Goal: Browse casually: Explore the website without a specific task or goal

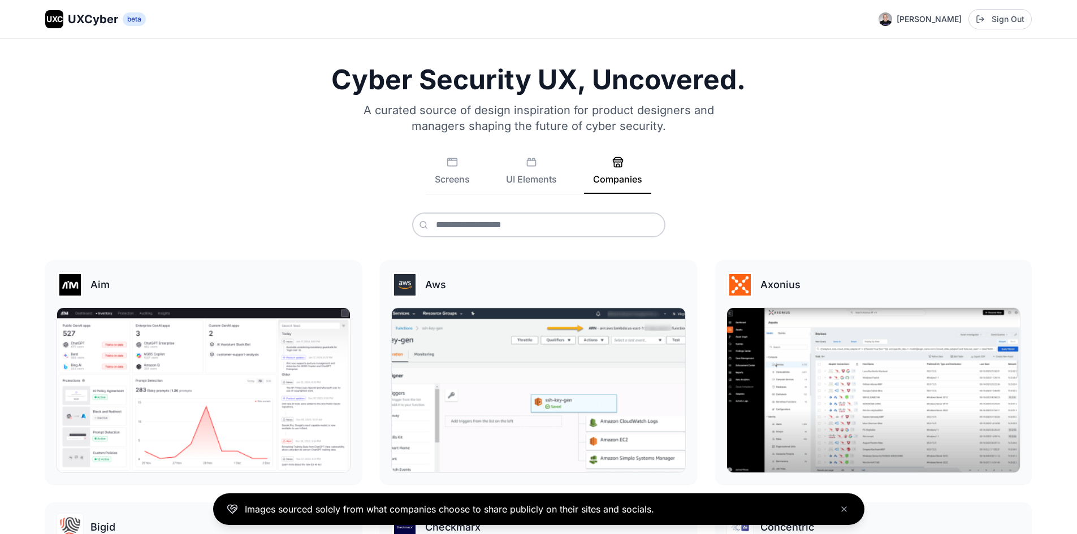
click at [88, 18] on span "UXCyber" at bounding box center [93, 19] width 50 height 16
click at [448, 177] on button "Screens" at bounding box center [452, 175] width 53 height 37
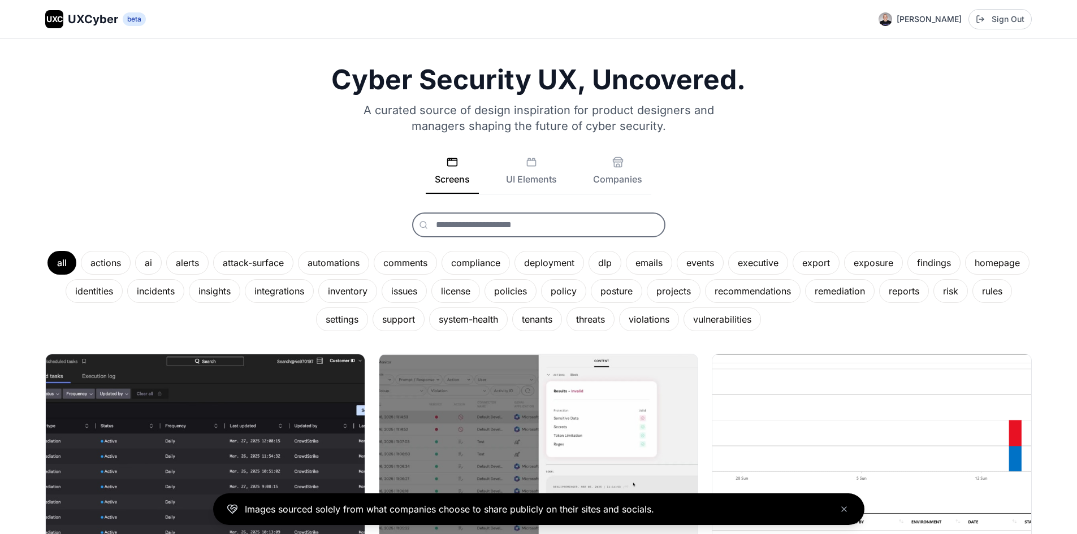
click at [469, 224] on input "text" at bounding box center [538, 225] width 253 height 25
click at [501, 223] on input "********" at bounding box center [538, 225] width 253 height 25
click at [506, 219] on input "********" at bounding box center [538, 225] width 253 height 25
type input "*******"
click at [478, 251] on button "identities" at bounding box center [539, 251] width 252 height 23
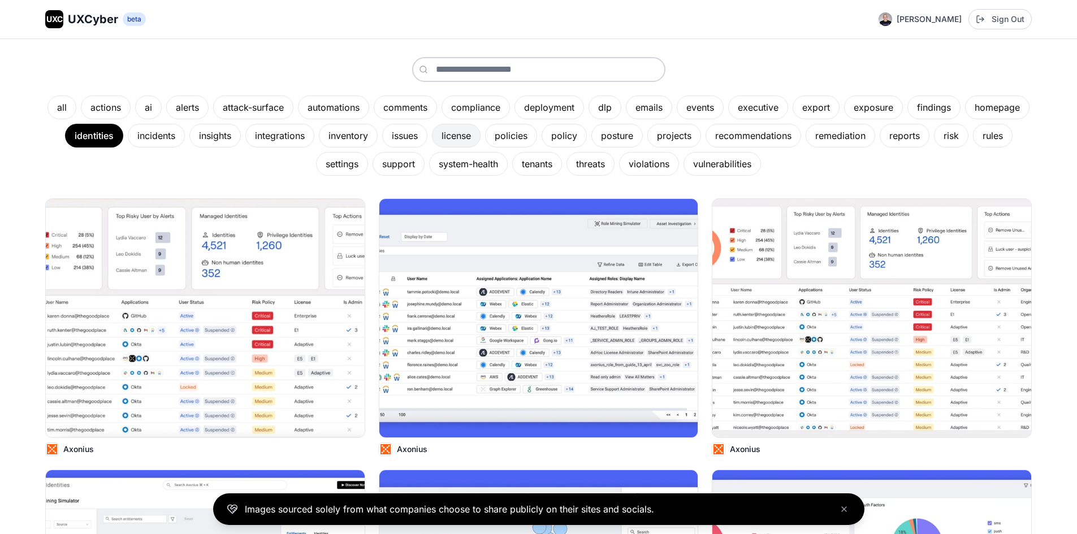
scroll to position [170, 0]
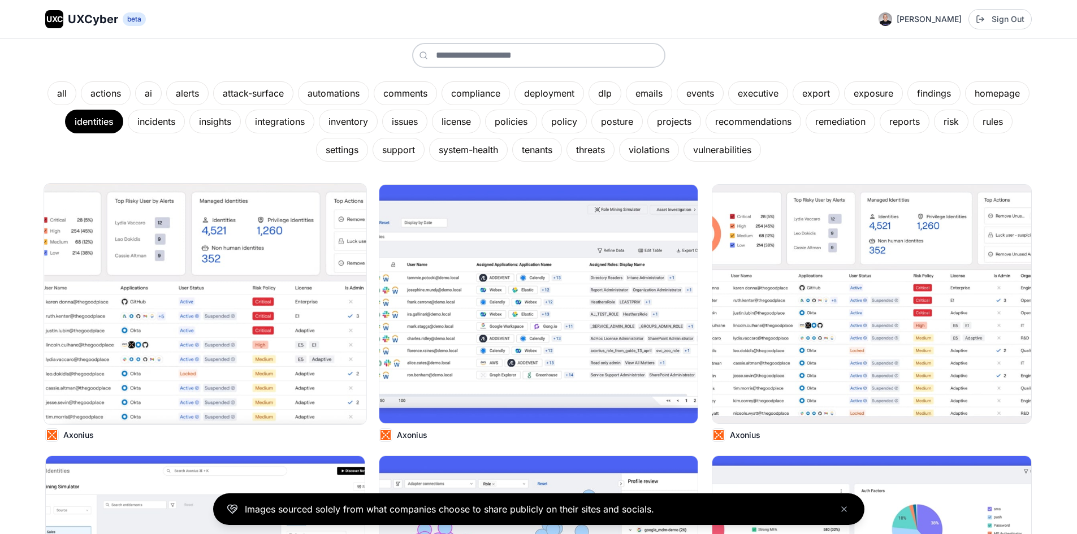
click at [227, 310] on img at bounding box center [205, 304] width 322 height 241
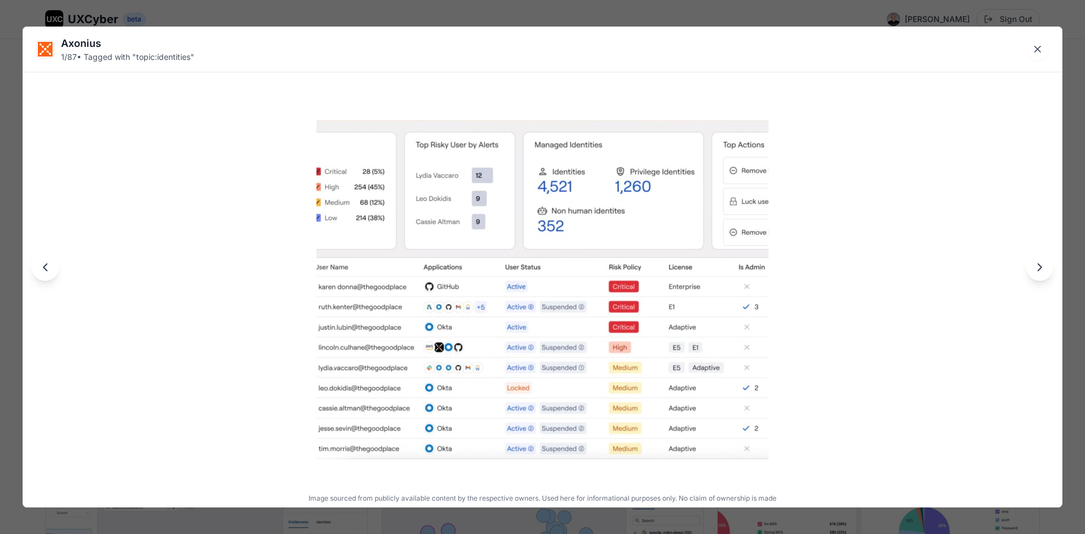
click at [1041, 43] on button "Close lightbox" at bounding box center [1037, 49] width 23 height 23
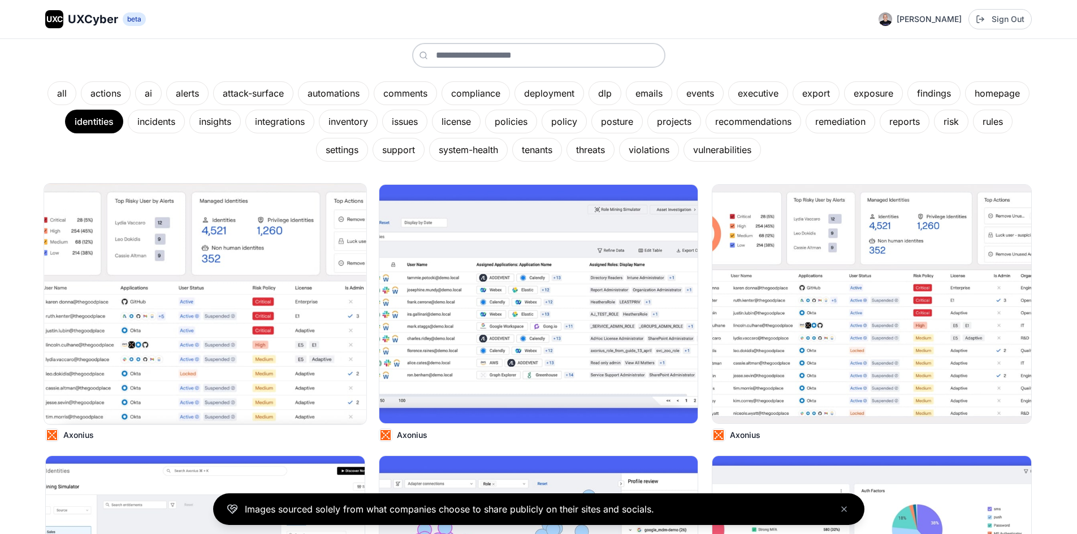
click at [263, 292] on img at bounding box center [205, 304] width 322 height 241
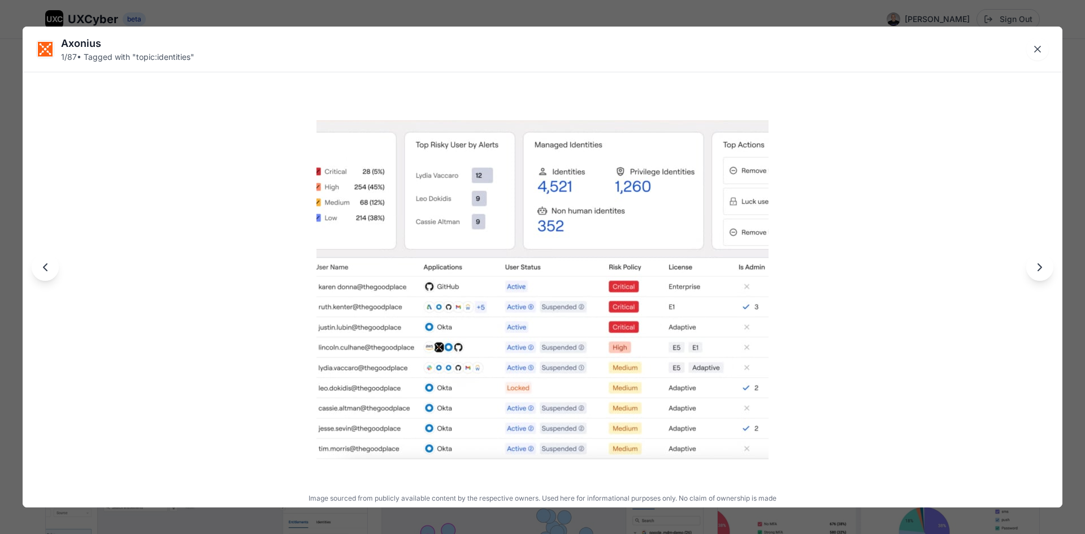
click at [536, 323] on img at bounding box center [543, 289] width 452 height 339
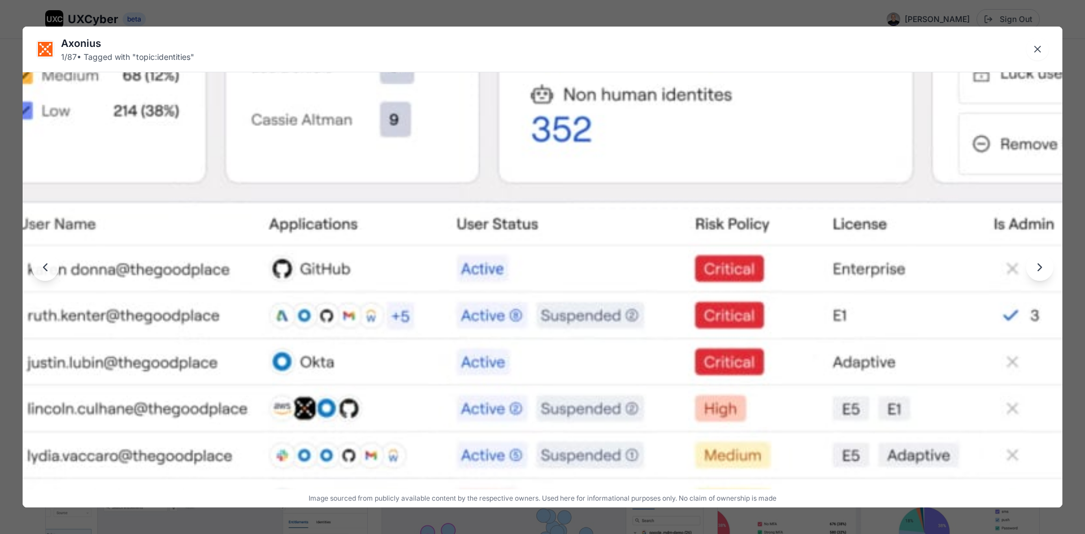
click at [536, 323] on img at bounding box center [543, 276] width 1040 height 780
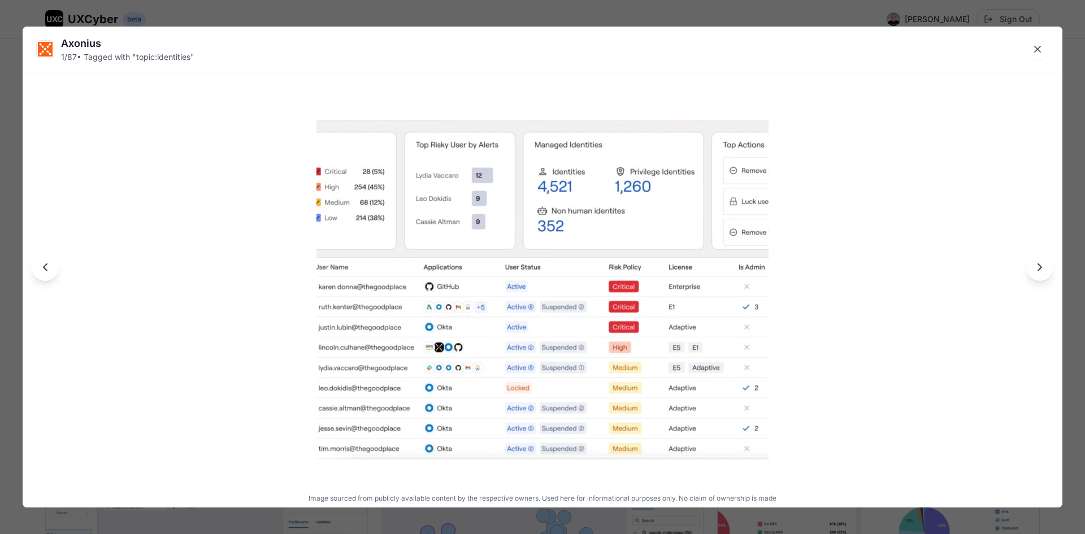
click at [1036, 270] on icon "Next image" at bounding box center [1040, 268] width 14 height 14
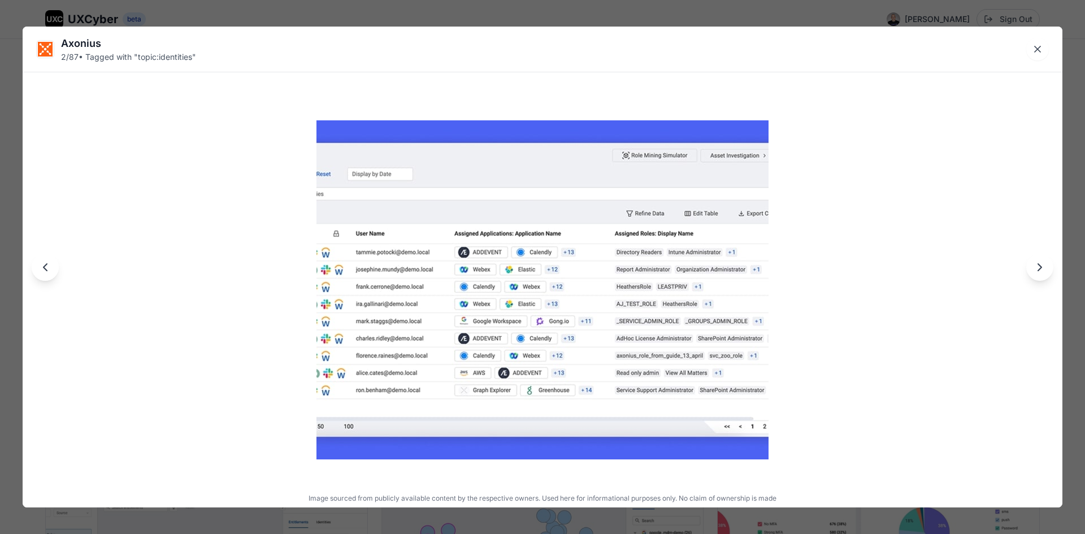
click at [1036, 270] on icon "Next image" at bounding box center [1040, 268] width 14 height 14
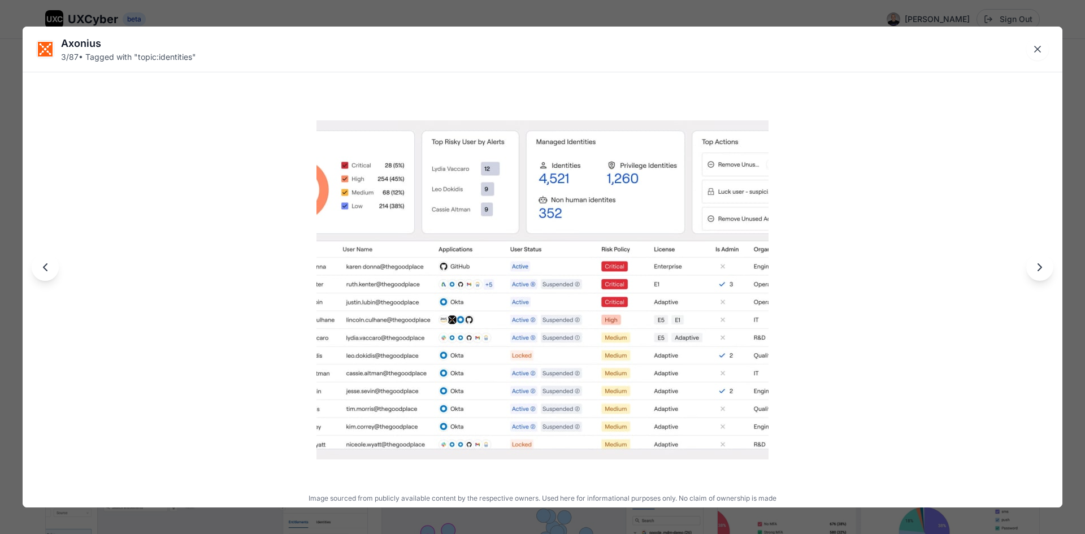
click at [1036, 270] on icon "Next image" at bounding box center [1040, 268] width 14 height 14
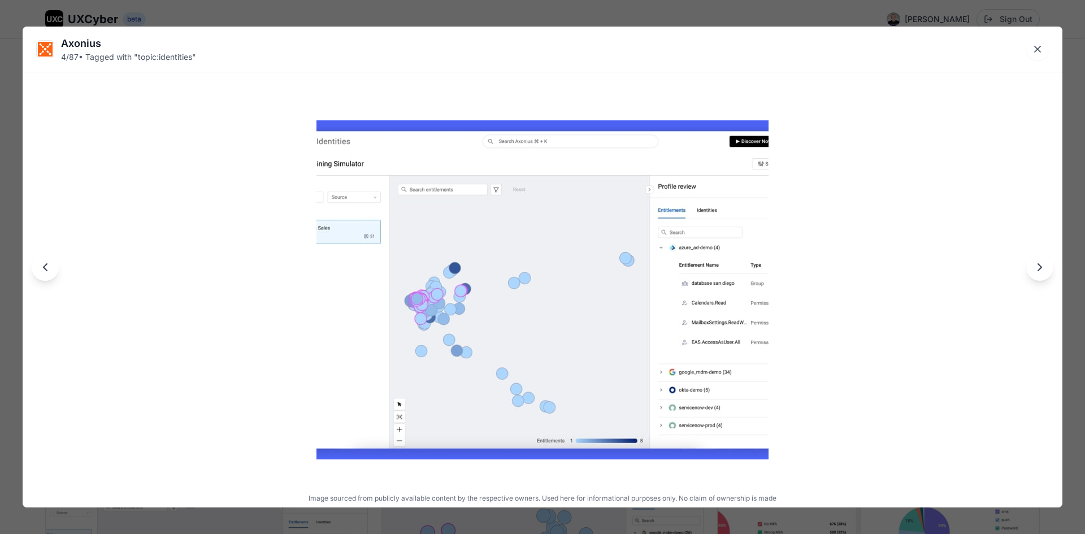
click at [1036, 270] on icon "Next image" at bounding box center [1040, 268] width 14 height 14
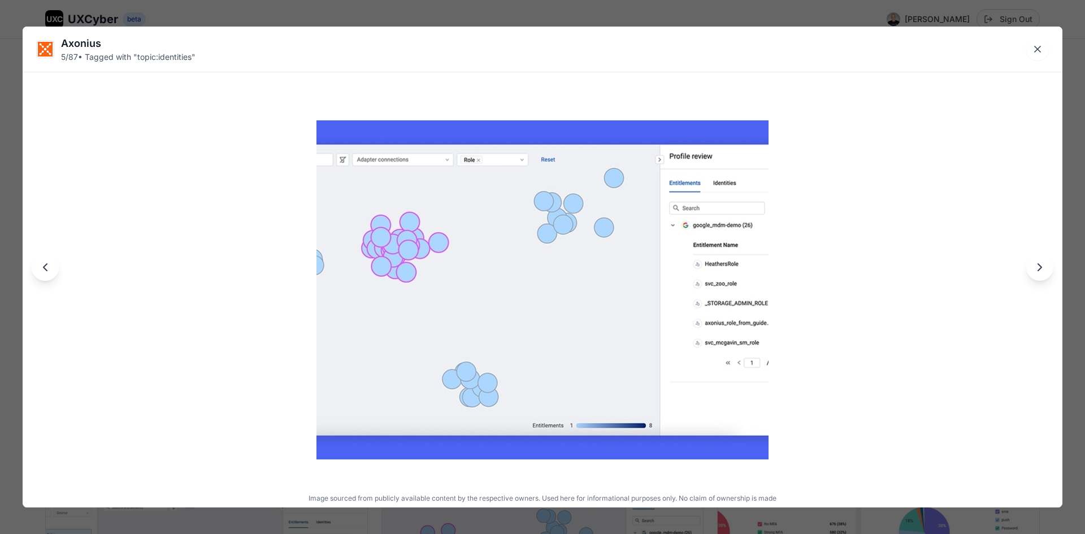
click at [1036, 270] on icon "Next image" at bounding box center [1040, 268] width 14 height 14
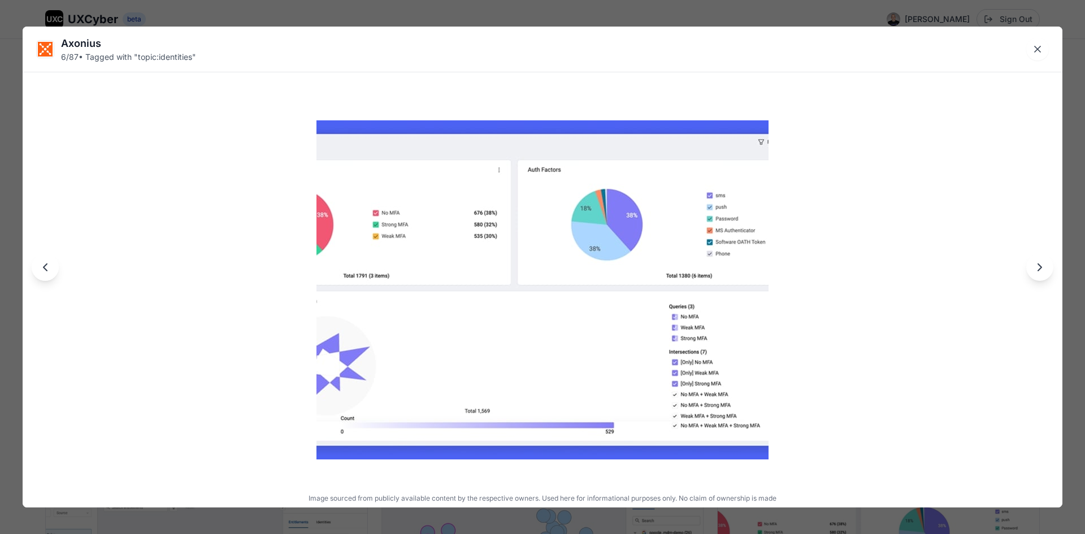
click at [1037, 276] on button "Next image" at bounding box center [1039, 267] width 27 height 27
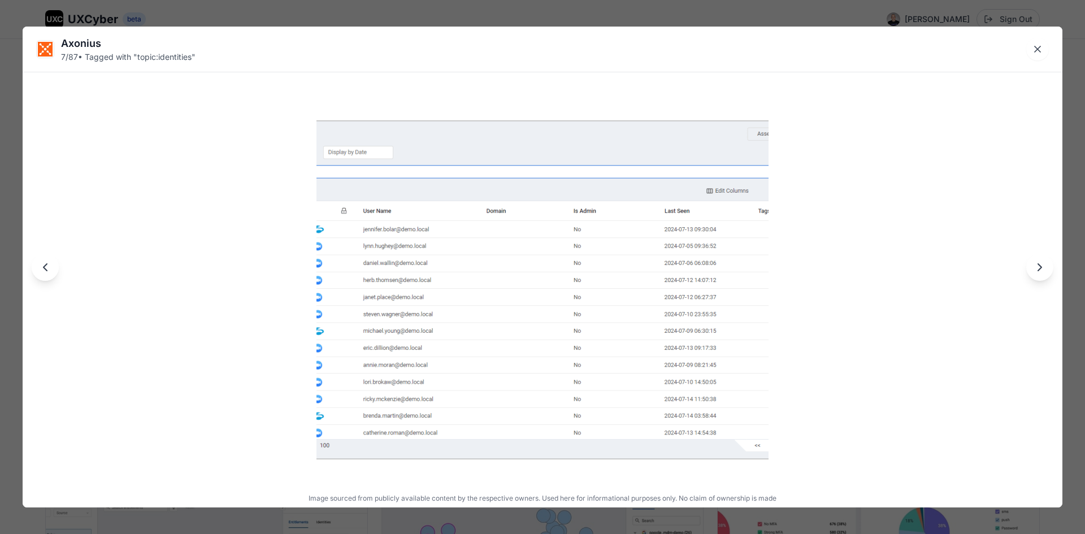
click at [1037, 276] on button "Next image" at bounding box center [1039, 267] width 27 height 27
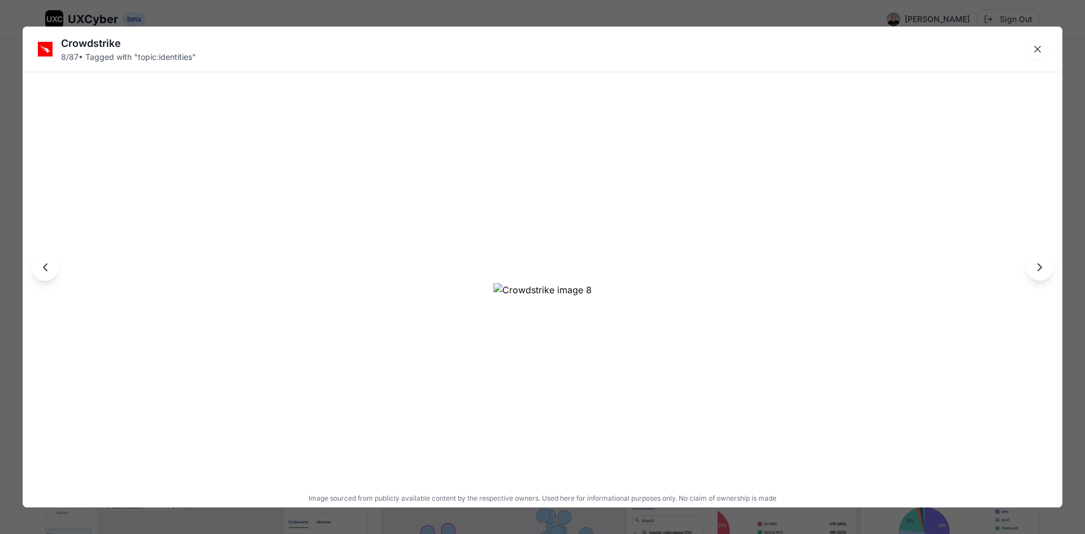
click at [1037, 276] on button "Next image" at bounding box center [1039, 267] width 27 height 27
click at [1043, 49] on button "Close lightbox" at bounding box center [1037, 49] width 23 height 23
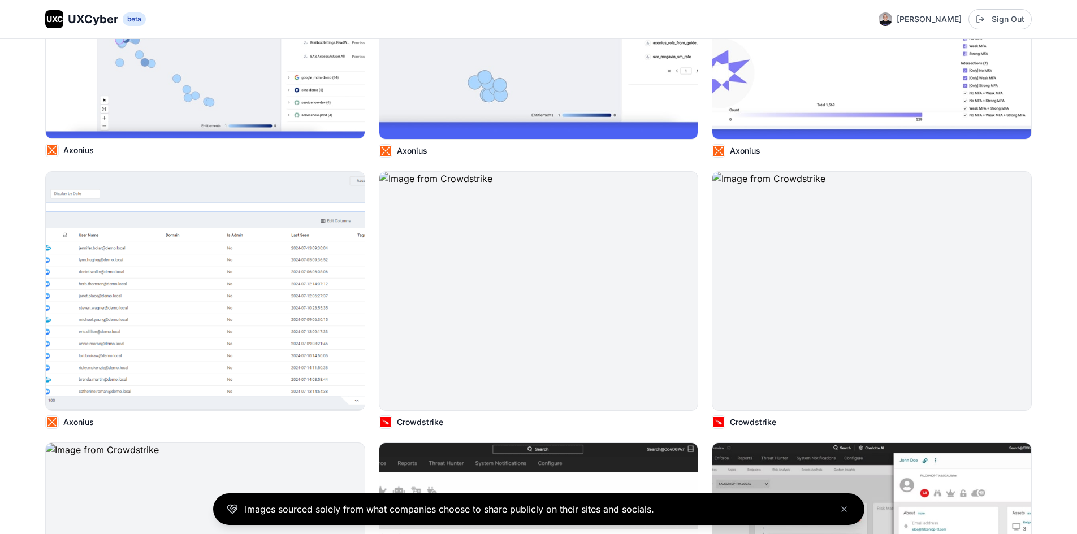
scroll to position [791, 0]
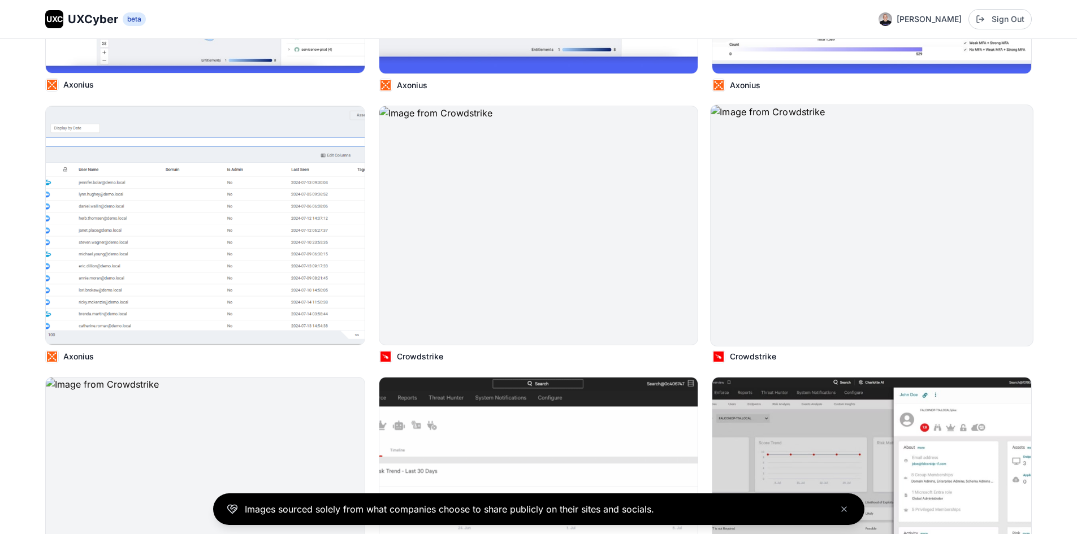
click at [767, 233] on img at bounding box center [872, 225] width 322 height 241
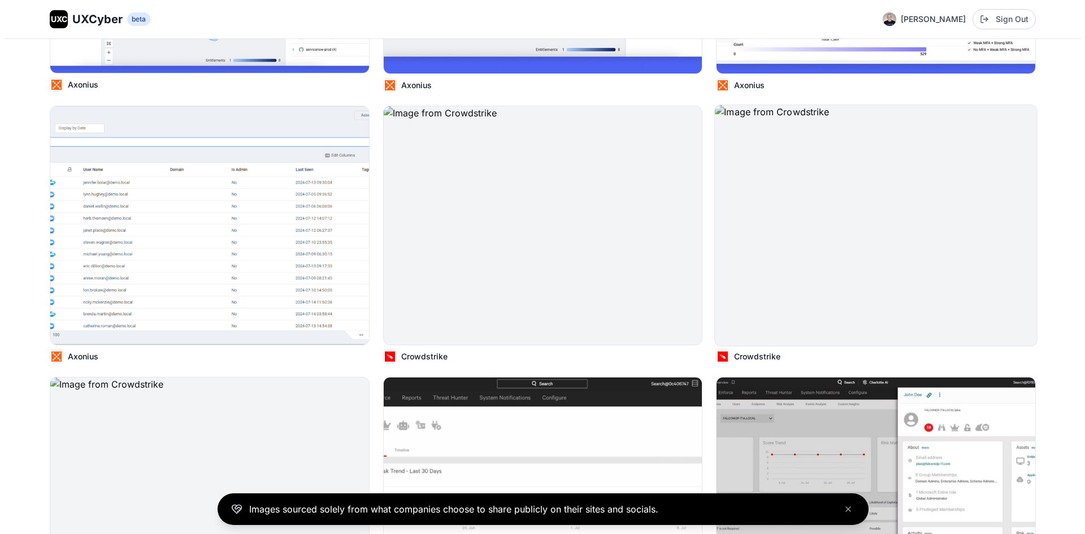
scroll to position [794, 0]
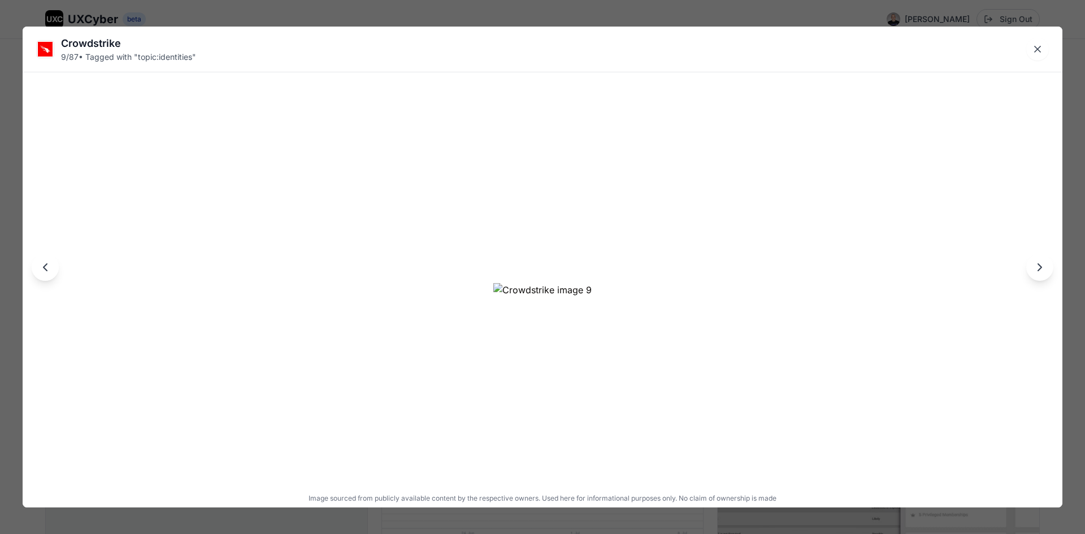
click at [1046, 272] on icon "Next image" at bounding box center [1040, 268] width 14 height 14
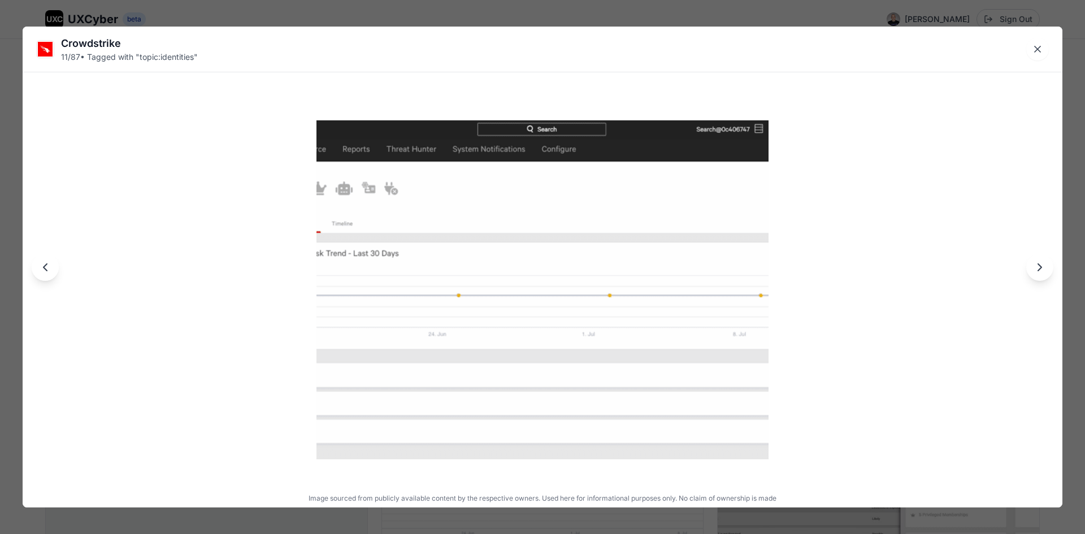
click at [1046, 272] on icon "Next image" at bounding box center [1040, 268] width 14 height 14
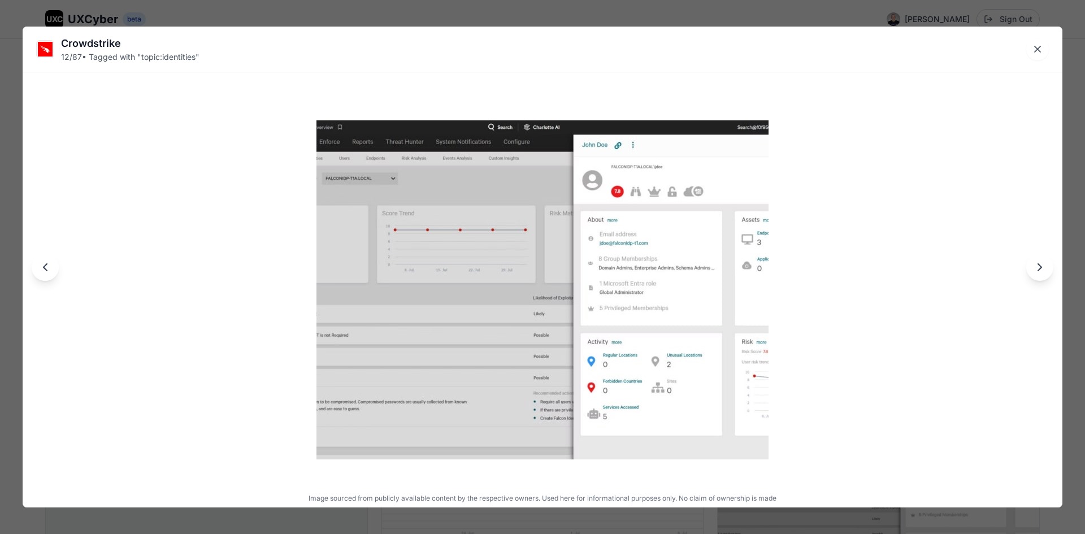
click at [1041, 278] on button "Next image" at bounding box center [1039, 267] width 27 height 27
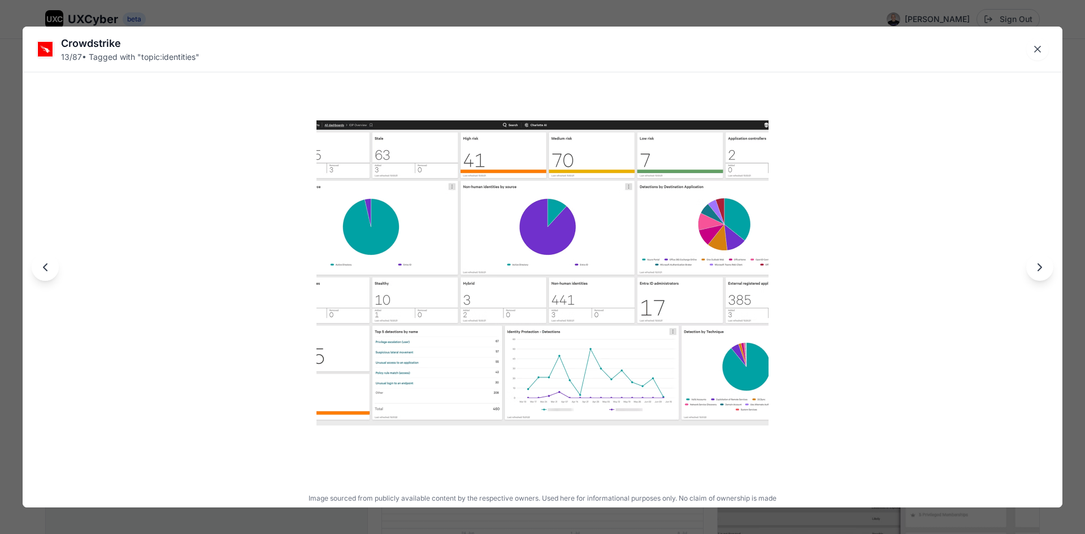
click at [1041, 278] on button "Next image" at bounding box center [1039, 267] width 27 height 27
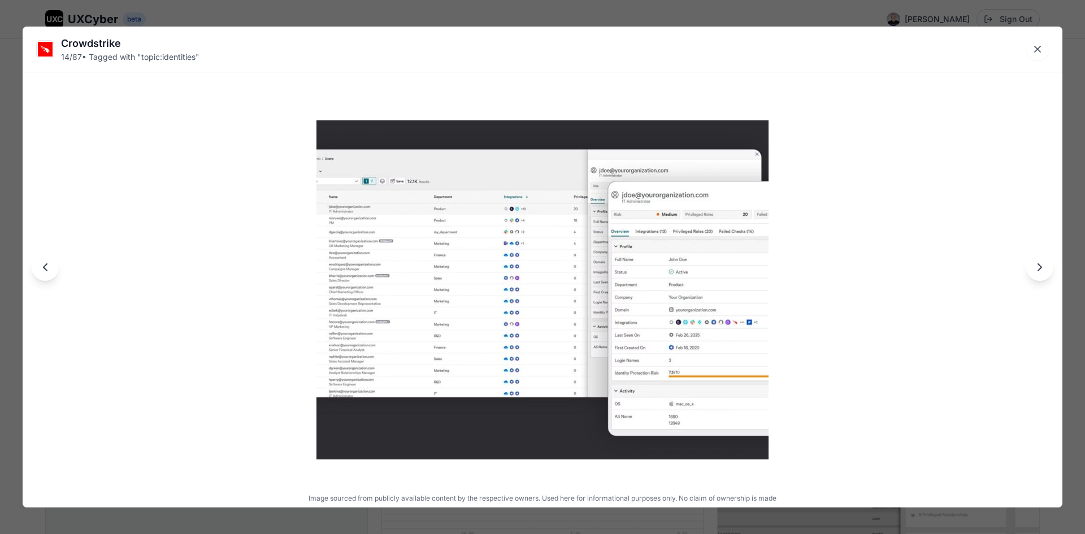
click at [48, 274] on icon "Previous image" at bounding box center [45, 268] width 14 height 14
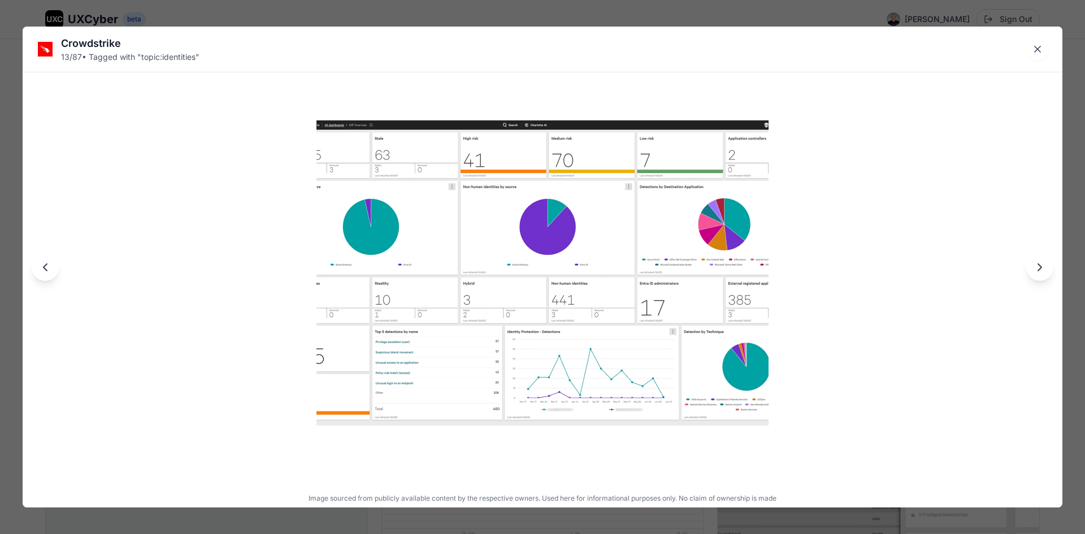
click at [435, 257] on img at bounding box center [543, 289] width 452 height 339
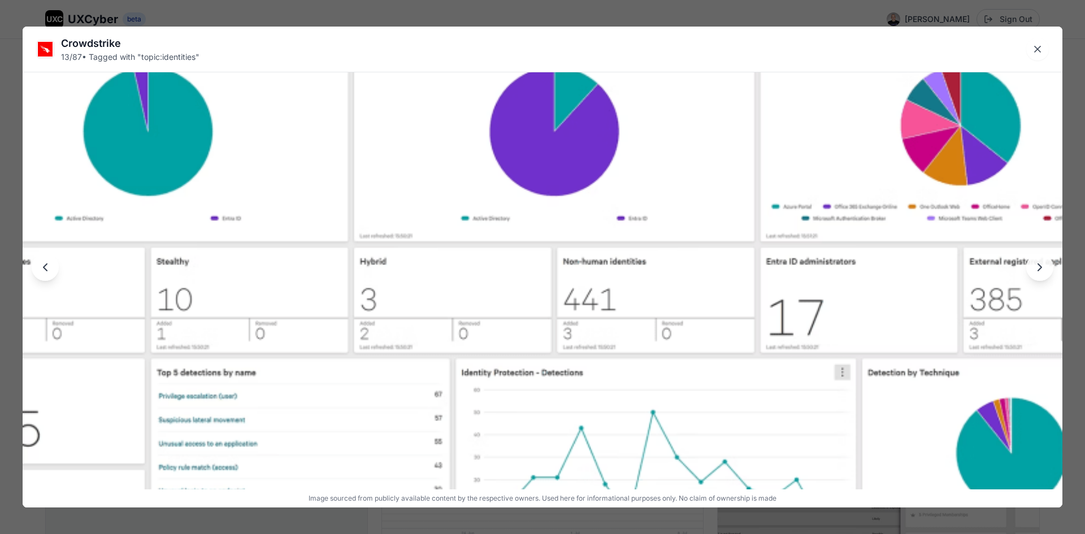
click at [435, 187] on img at bounding box center [543, 276] width 1040 height 780
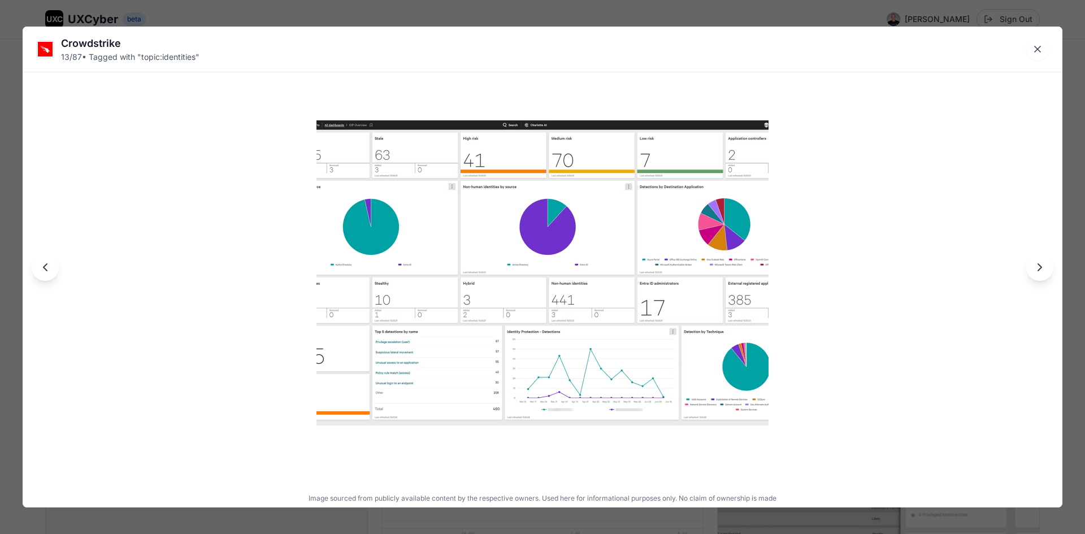
click at [642, 238] on img at bounding box center [543, 289] width 452 height 339
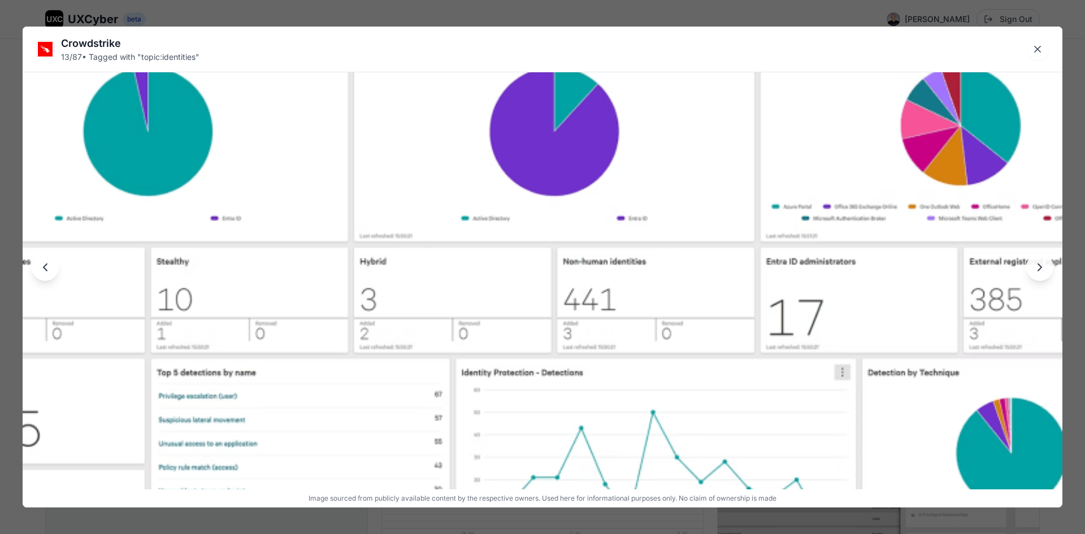
click at [642, 238] on img at bounding box center [543, 276] width 1040 height 780
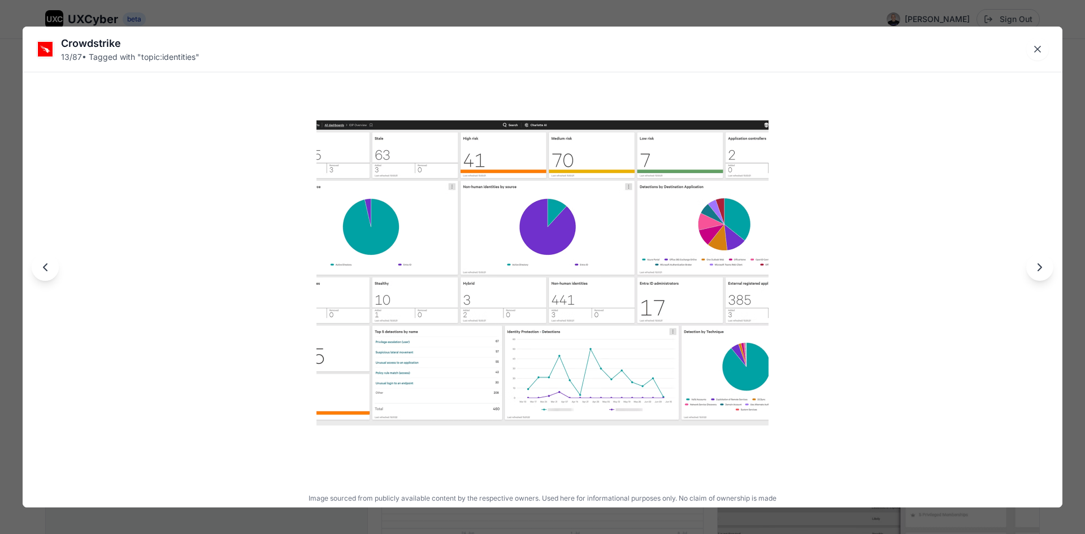
click at [1042, 270] on icon "Next image" at bounding box center [1040, 268] width 14 height 14
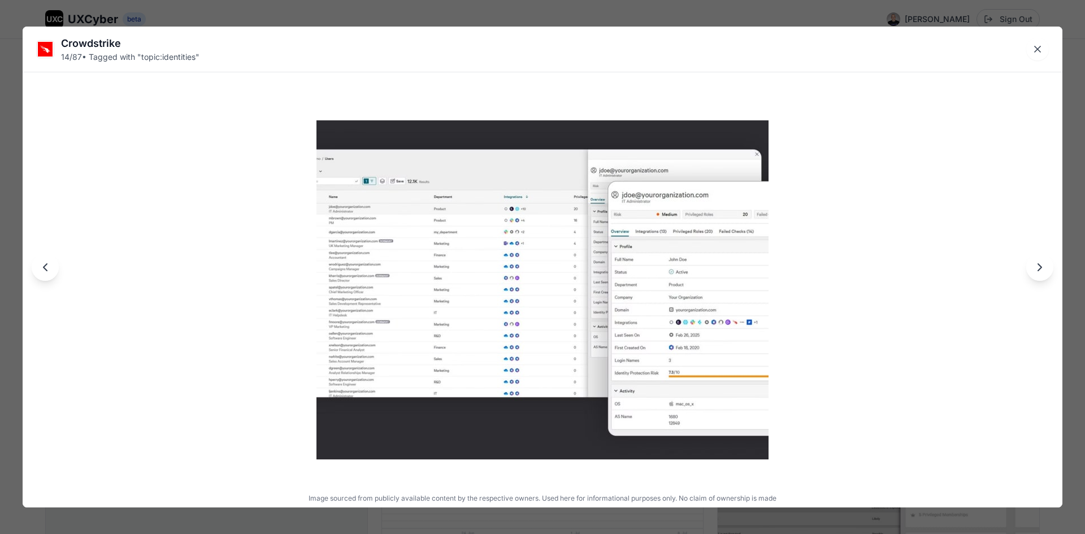
click at [774, 266] on div at bounding box center [543, 267] width 1040 height 481
click at [729, 285] on img at bounding box center [543, 289] width 452 height 339
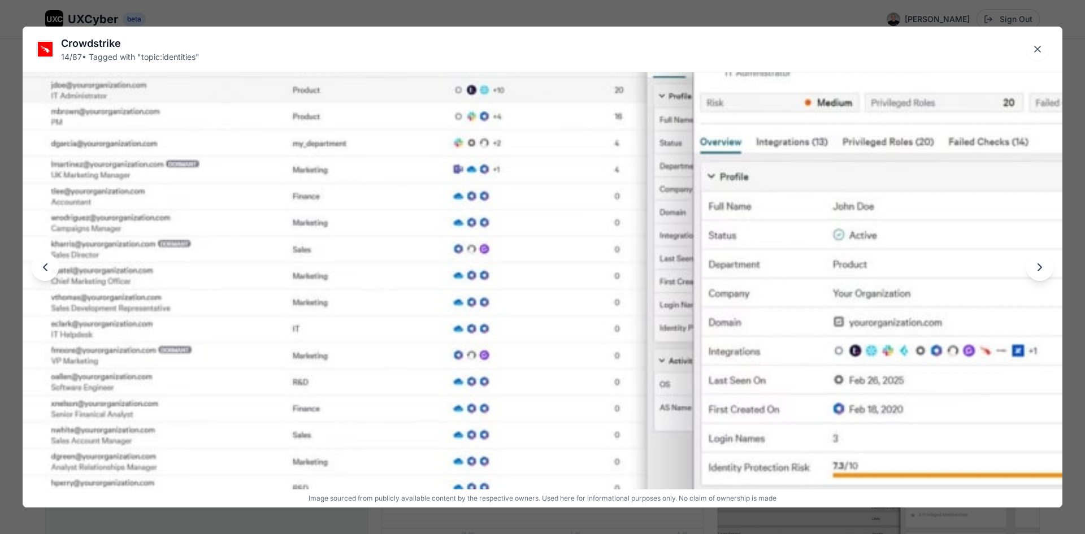
click at [871, 284] on img at bounding box center [543, 276] width 1040 height 780
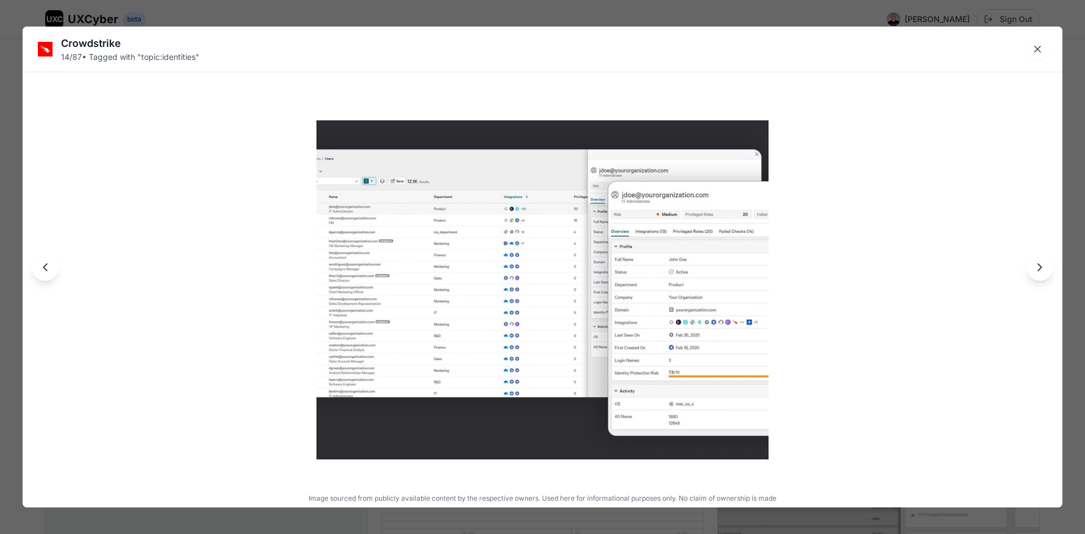
click at [1044, 270] on icon "Next image" at bounding box center [1040, 268] width 14 height 14
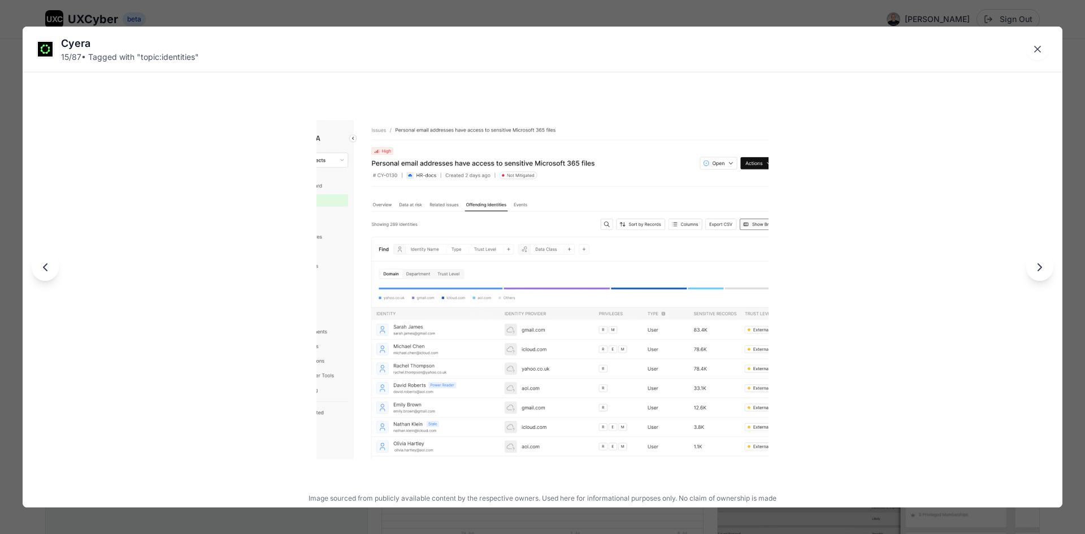
click at [616, 326] on img at bounding box center [543, 289] width 452 height 339
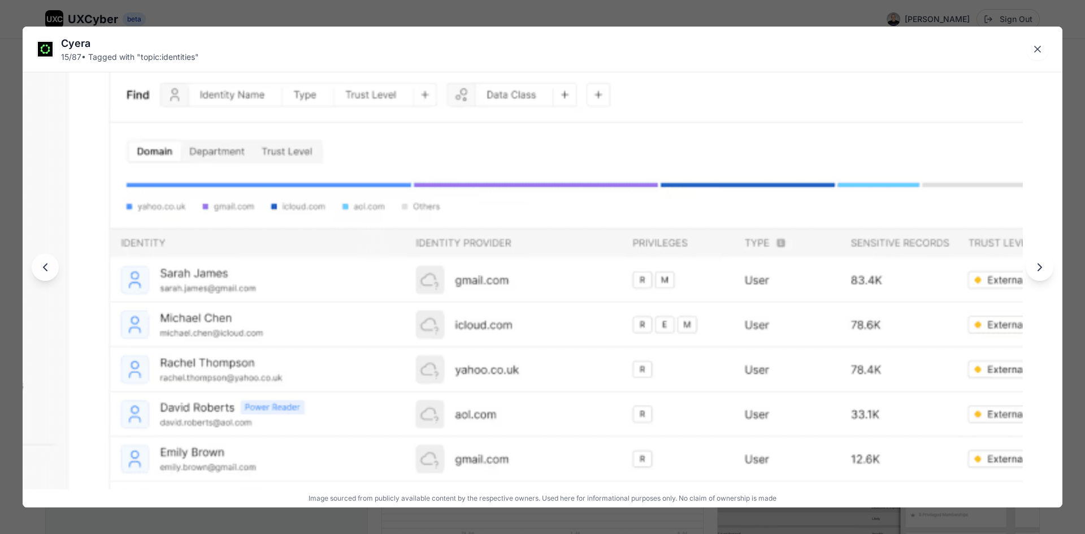
drag, startPoint x: 850, startPoint y: 408, endPoint x: 811, endPoint y: 319, distance: 96.6
click at [811, 319] on img at bounding box center [503, 188] width 1040 height 780
click at [774, 376] on img at bounding box center [503, 188] width 1040 height 780
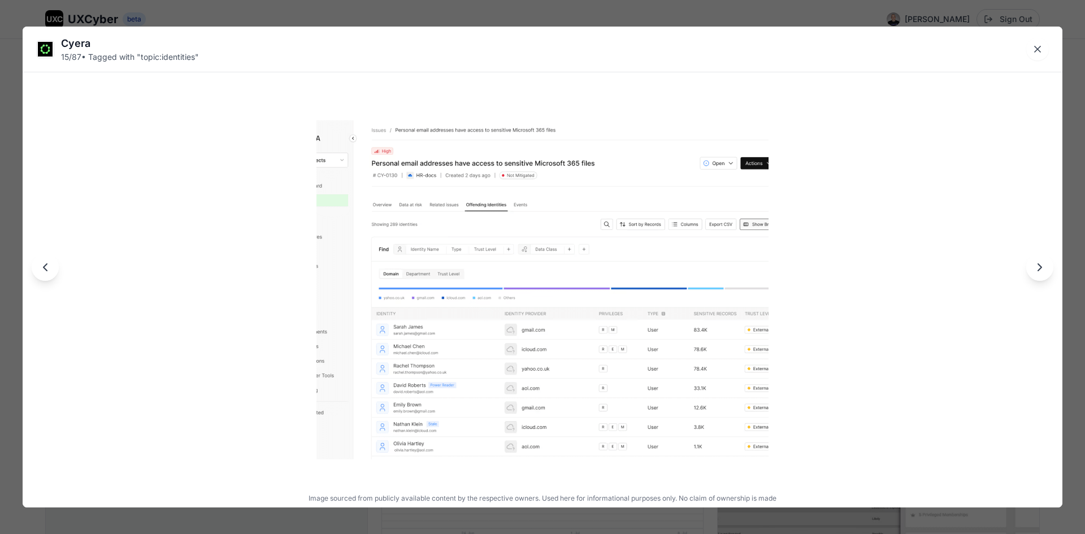
click at [620, 352] on img at bounding box center [543, 289] width 452 height 339
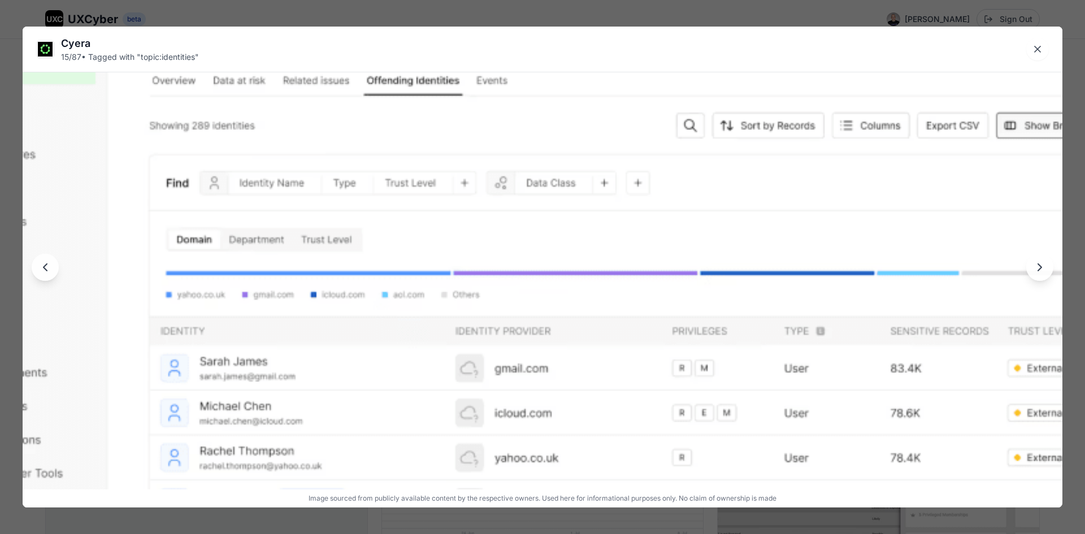
click at [620, 352] on img at bounding box center [543, 276] width 1040 height 780
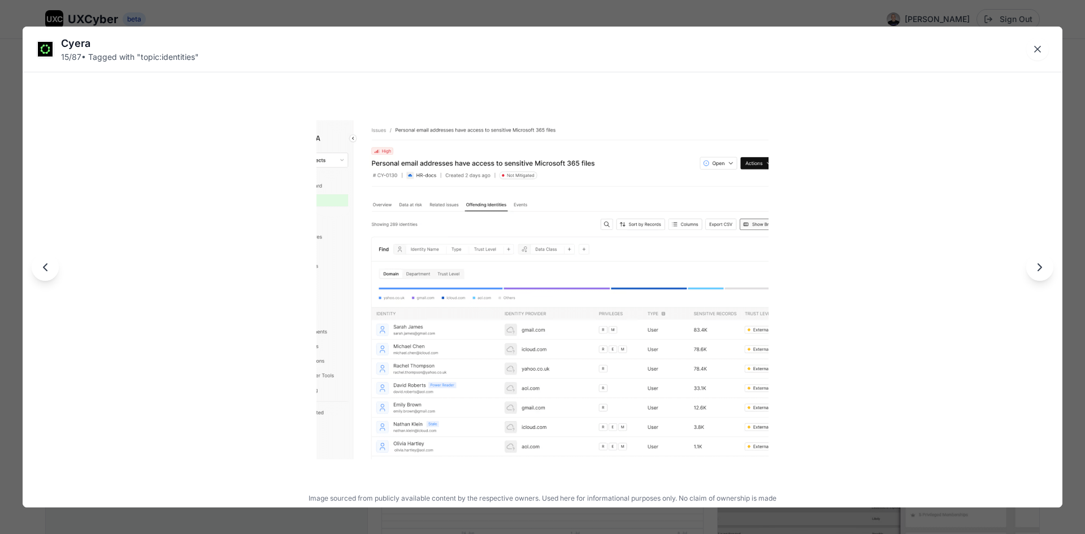
click at [1052, 276] on div at bounding box center [543, 267] width 1040 height 481
click at [1046, 273] on icon "Next image" at bounding box center [1040, 268] width 14 height 14
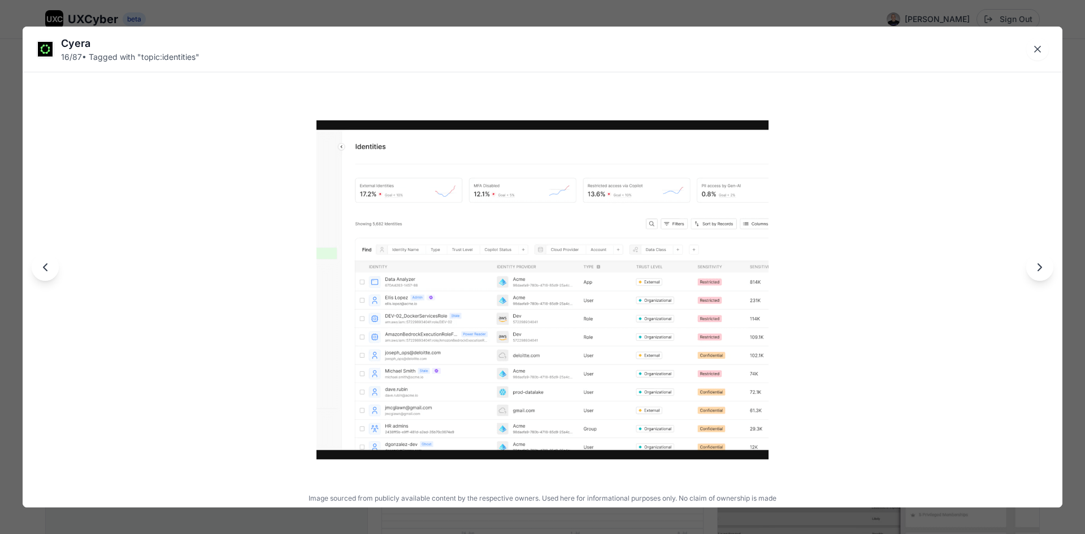
click at [493, 306] on img at bounding box center [543, 289] width 452 height 339
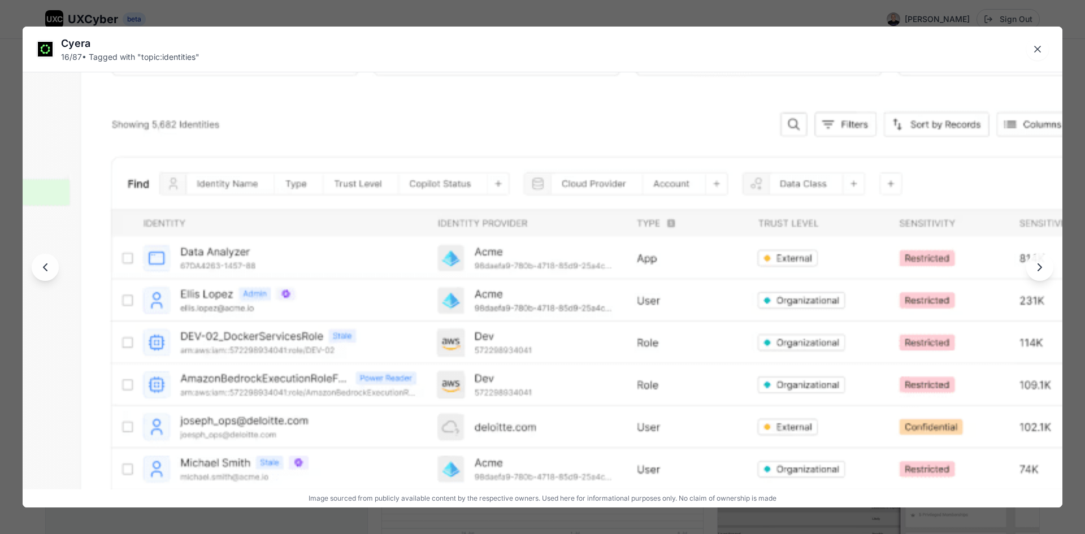
click at [808, 405] on img at bounding box center [543, 276] width 1040 height 780
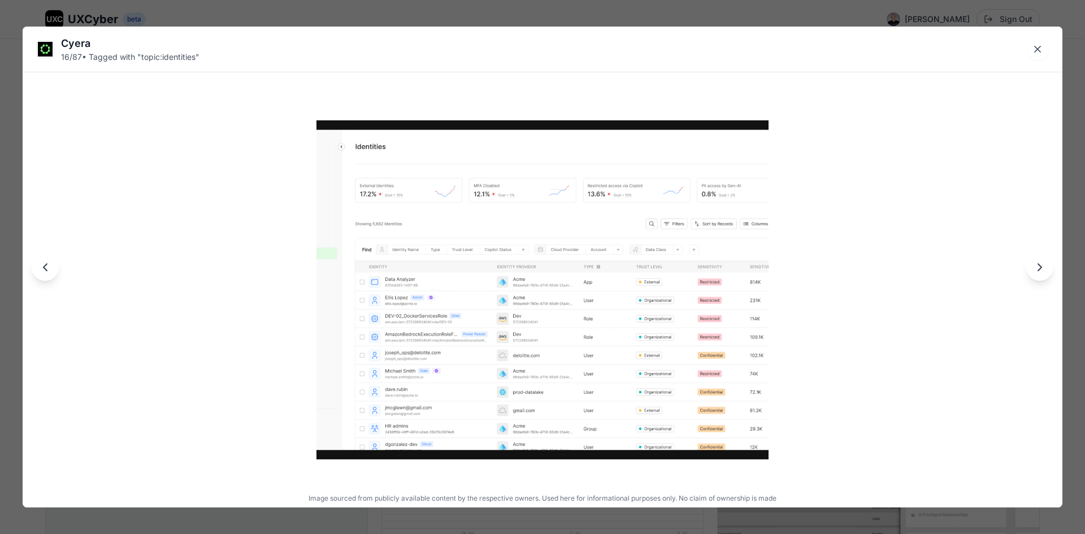
click at [1039, 272] on icon "Next image" at bounding box center [1040, 268] width 14 height 14
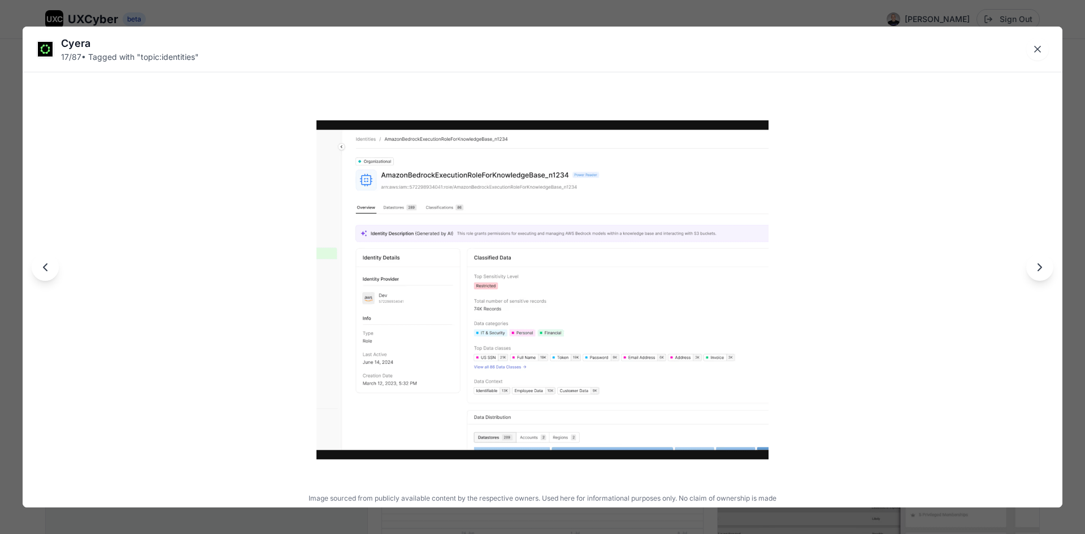
click at [1039, 272] on icon "Next image" at bounding box center [1040, 268] width 14 height 14
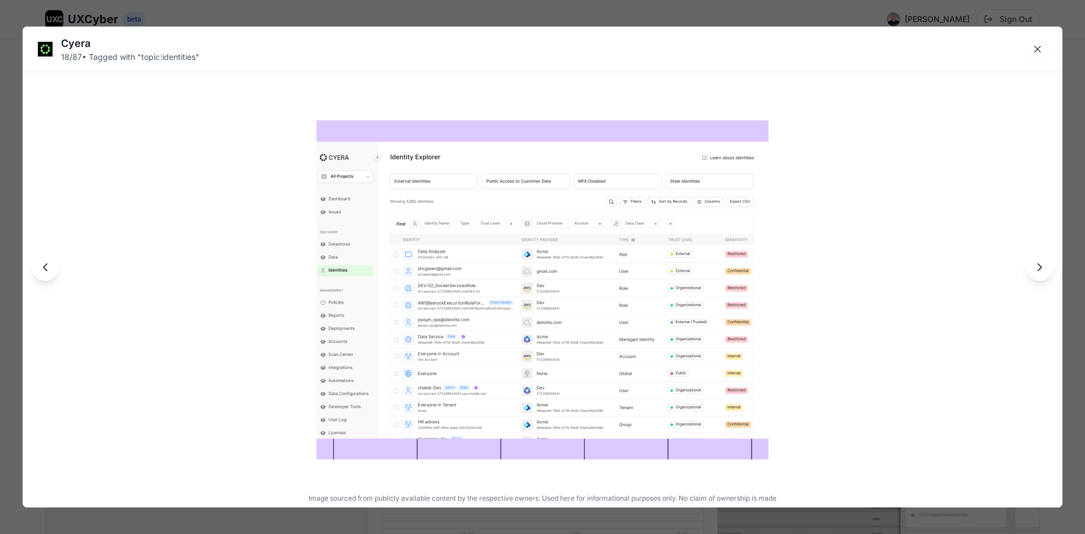
click at [780, 297] on div at bounding box center [543, 267] width 1040 height 481
click at [693, 315] on img at bounding box center [543, 289] width 452 height 339
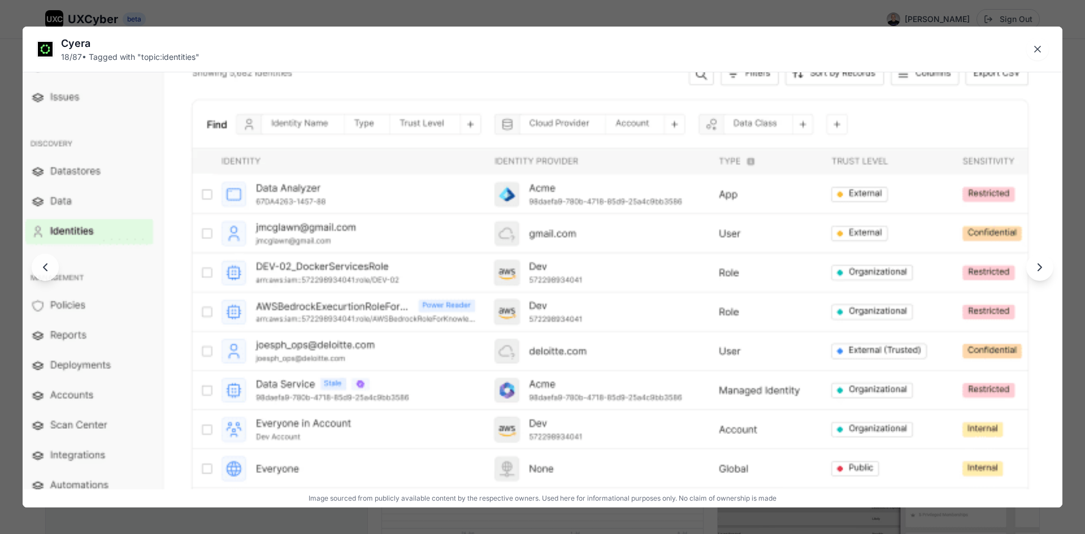
click at [1042, 279] on button "Next image" at bounding box center [1039, 267] width 27 height 27
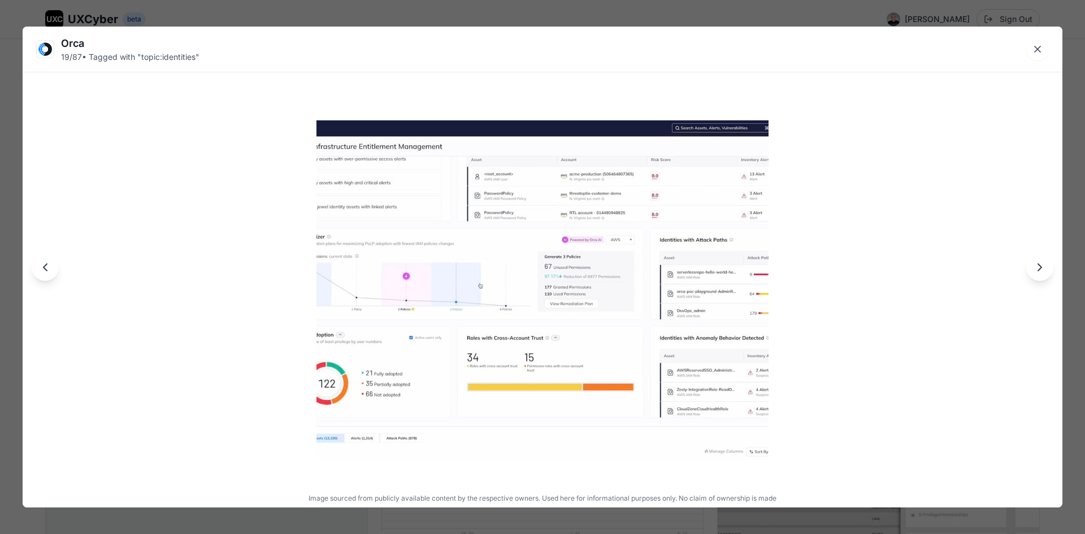
click at [748, 305] on img at bounding box center [543, 289] width 452 height 339
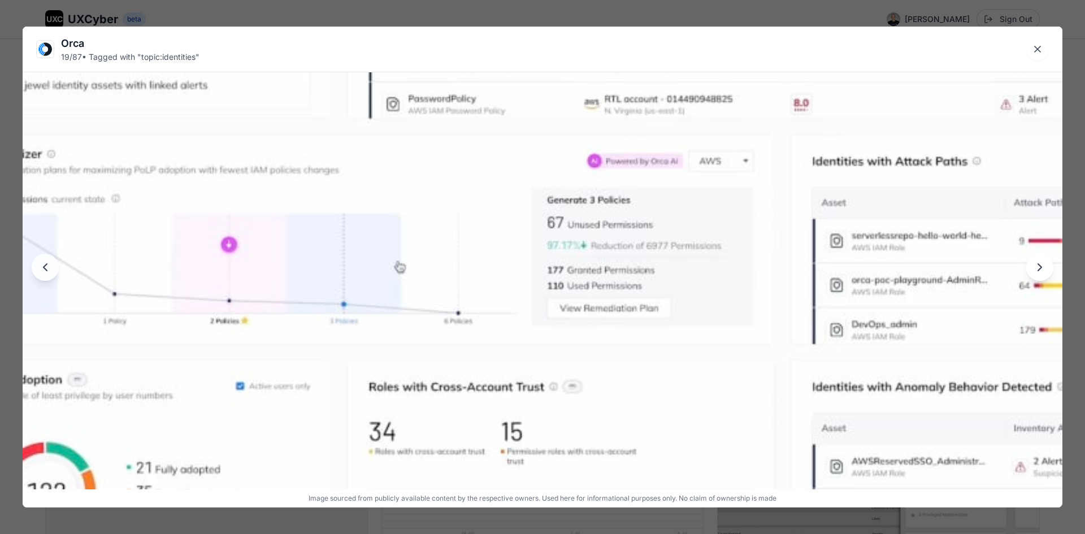
click at [748, 305] on img at bounding box center [543, 276] width 1040 height 780
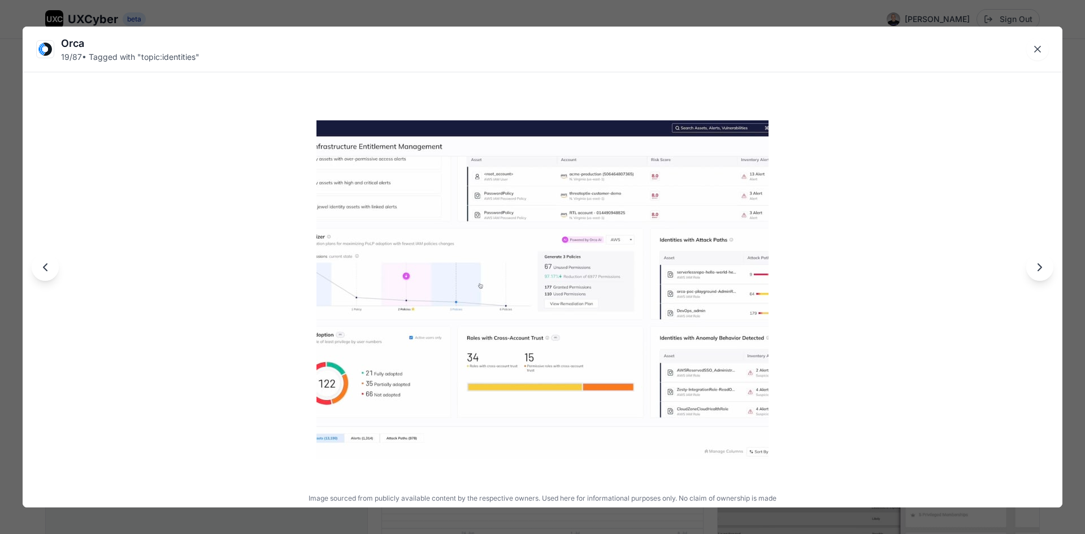
click at [720, 358] on img at bounding box center [543, 289] width 452 height 339
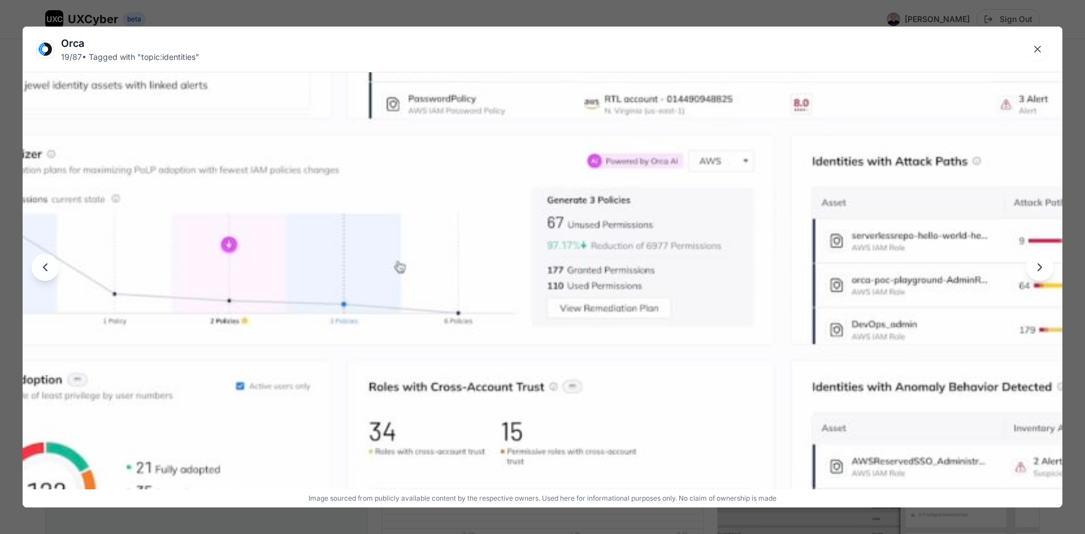
click at [859, 374] on img at bounding box center [543, 276] width 1040 height 780
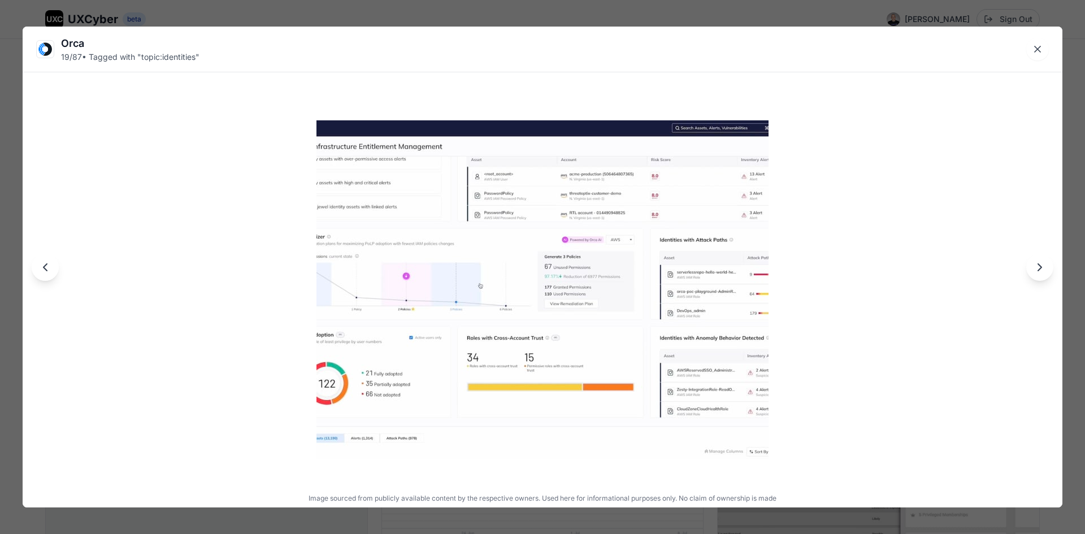
click at [1037, 270] on icon "Next image" at bounding box center [1040, 268] width 14 height 14
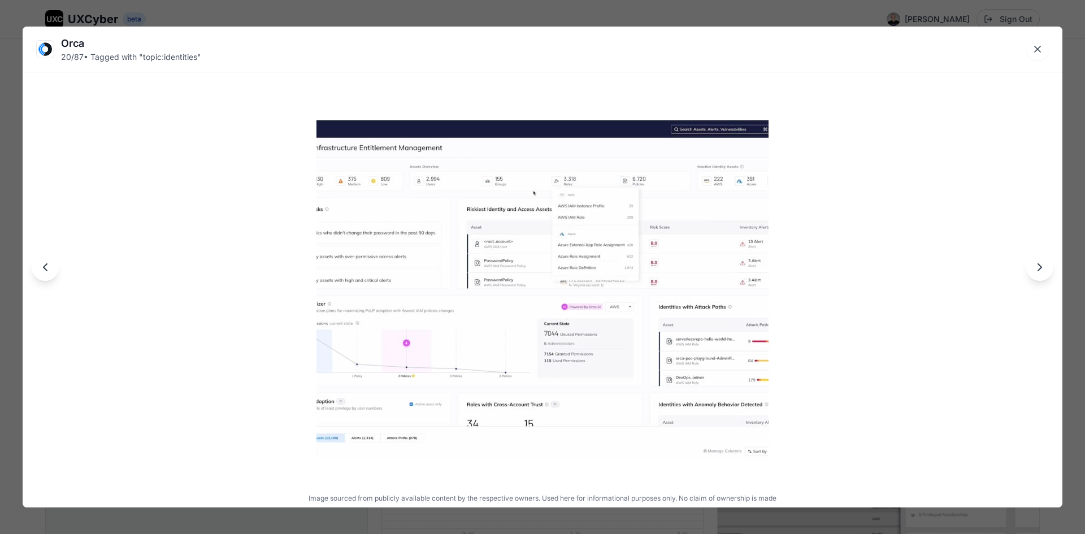
click at [930, 275] on div at bounding box center [543, 267] width 1040 height 481
click at [1047, 274] on button "Next image" at bounding box center [1039, 267] width 27 height 27
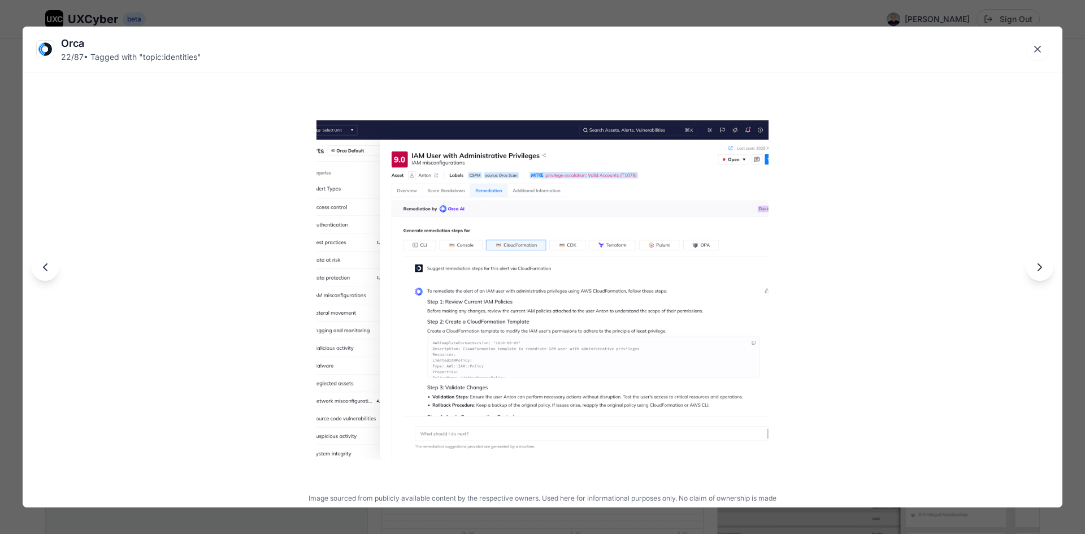
click at [678, 272] on img at bounding box center [543, 289] width 452 height 339
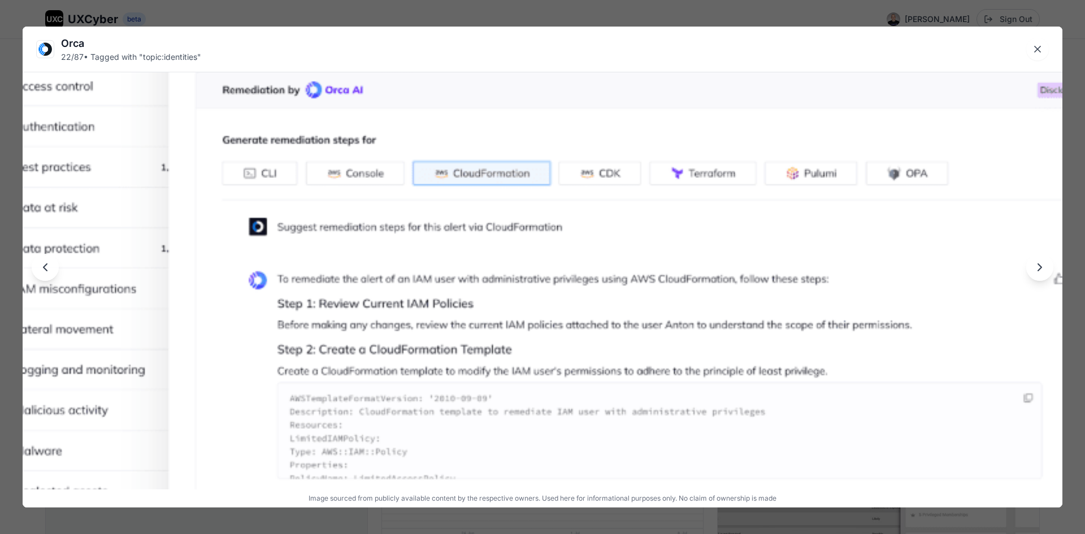
click at [678, 272] on img at bounding box center [543, 276] width 1040 height 780
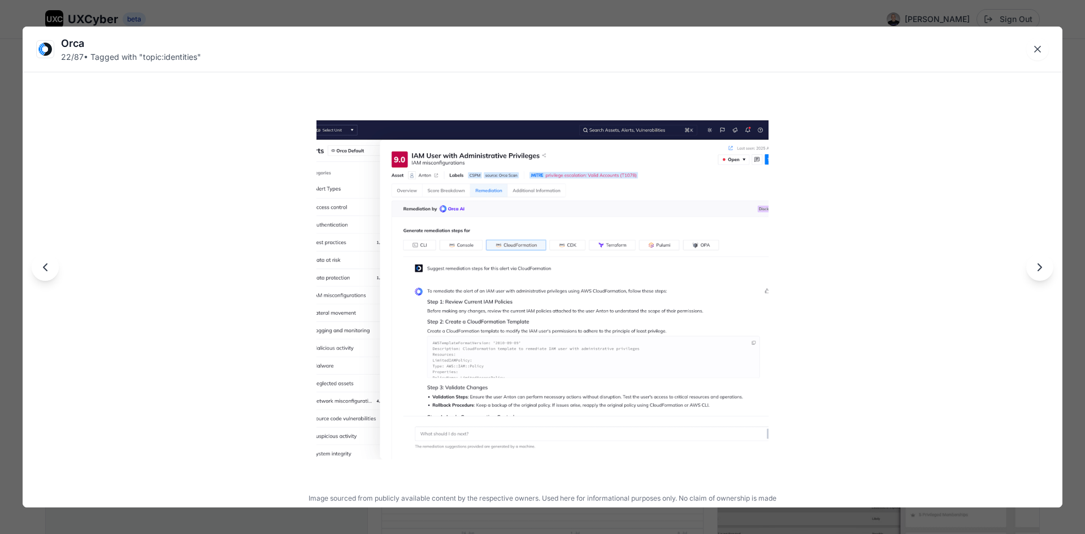
click at [1039, 274] on icon "Next image" at bounding box center [1040, 268] width 14 height 14
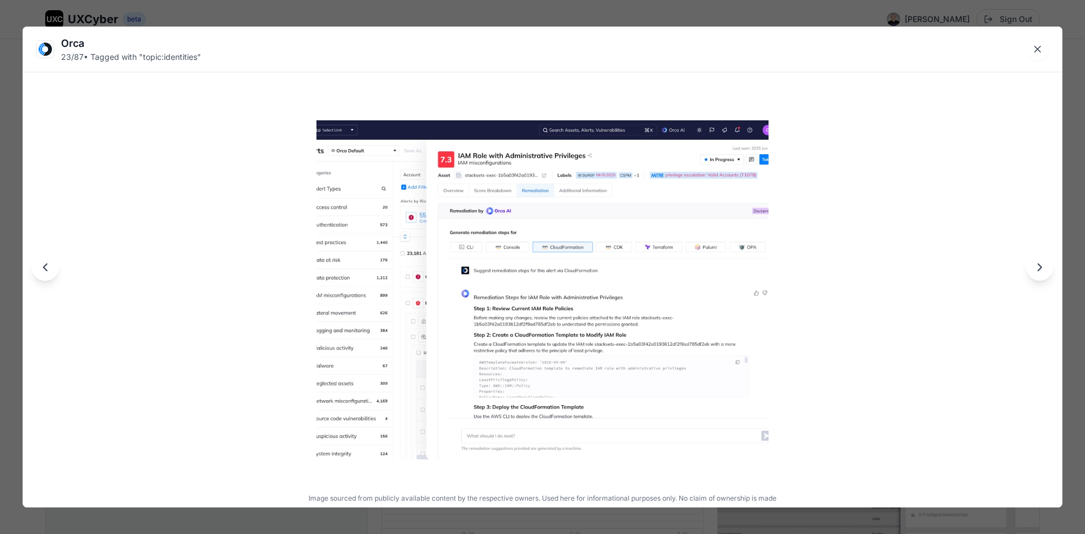
click at [1039, 274] on icon "Next image" at bounding box center [1040, 268] width 14 height 14
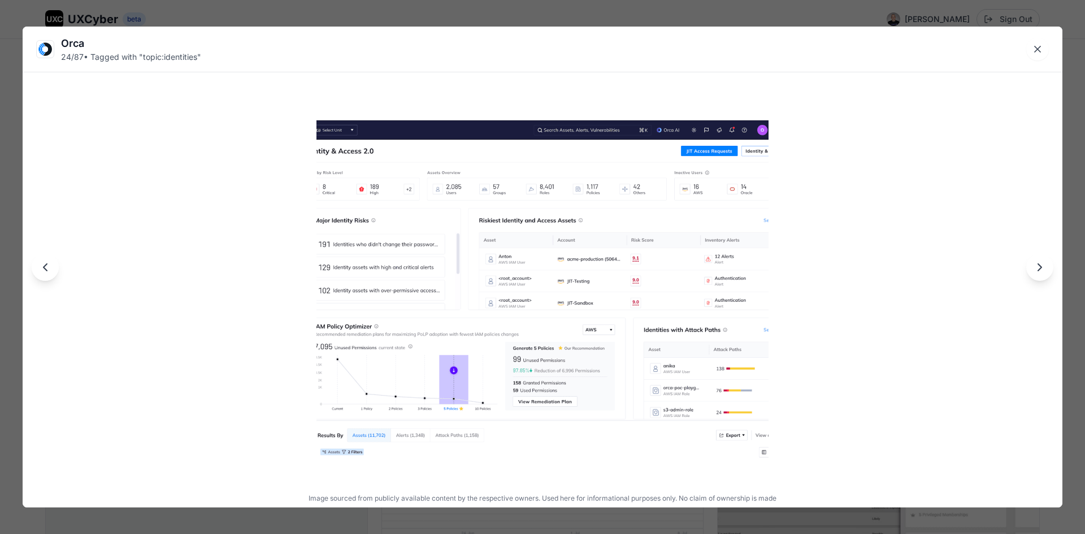
click at [1039, 274] on icon "Next image" at bounding box center [1040, 268] width 14 height 14
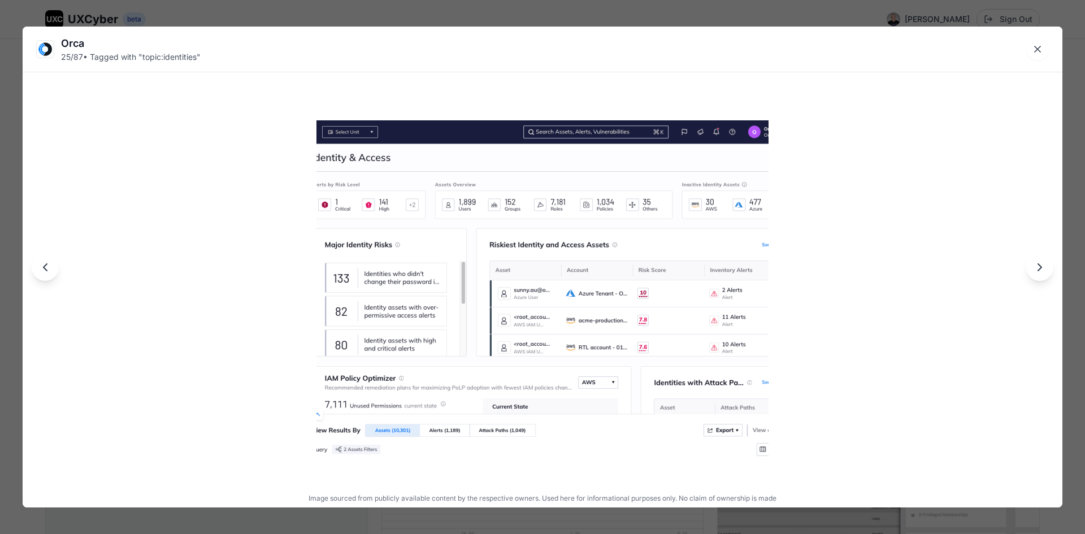
click at [46, 265] on icon "Previous image" at bounding box center [45, 268] width 14 height 14
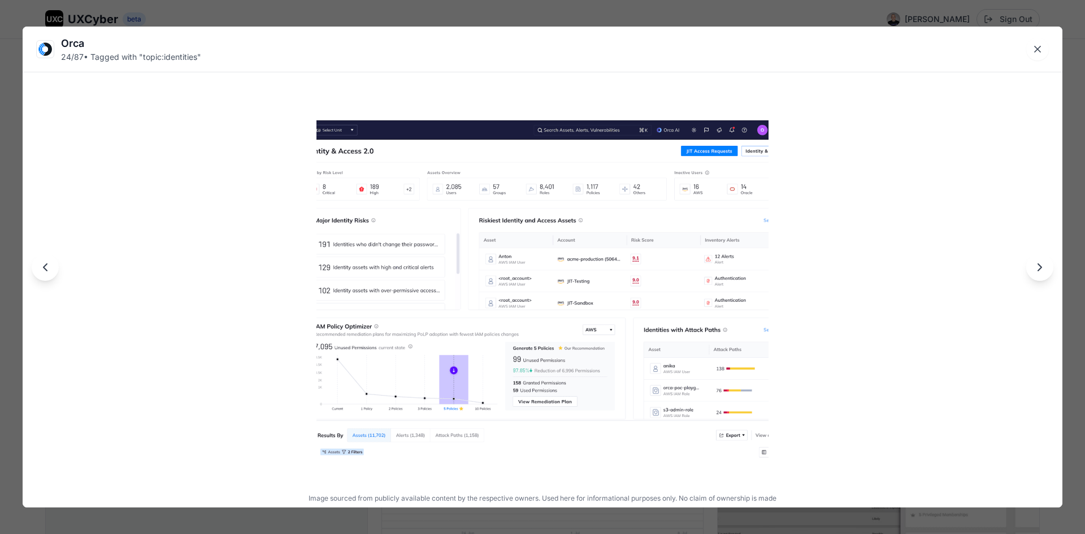
click at [40, 272] on icon "Previous image" at bounding box center [45, 268] width 14 height 14
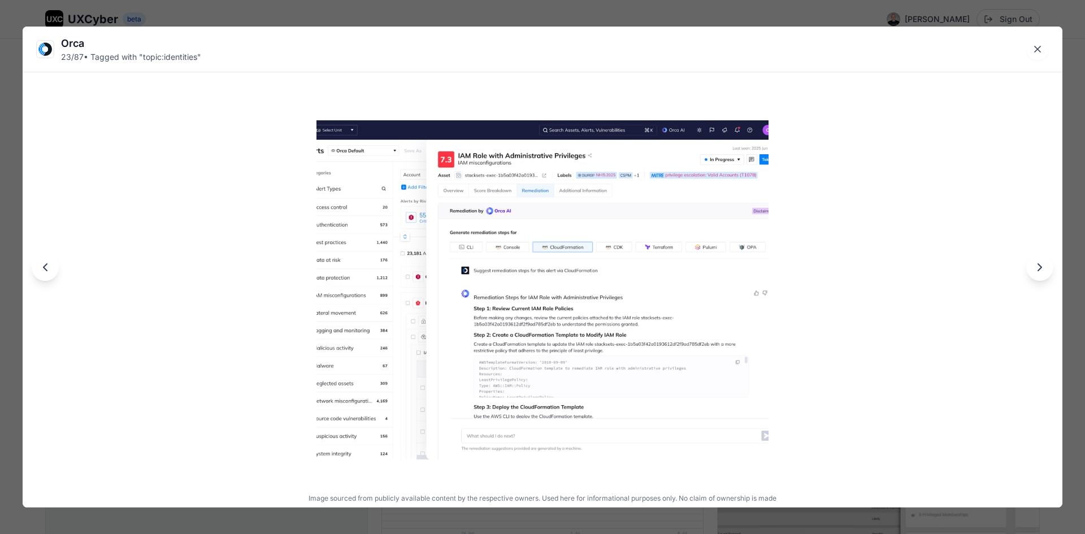
click at [1045, 272] on icon "Next image" at bounding box center [1040, 268] width 14 height 14
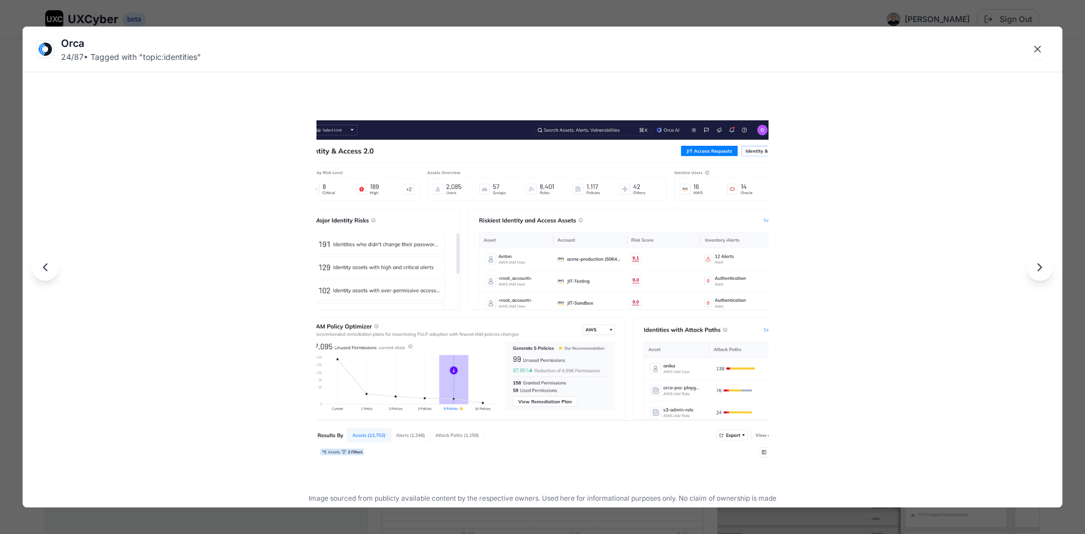
click at [1041, 266] on icon "Next image" at bounding box center [1039, 267] width 3 height 7
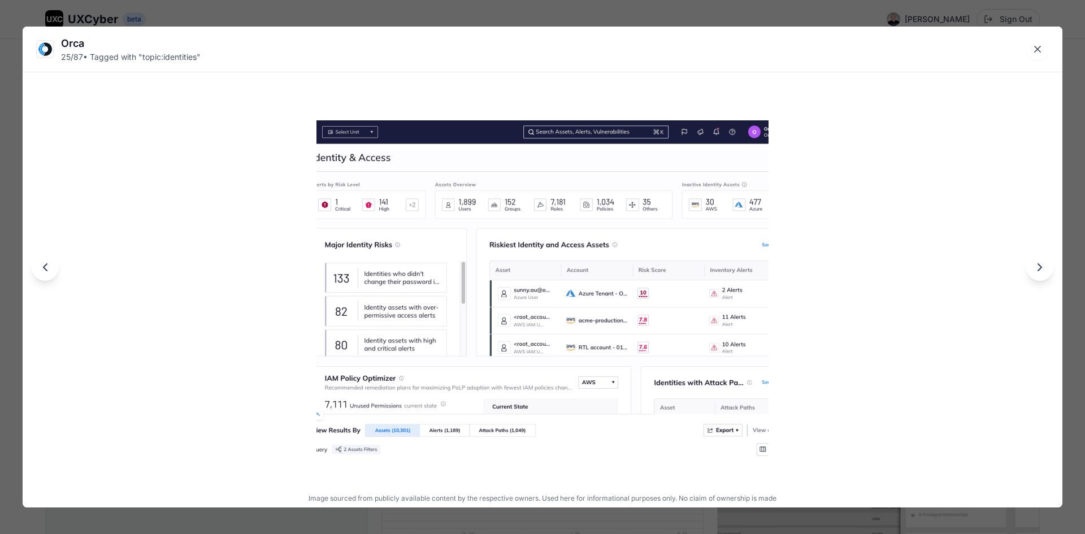
click at [51, 274] on icon "Previous image" at bounding box center [45, 268] width 14 height 14
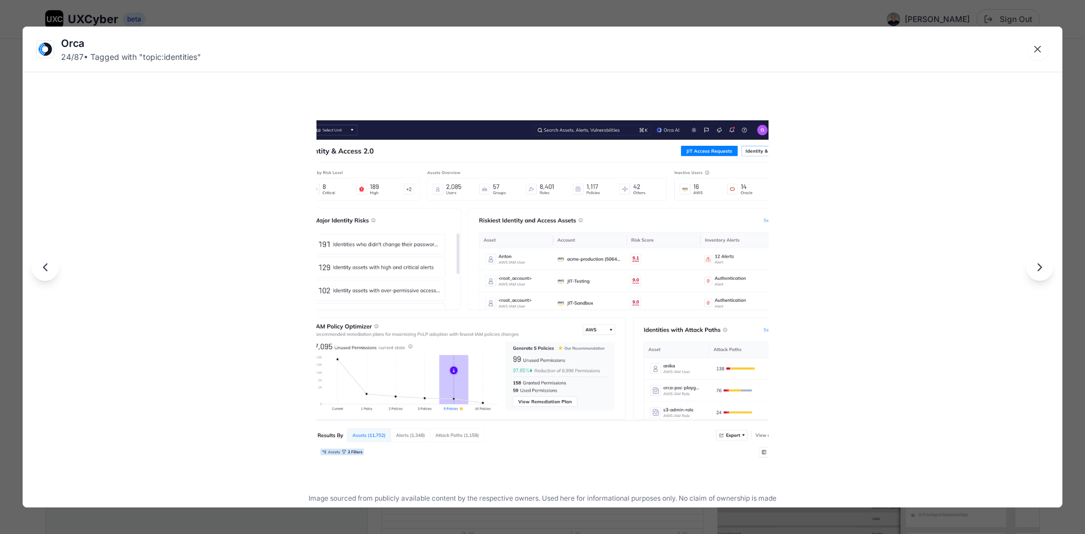
click at [1041, 267] on icon "Next image" at bounding box center [1040, 268] width 14 height 14
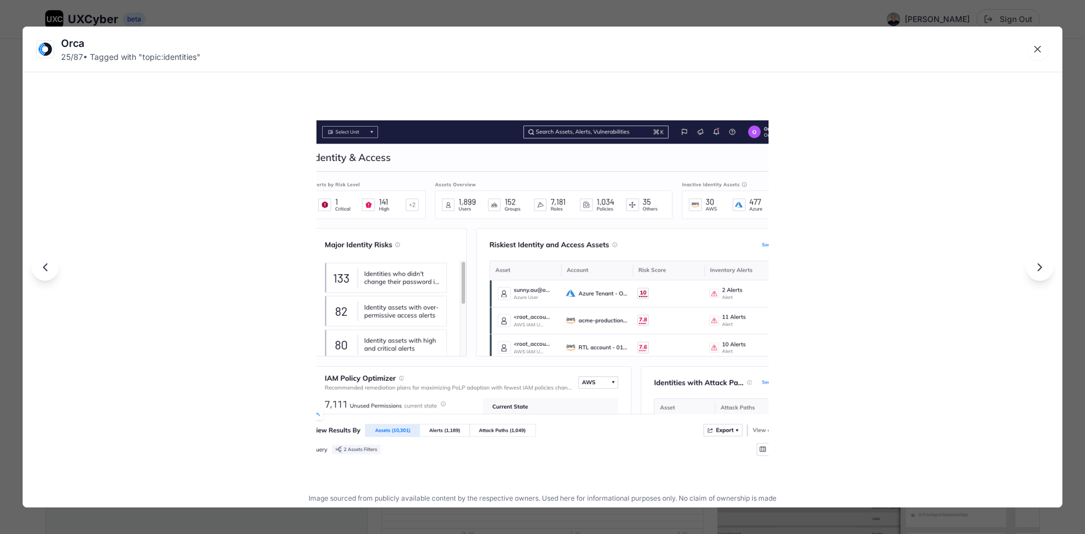
click at [44, 277] on button "Previous image" at bounding box center [45, 267] width 27 height 27
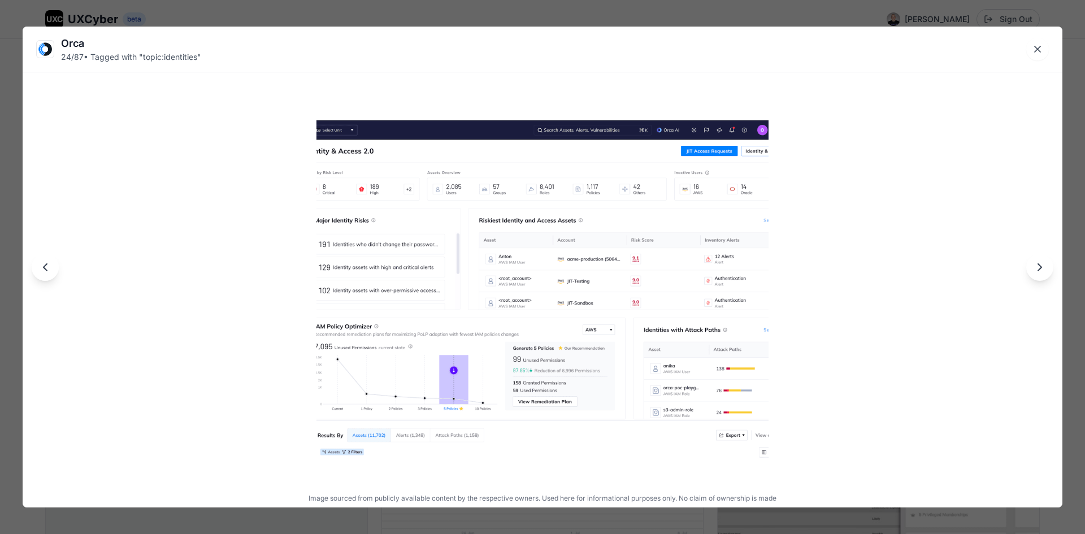
click at [1042, 271] on icon "Next image" at bounding box center [1040, 268] width 14 height 14
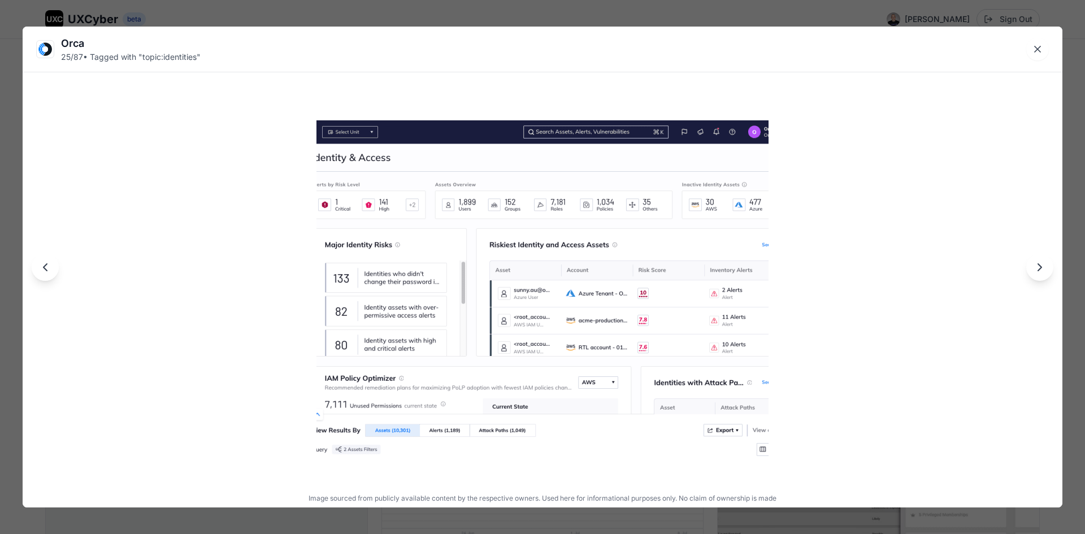
click at [1042, 271] on icon "Next image" at bounding box center [1040, 268] width 14 height 14
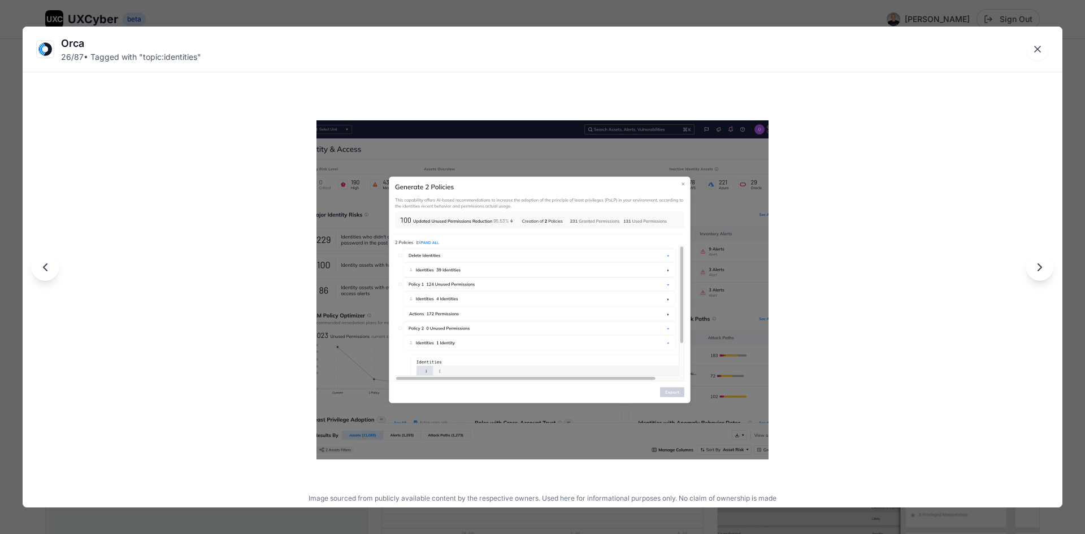
click at [1042, 271] on icon "Next image" at bounding box center [1040, 268] width 14 height 14
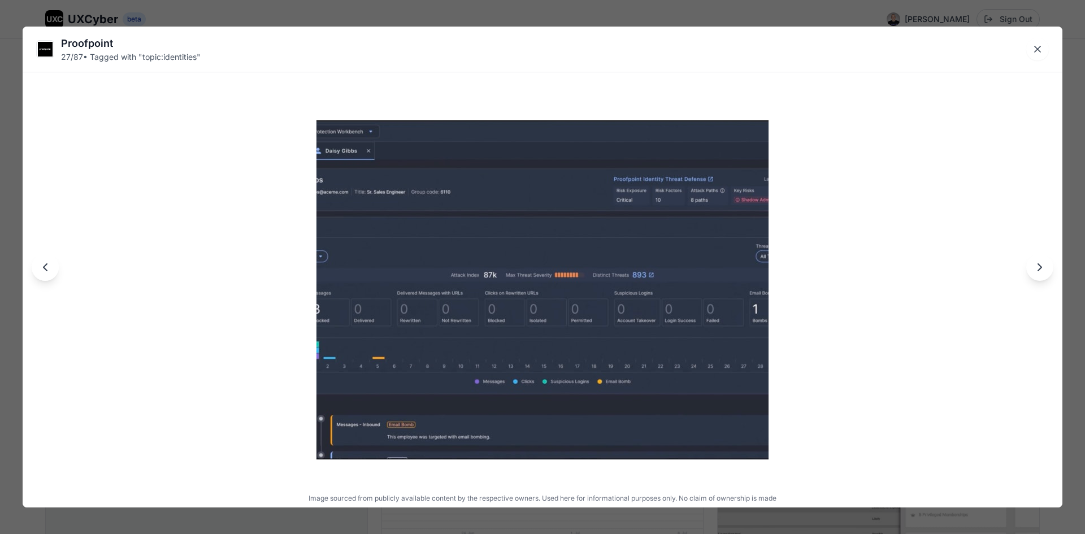
click at [1043, 271] on icon "Next image" at bounding box center [1040, 268] width 14 height 14
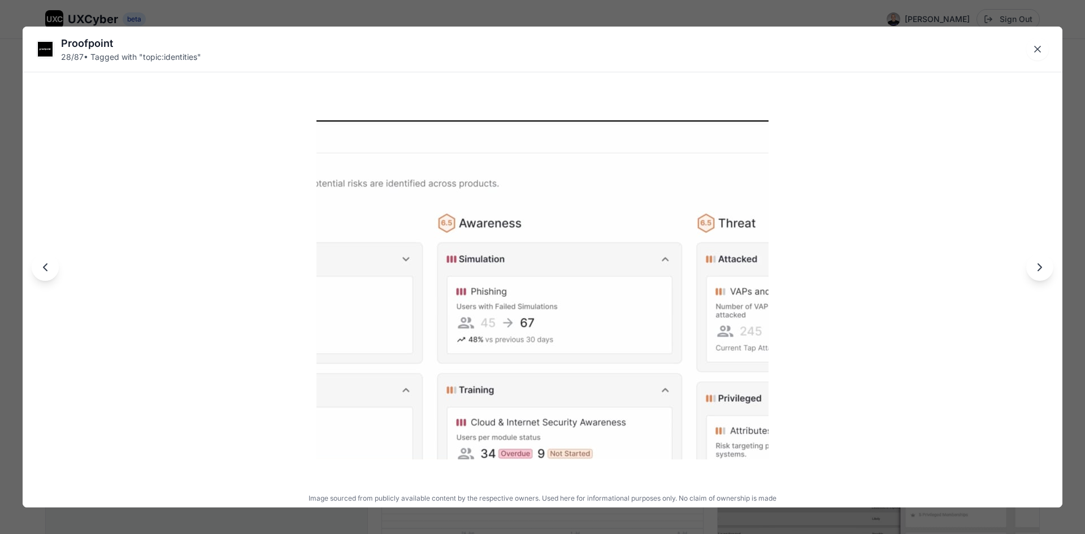
click at [1043, 271] on icon "Next image" at bounding box center [1040, 268] width 14 height 14
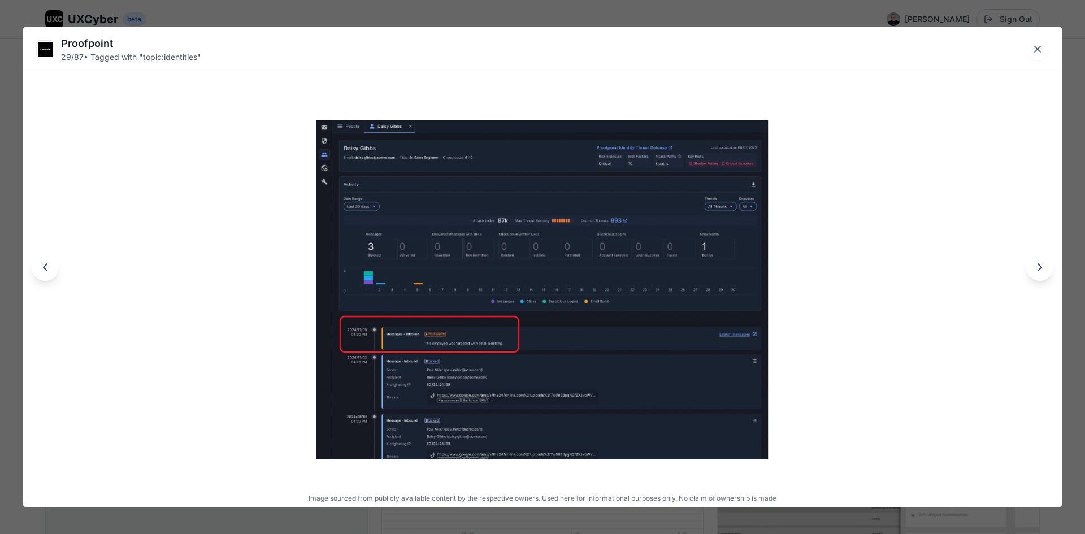
click at [553, 345] on img at bounding box center [543, 289] width 452 height 339
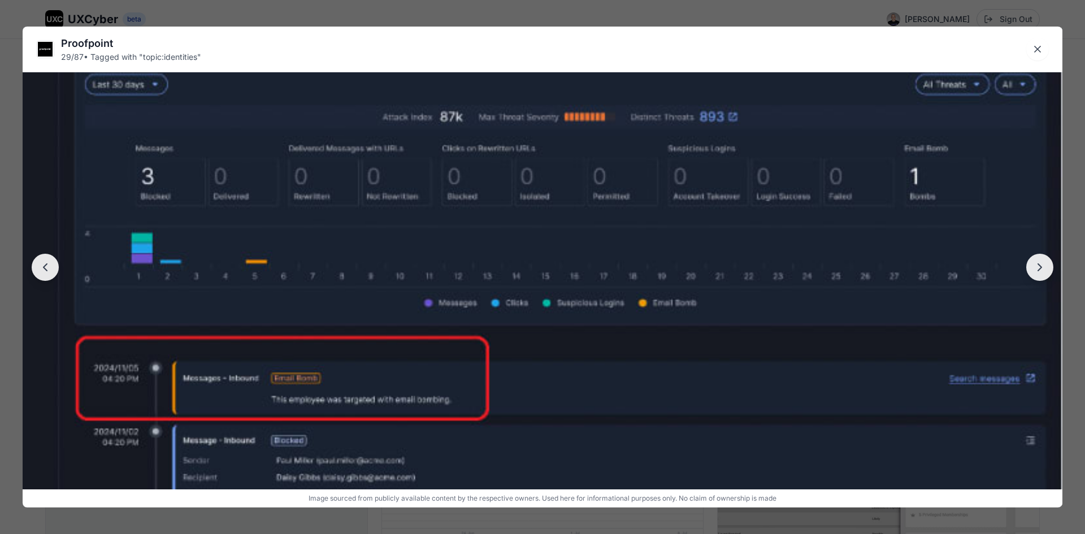
click at [553, 344] on img at bounding box center [543, 276] width 1040 height 780
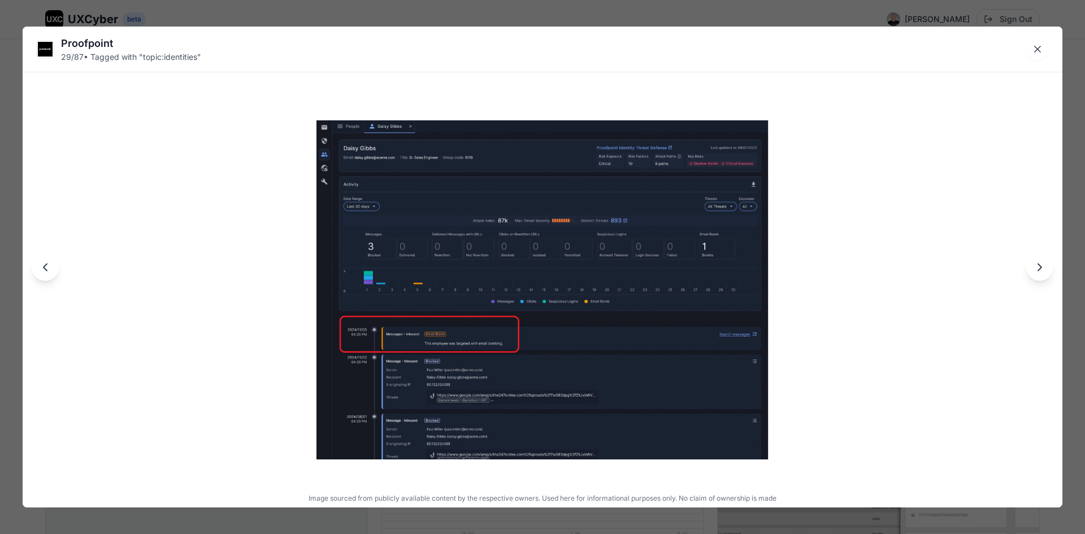
click at [1045, 268] on icon "Next image" at bounding box center [1040, 268] width 14 height 14
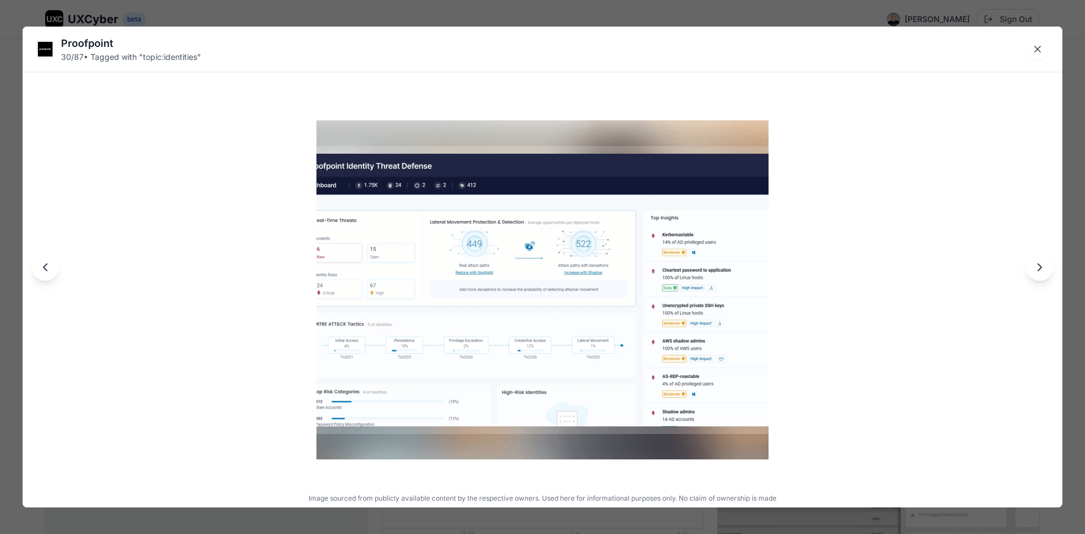
click at [568, 298] on img at bounding box center [543, 289] width 452 height 339
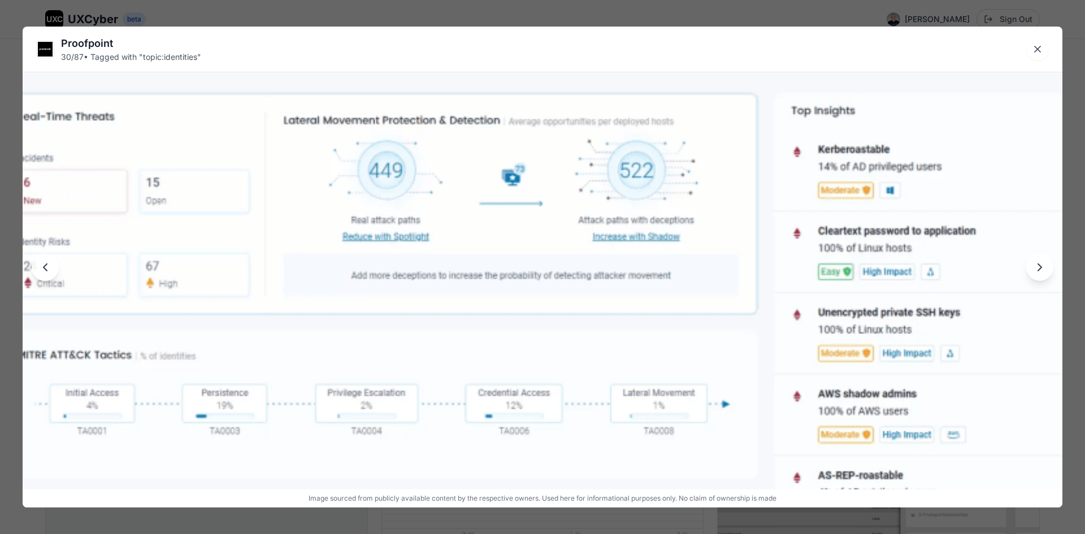
click at [1036, 276] on button "Next image" at bounding box center [1039, 267] width 27 height 27
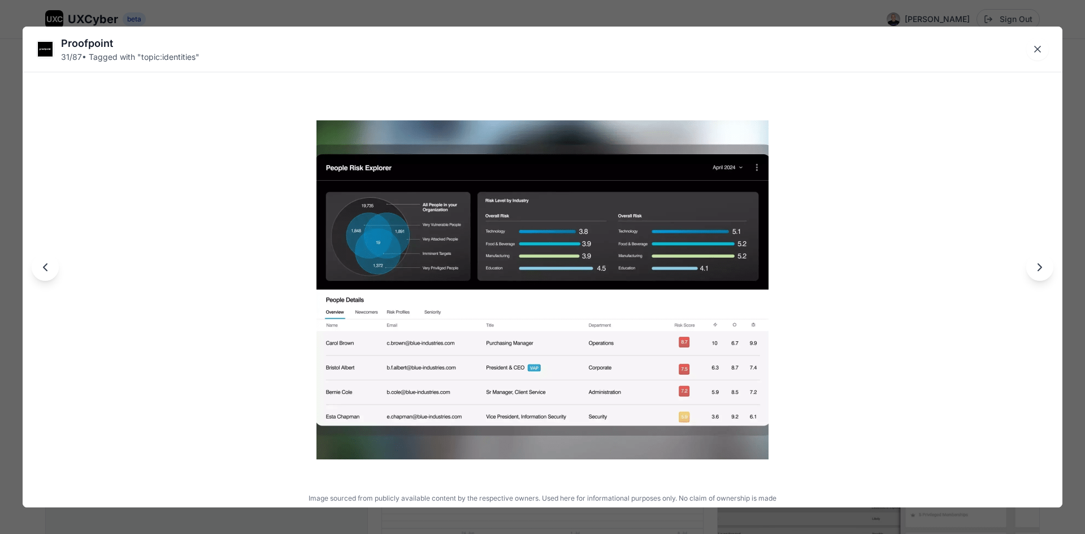
click at [668, 273] on img at bounding box center [543, 289] width 452 height 339
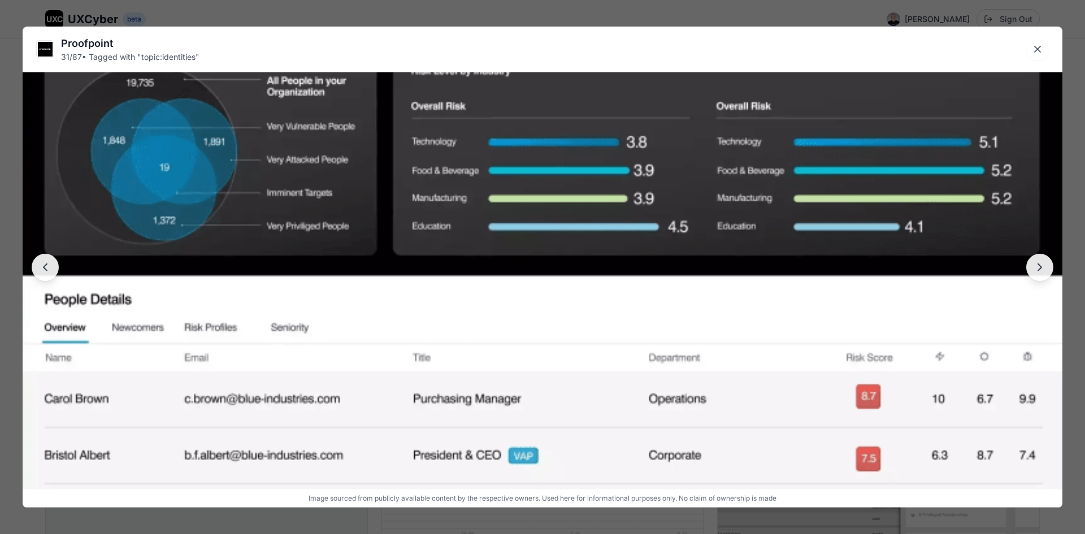
click at [678, 243] on img at bounding box center [543, 276] width 1040 height 780
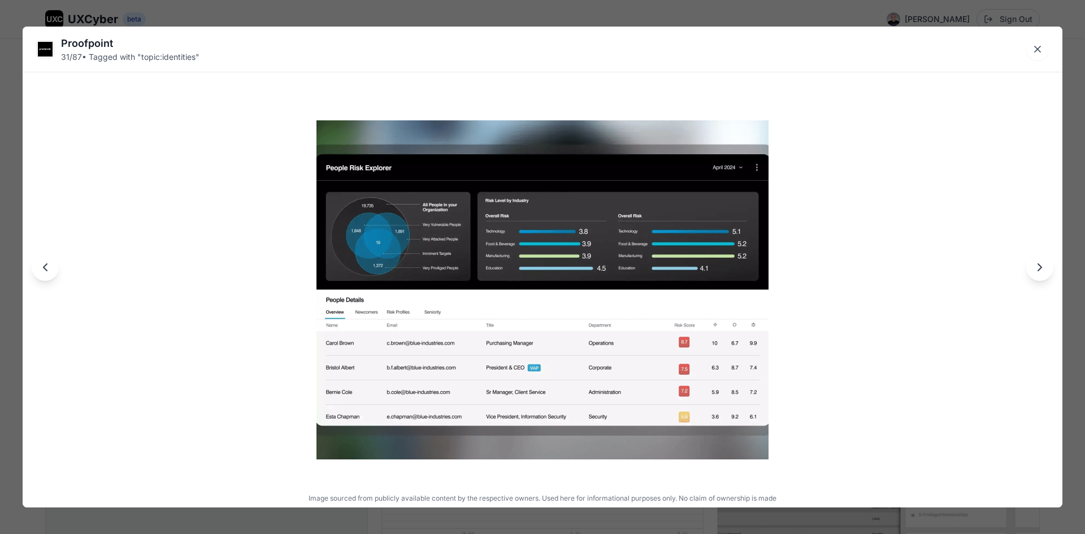
click at [734, 384] on img at bounding box center [543, 289] width 452 height 339
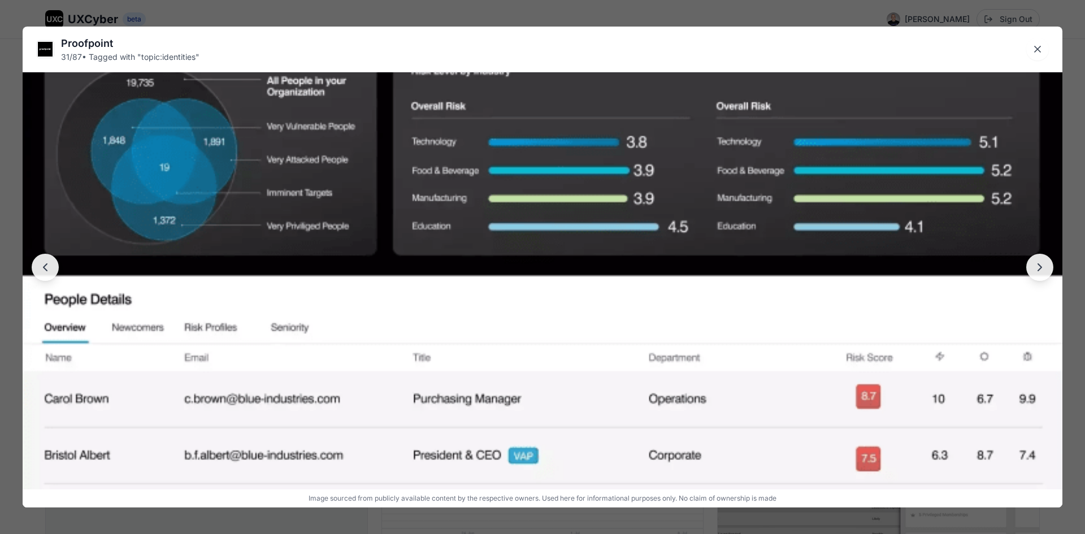
click at [744, 331] on img at bounding box center [543, 276] width 1040 height 780
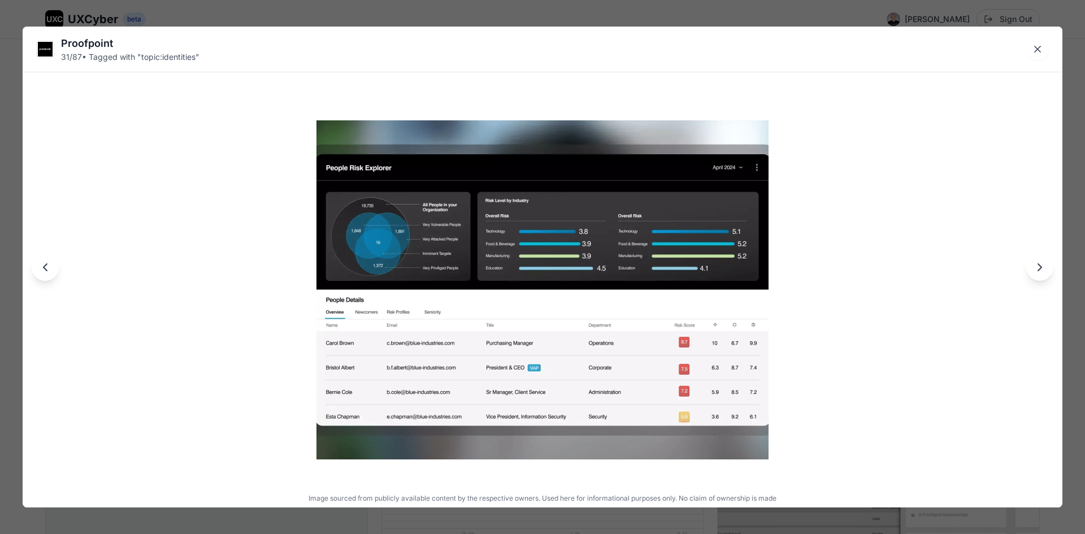
click at [1041, 271] on icon "Next image" at bounding box center [1040, 268] width 14 height 14
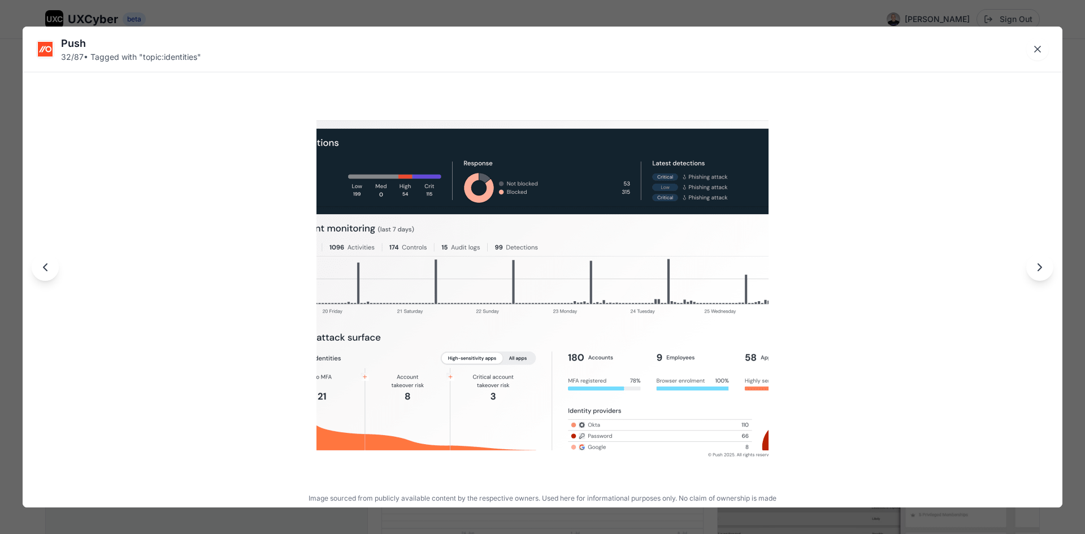
click at [1041, 271] on icon "Next image" at bounding box center [1040, 268] width 14 height 14
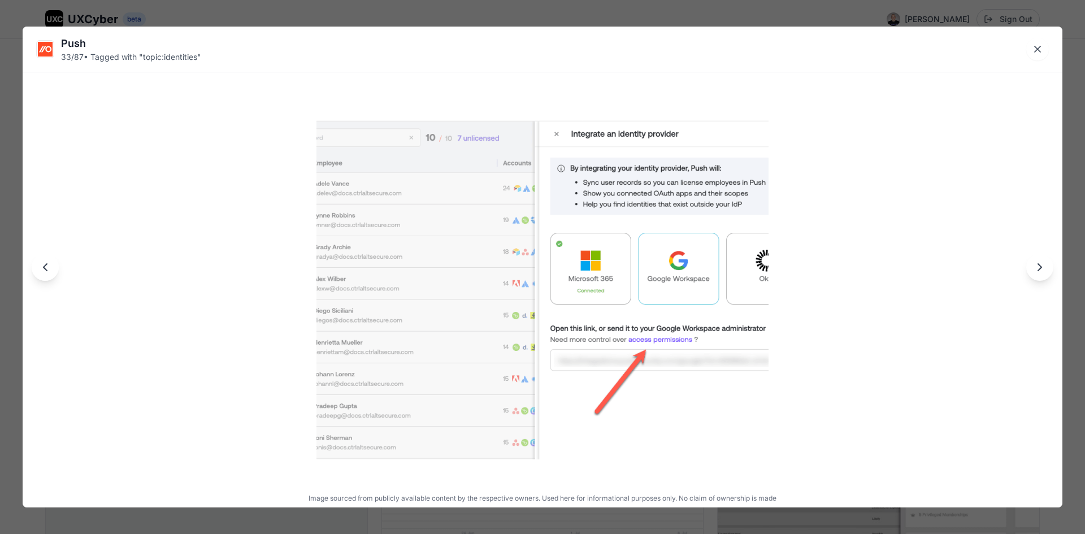
click at [1041, 271] on icon "Next image" at bounding box center [1040, 268] width 14 height 14
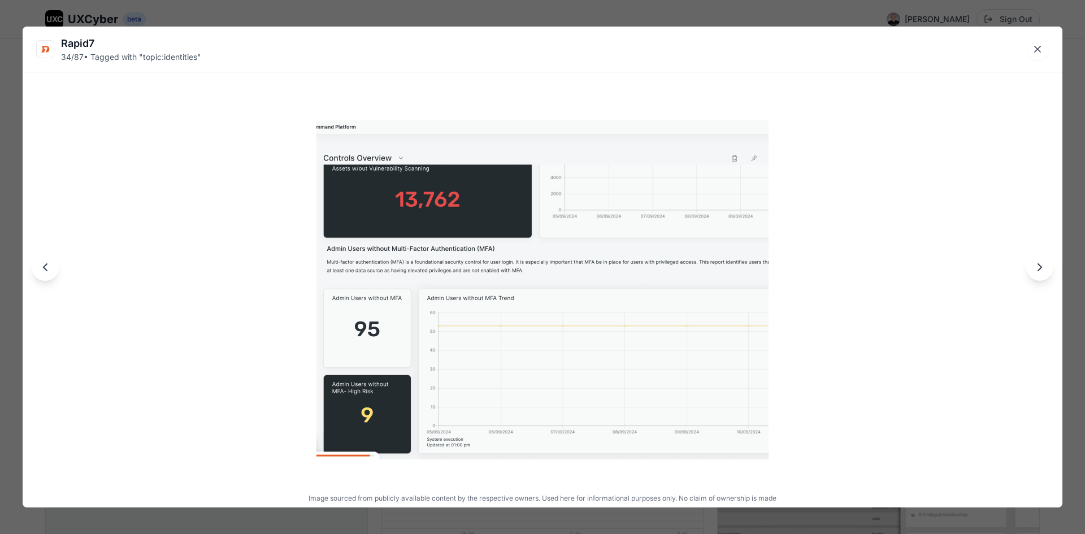
click at [1041, 271] on icon "Next image" at bounding box center [1040, 268] width 14 height 14
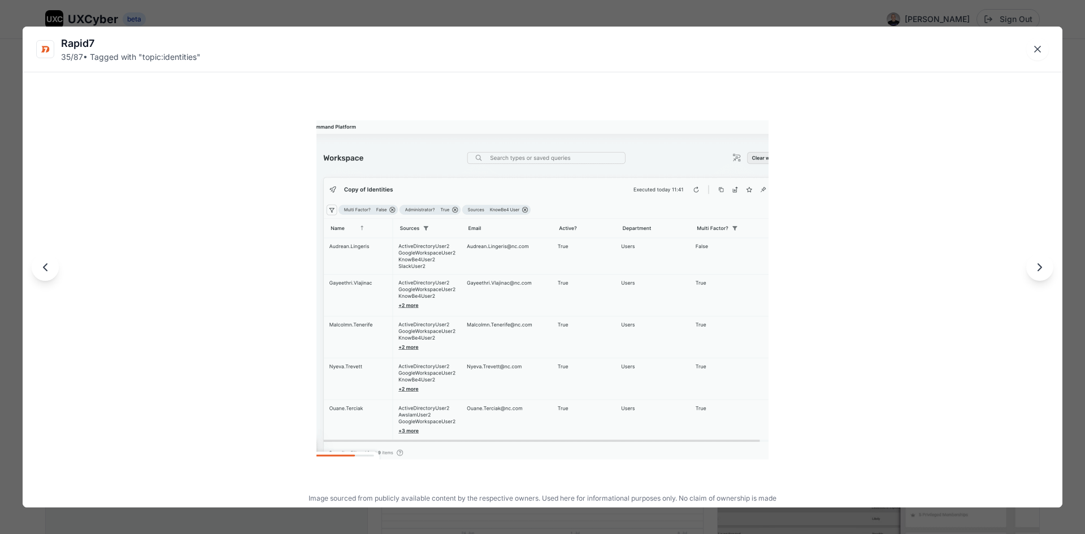
click at [1041, 271] on icon "Next image" at bounding box center [1040, 268] width 14 height 14
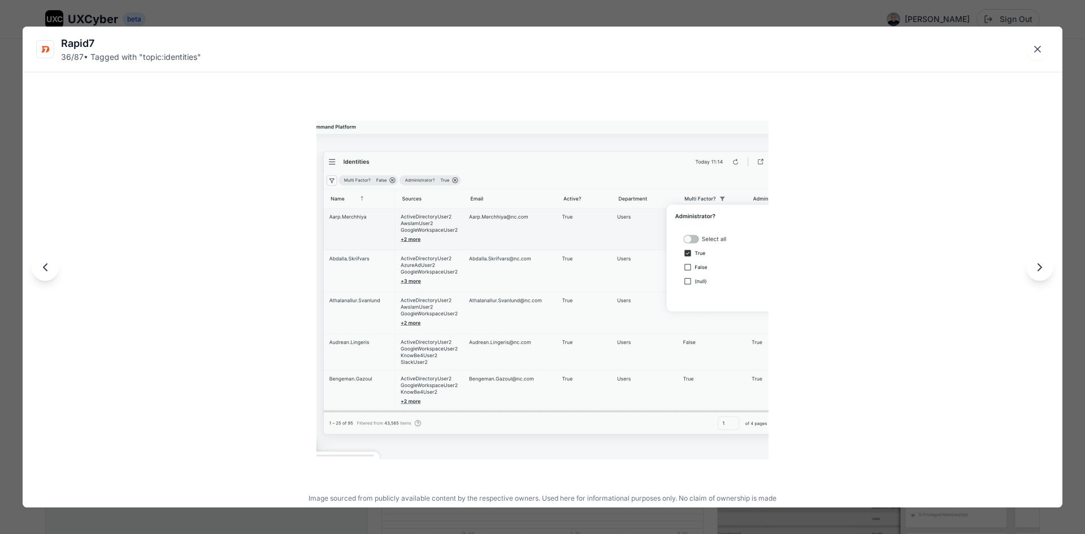
click at [1041, 271] on icon "Next image" at bounding box center [1040, 268] width 14 height 14
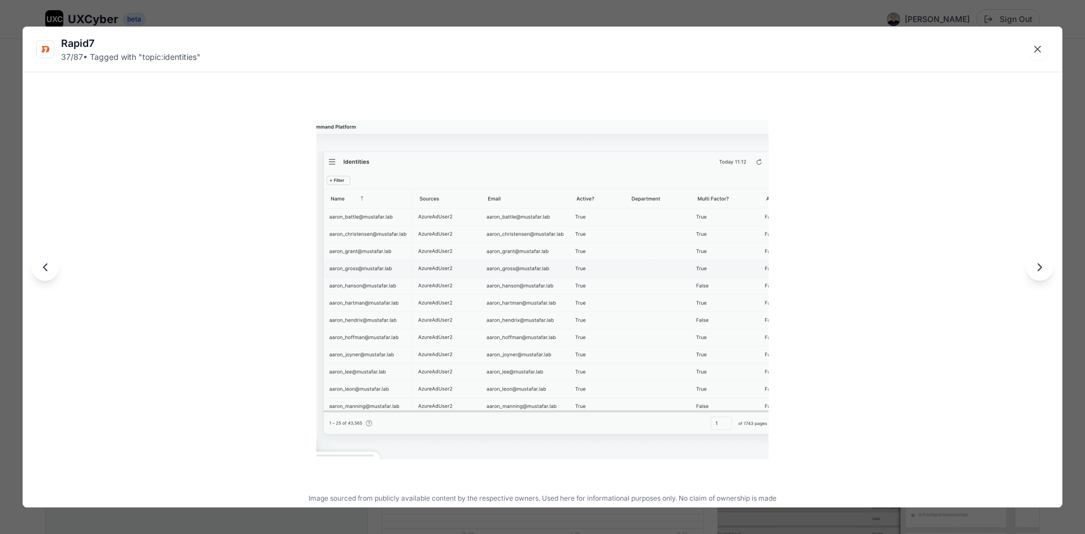
click at [1041, 271] on icon "Next image" at bounding box center [1040, 268] width 14 height 14
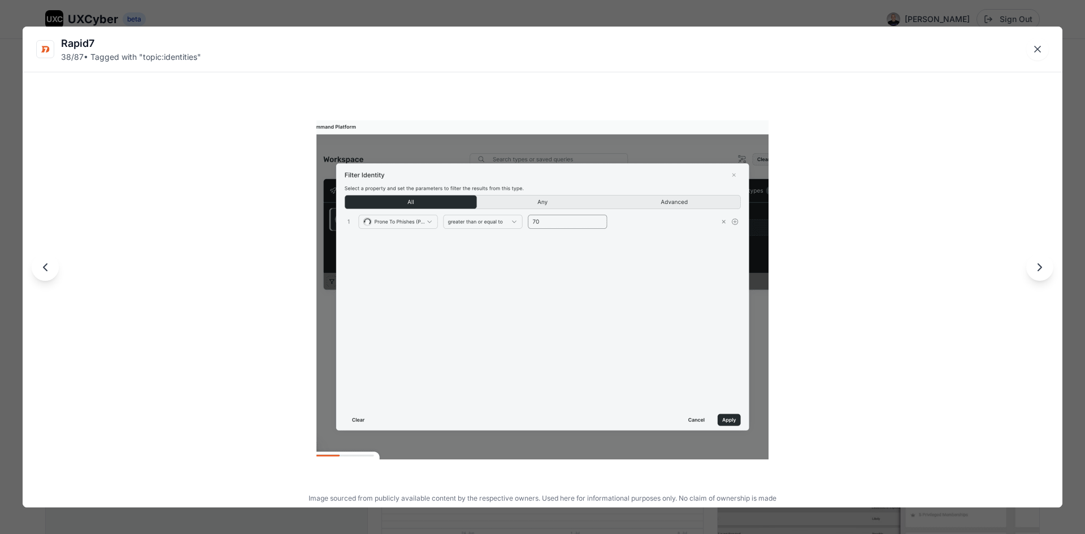
click at [1041, 271] on icon "Next image" at bounding box center [1040, 268] width 14 height 14
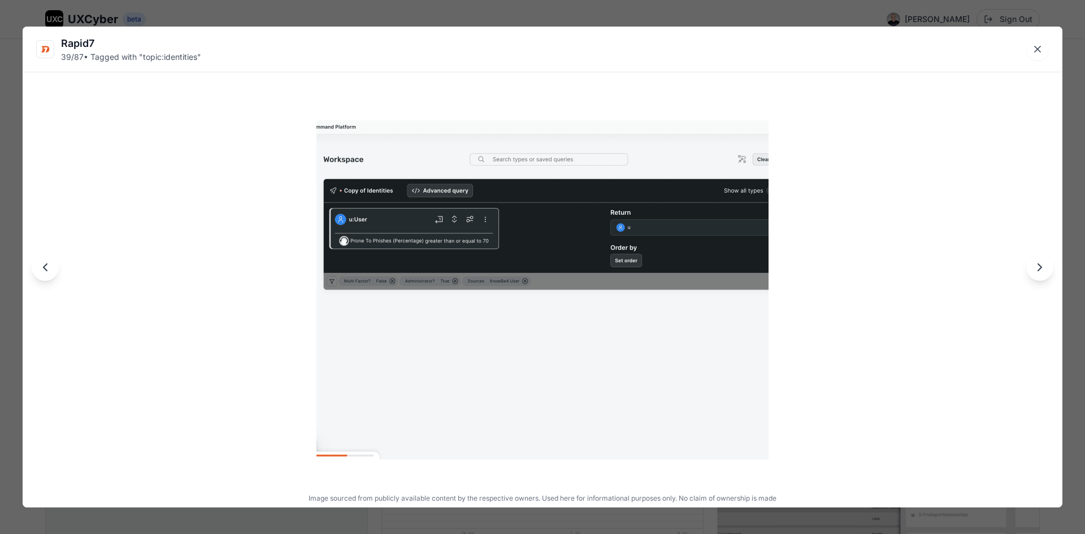
click at [1041, 271] on icon "Next image" at bounding box center [1040, 268] width 14 height 14
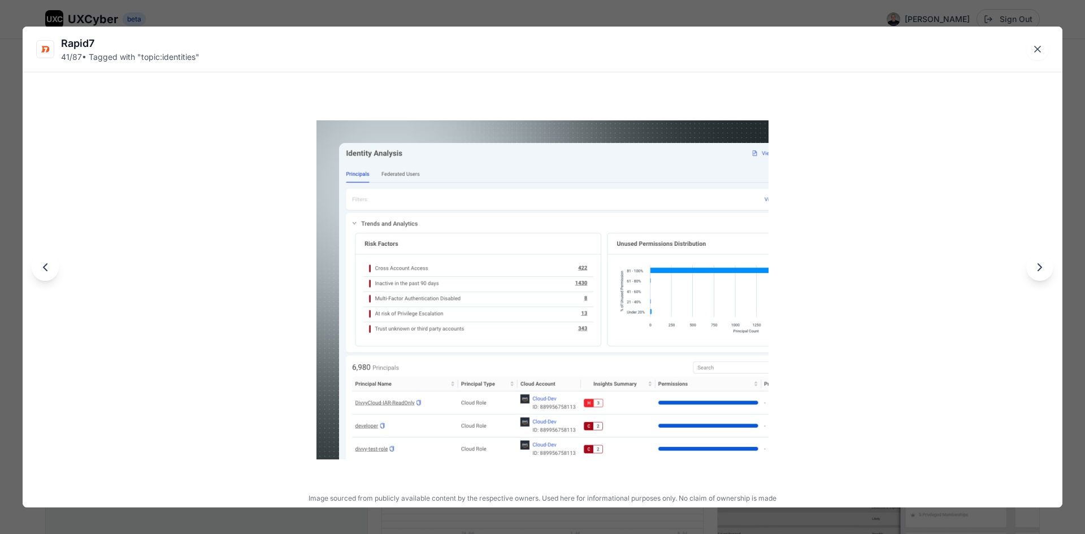
click at [1038, 271] on icon "Next image" at bounding box center [1040, 268] width 14 height 14
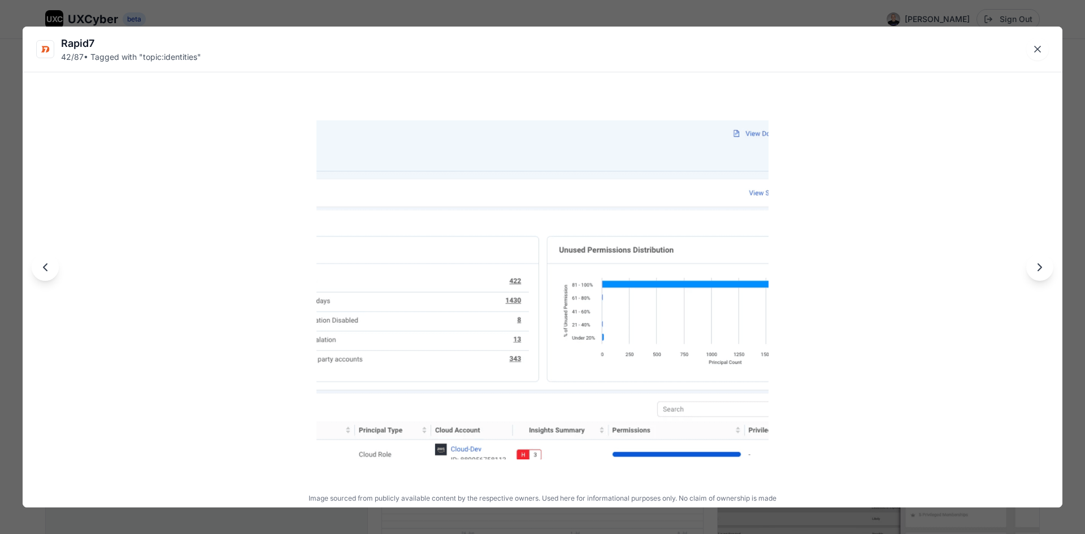
click at [1038, 271] on icon "Next image" at bounding box center [1040, 268] width 14 height 14
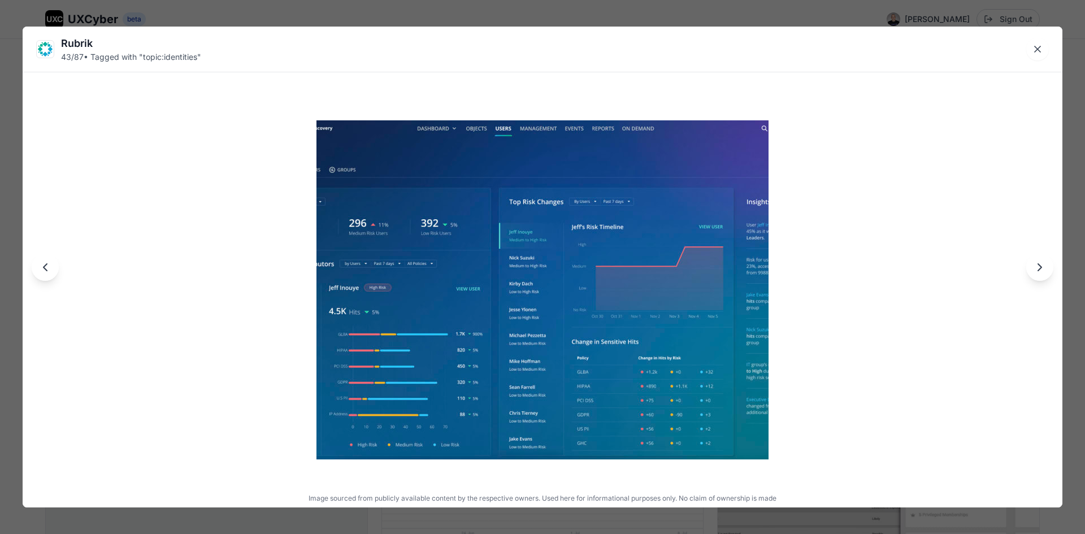
click at [608, 337] on img at bounding box center [543, 289] width 452 height 339
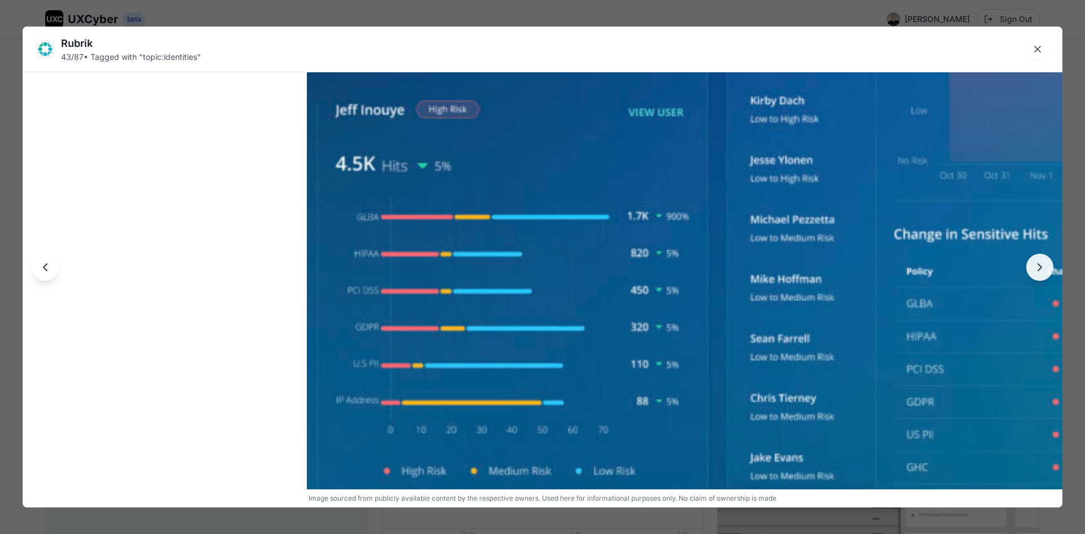
drag, startPoint x: 166, startPoint y: 337, endPoint x: 443, endPoint y: 176, distance: 320.7
click at [443, 176] on img at bounding box center [827, 115] width 1040 height 780
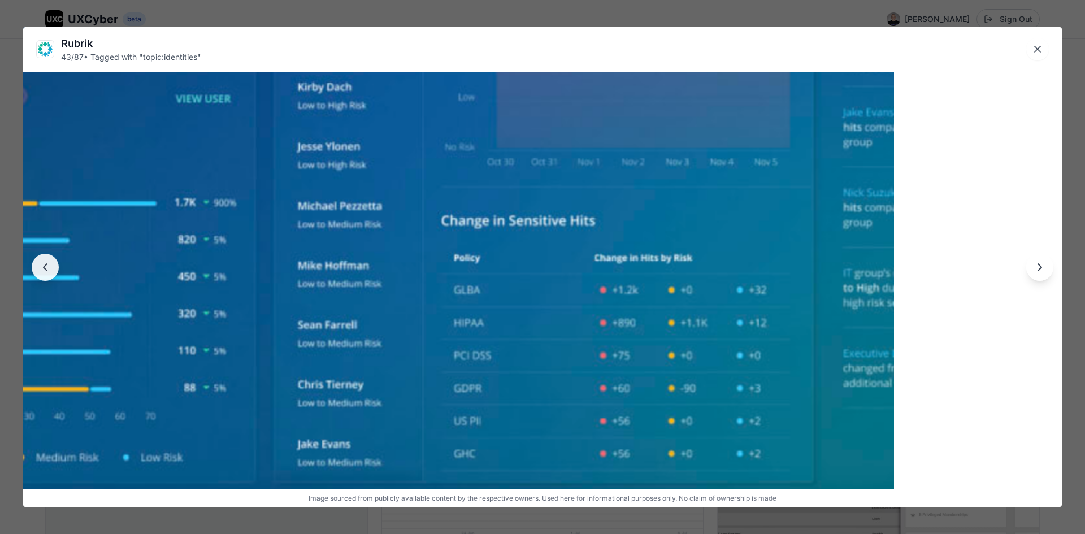
drag, startPoint x: 789, startPoint y: 332, endPoint x: 338, endPoint y: 319, distance: 450.7
click at [338, 319] on img at bounding box center [374, 101] width 1040 height 780
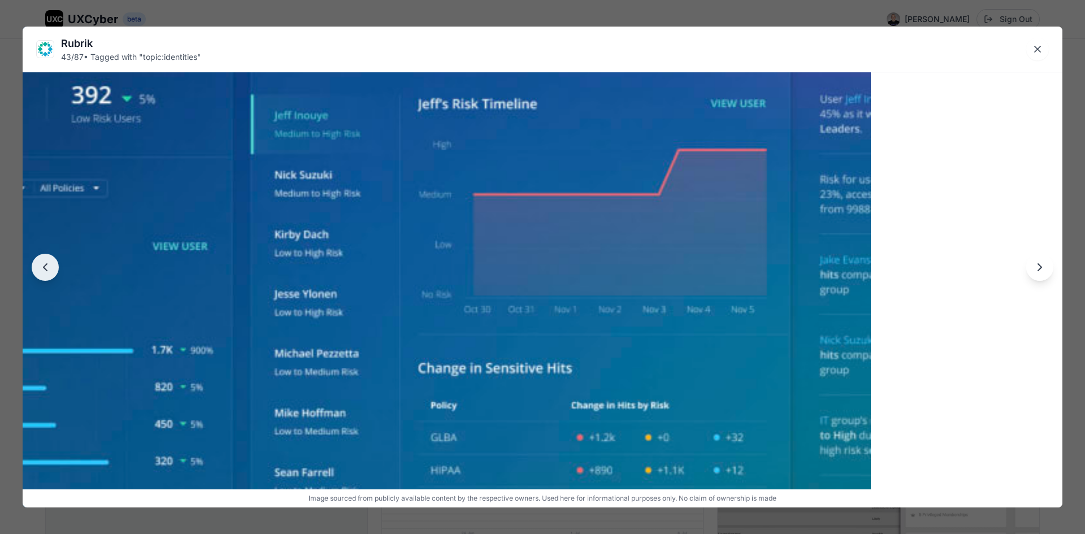
drag, startPoint x: 655, startPoint y: 258, endPoint x: 626, endPoint y: 451, distance: 195.5
click at [626, 451] on img at bounding box center [351, 249] width 1040 height 780
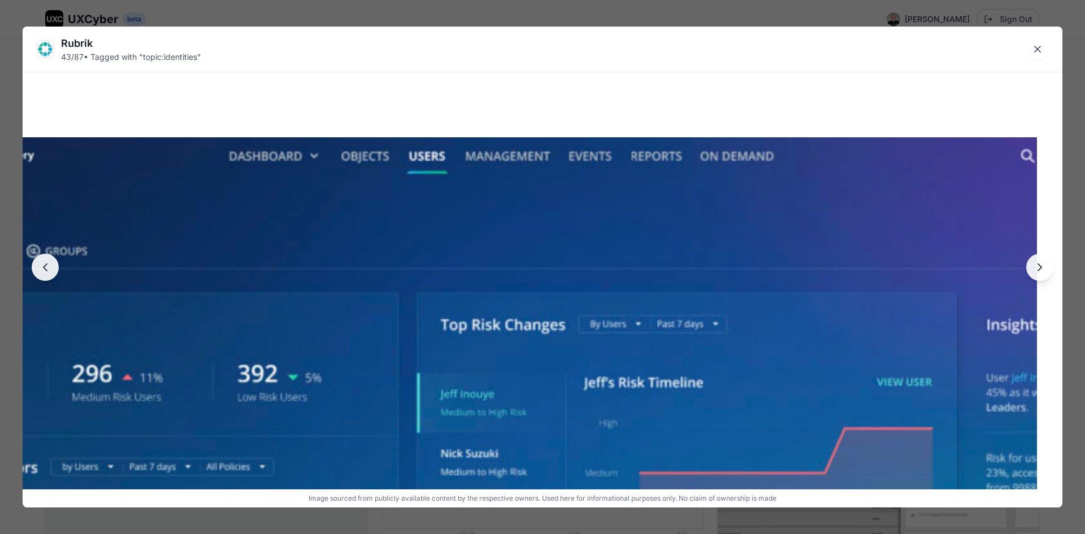
drag, startPoint x: 551, startPoint y: 266, endPoint x: 726, endPoint y: 435, distance: 243.1
click at [731, 455] on img at bounding box center [517, 527] width 1040 height 780
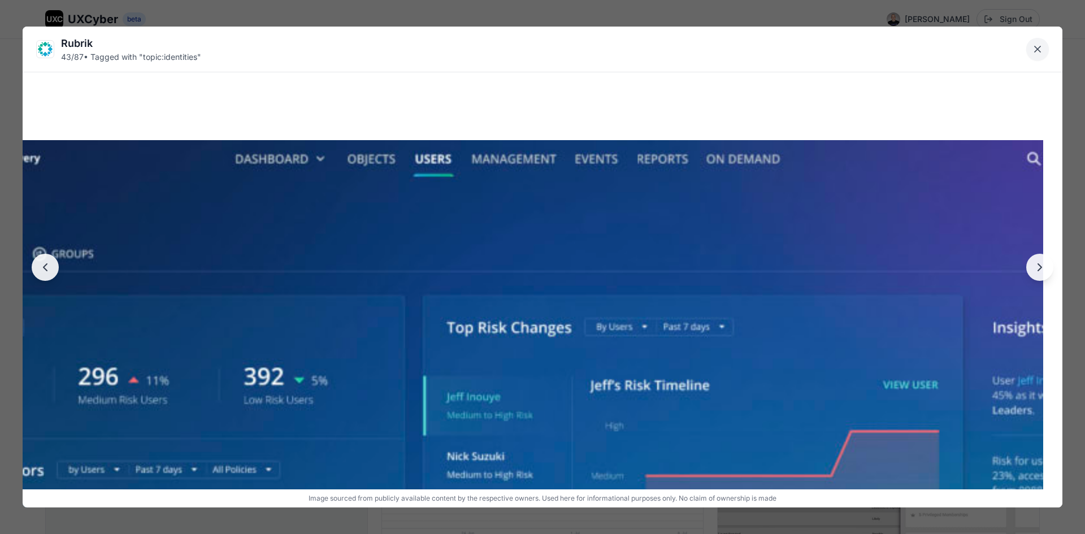
click at [1038, 46] on icon "Close lightbox" at bounding box center [1037, 49] width 11 height 11
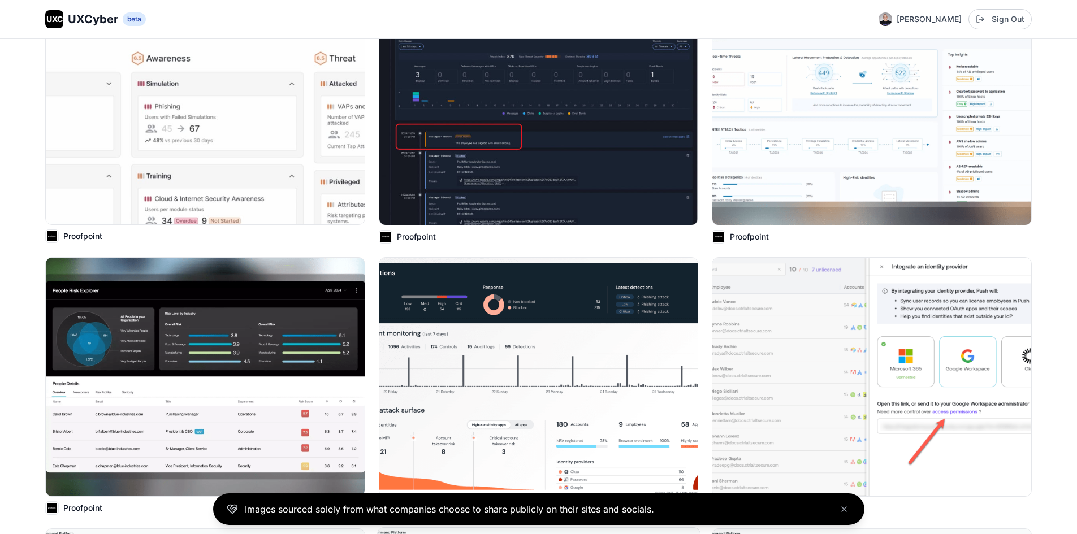
scroll to position [3109, 0]
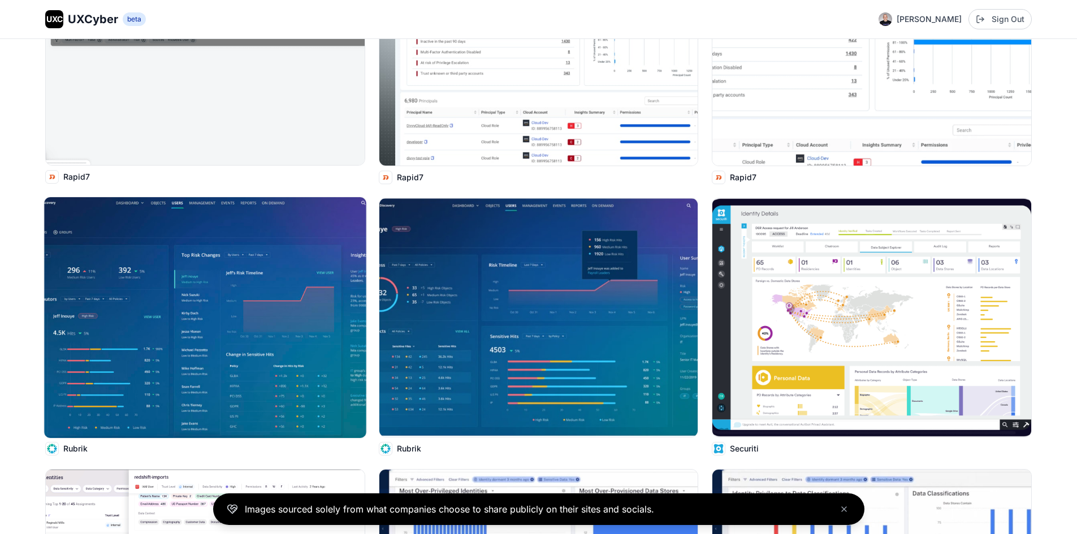
click at [286, 323] on img at bounding box center [205, 317] width 322 height 241
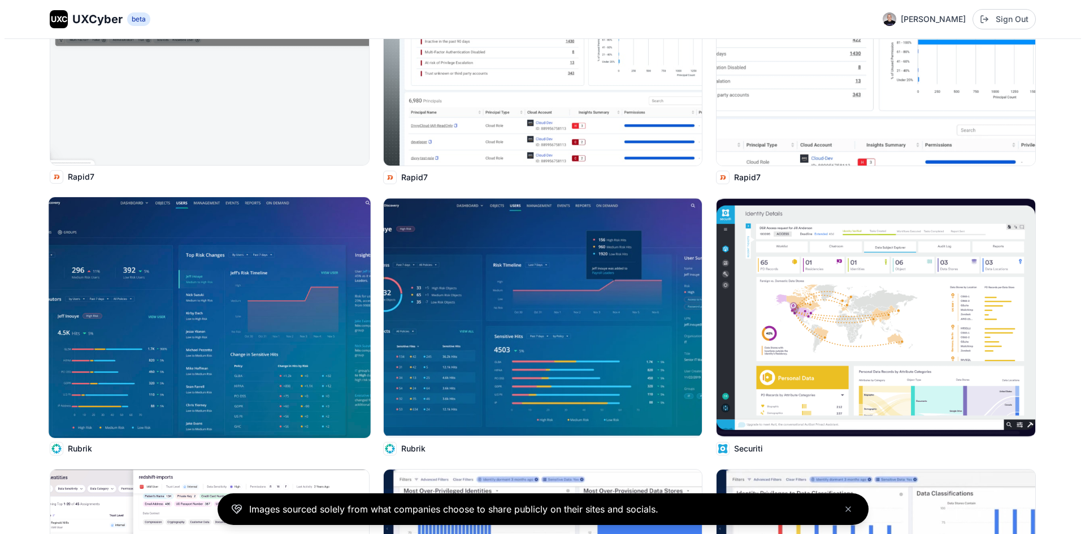
scroll to position [3984, 0]
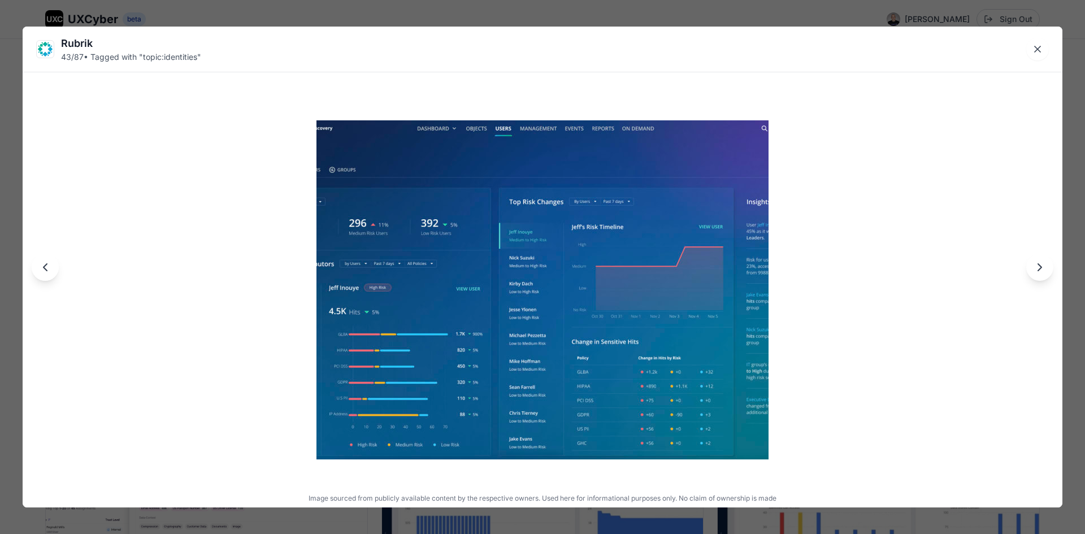
click at [1043, 267] on icon "Next image" at bounding box center [1040, 268] width 14 height 14
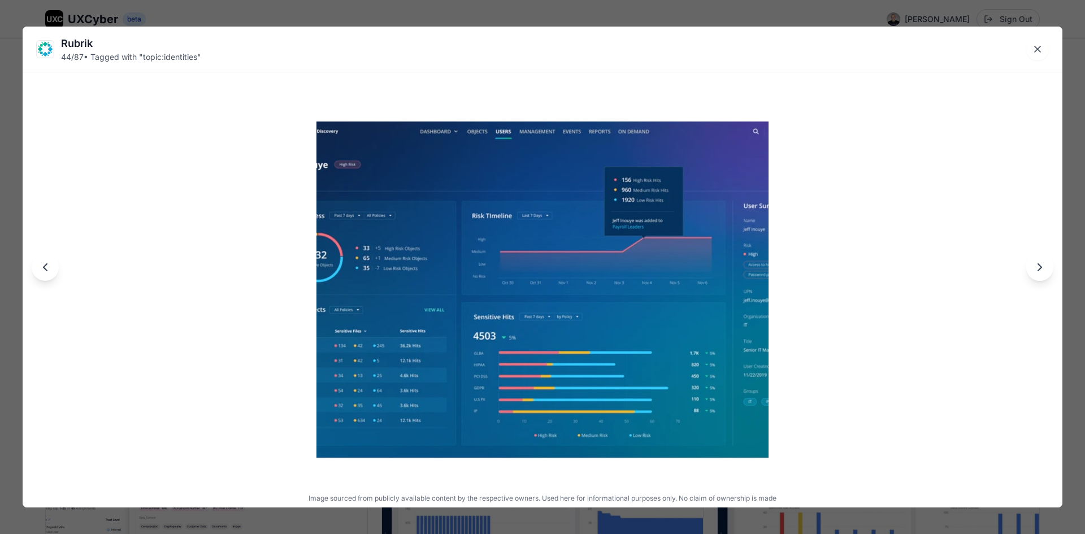
click at [47, 272] on icon "Previous image" at bounding box center [45, 268] width 14 height 14
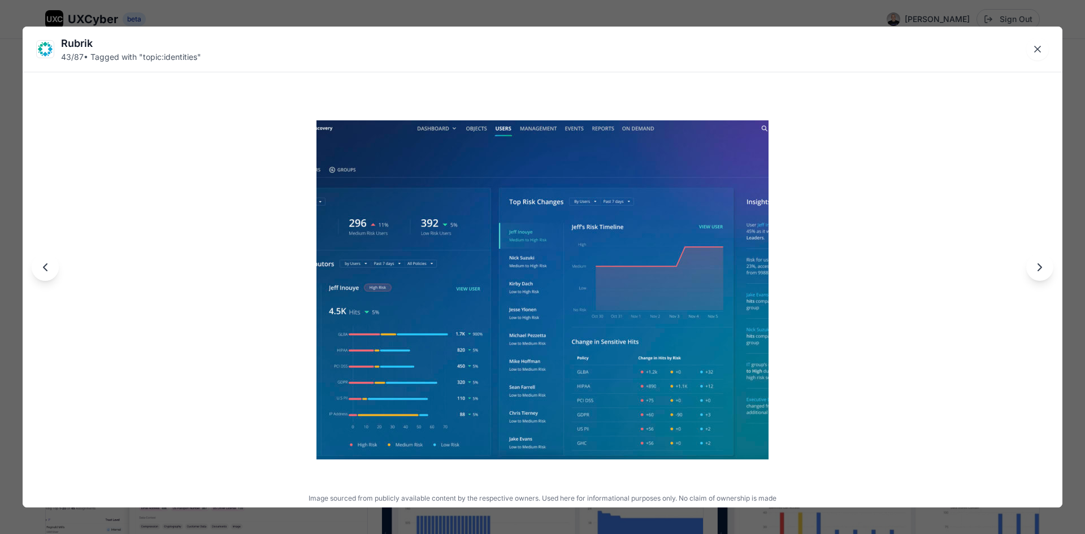
click at [1034, 269] on icon "Next image" at bounding box center [1040, 268] width 14 height 14
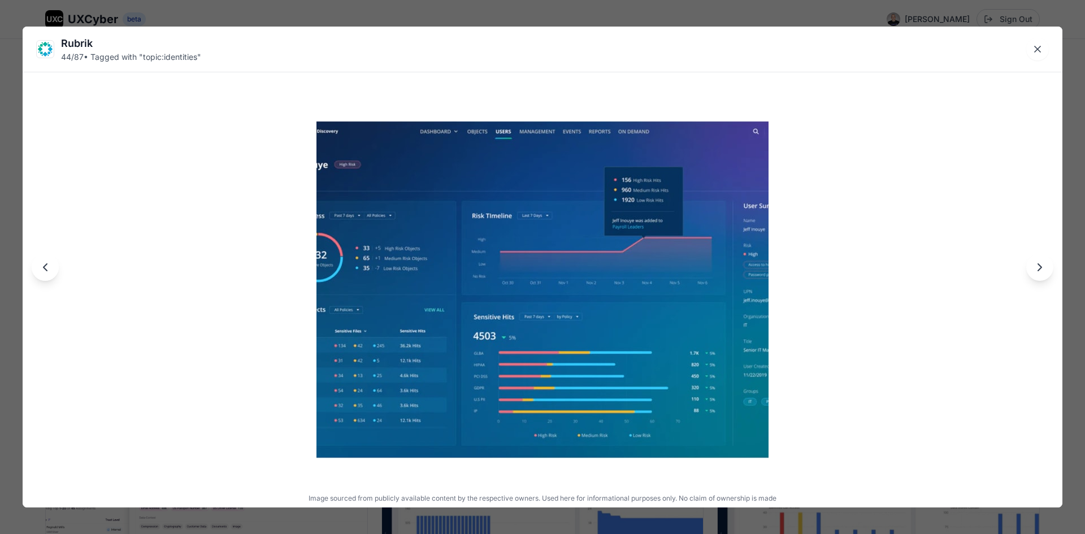
click at [1039, 268] on icon "Next image" at bounding box center [1040, 268] width 14 height 14
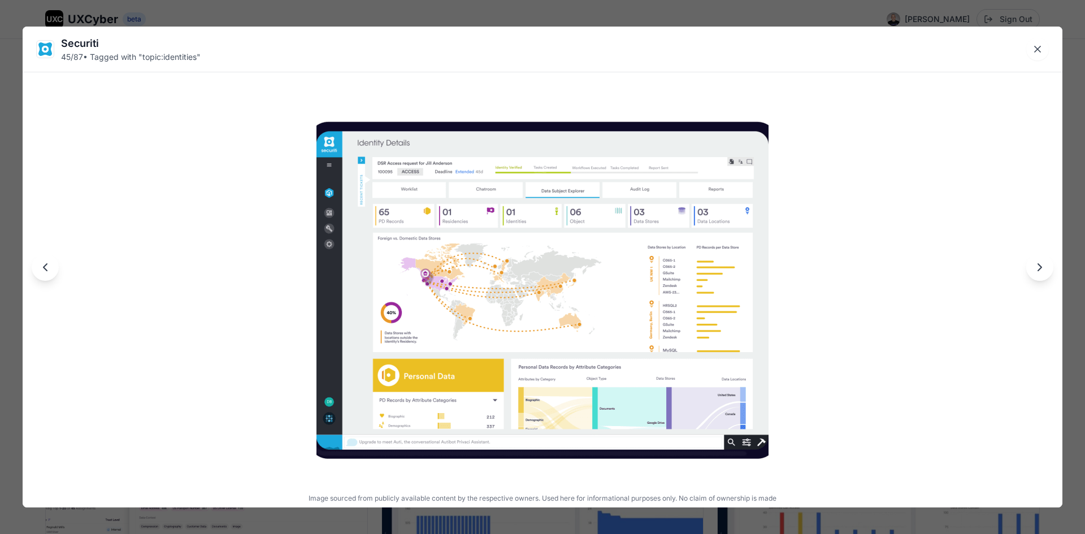
click at [44, 275] on button "Previous image" at bounding box center [45, 267] width 27 height 27
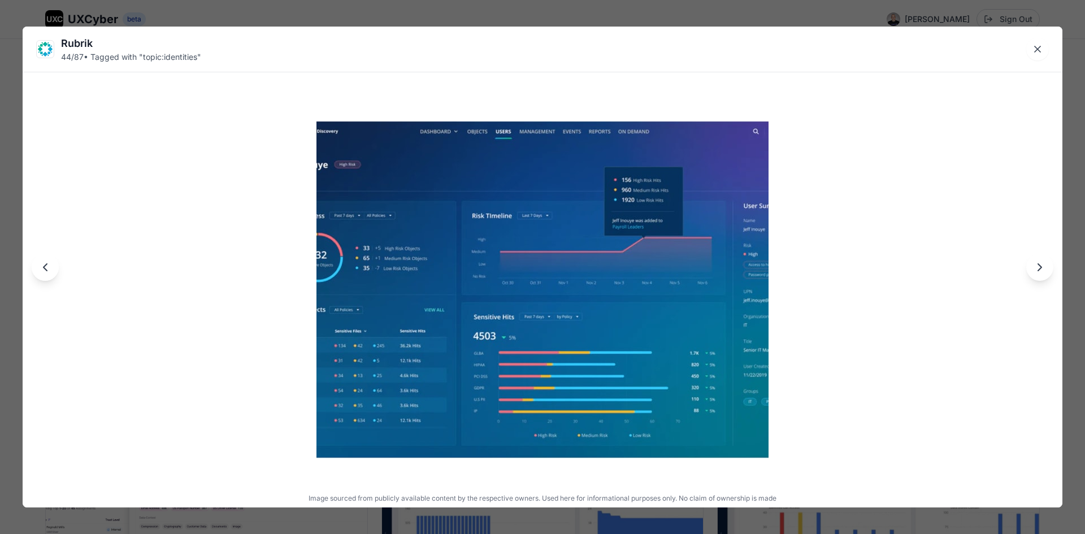
click at [1036, 268] on icon "Next image" at bounding box center [1040, 268] width 14 height 14
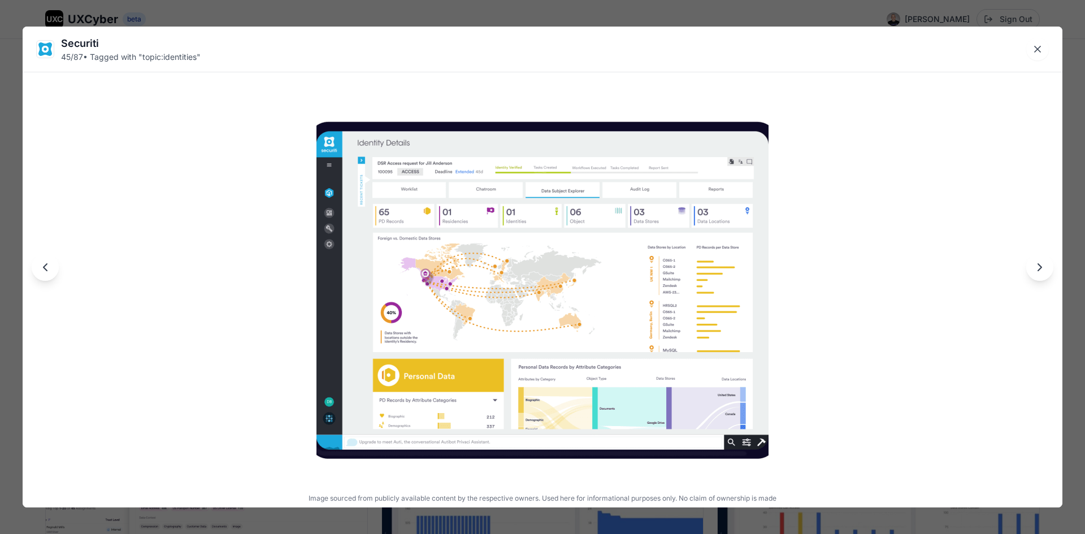
click at [409, 247] on img at bounding box center [543, 289] width 452 height 339
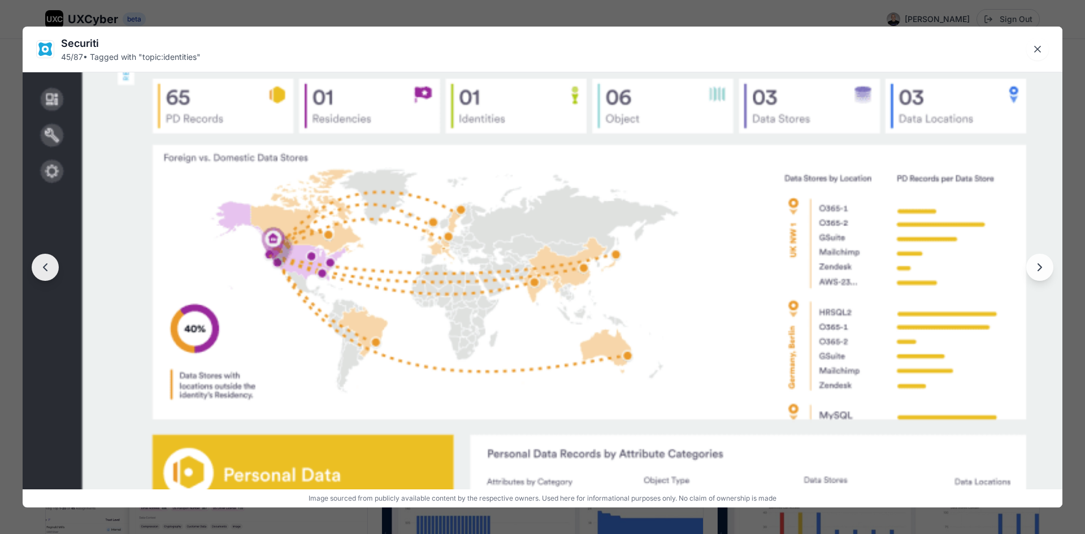
click at [762, 257] on img at bounding box center [543, 276] width 1040 height 780
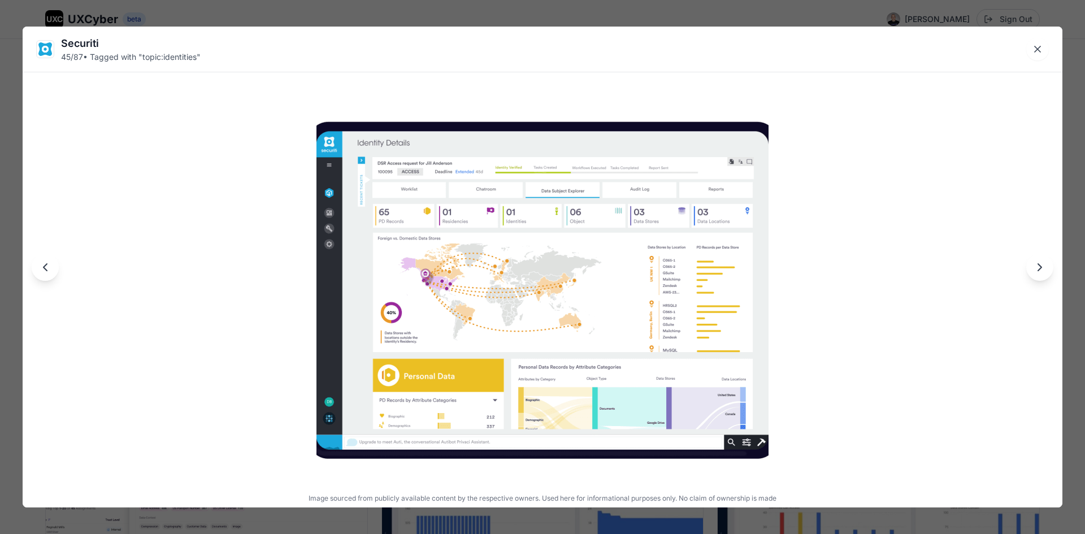
click at [1045, 270] on icon "Next image" at bounding box center [1040, 268] width 14 height 14
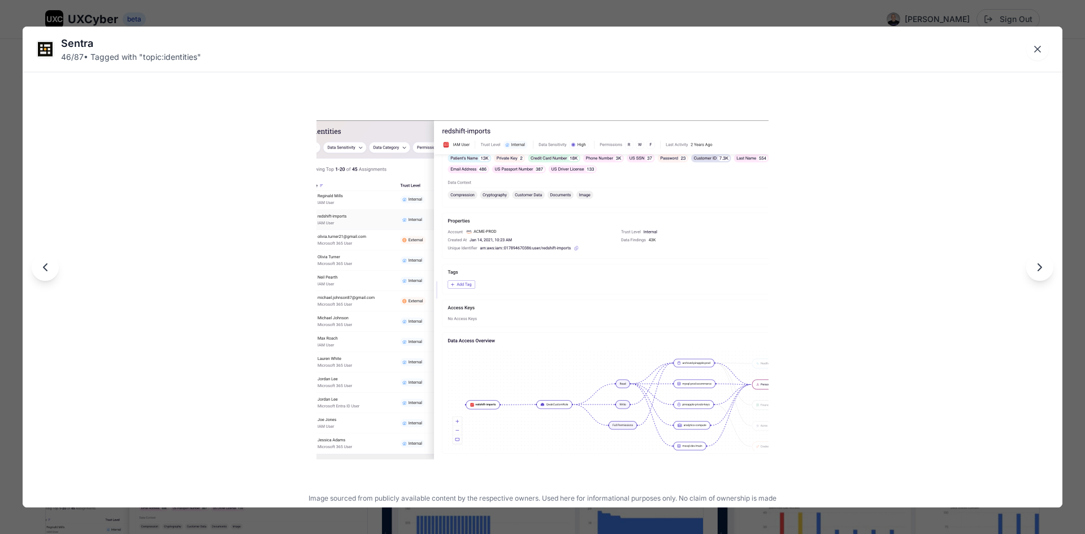
click at [657, 237] on img at bounding box center [543, 289] width 452 height 339
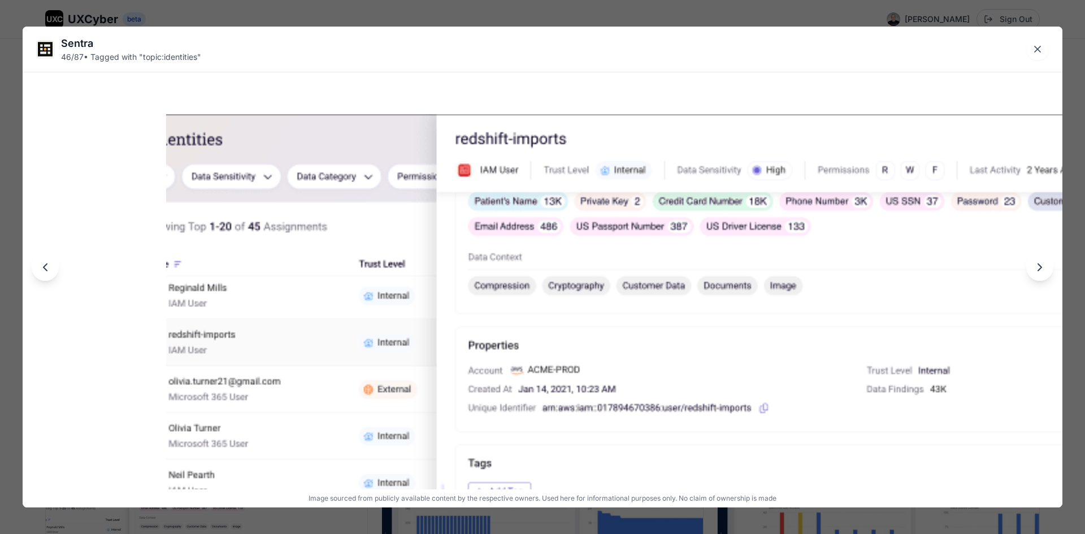
drag, startPoint x: 558, startPoint y: 400, endPoint x: 598, endPoint y: 455, distance: 67.9
click at [598, 455] on img at bounding box center [686, 504] width 1040 height 780
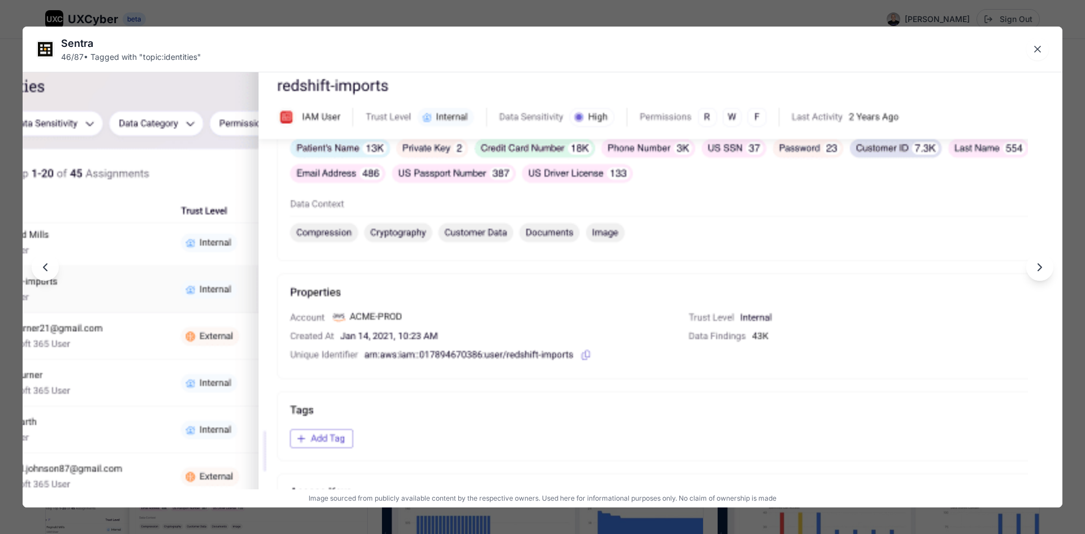
drag, startPoint x: 946, startPoint y: 271, endPoint x: 839, endPoint y: 177, distance: 142.2
click at [839, 177] on img at bounding box center [508, 451] width 1040 height 780
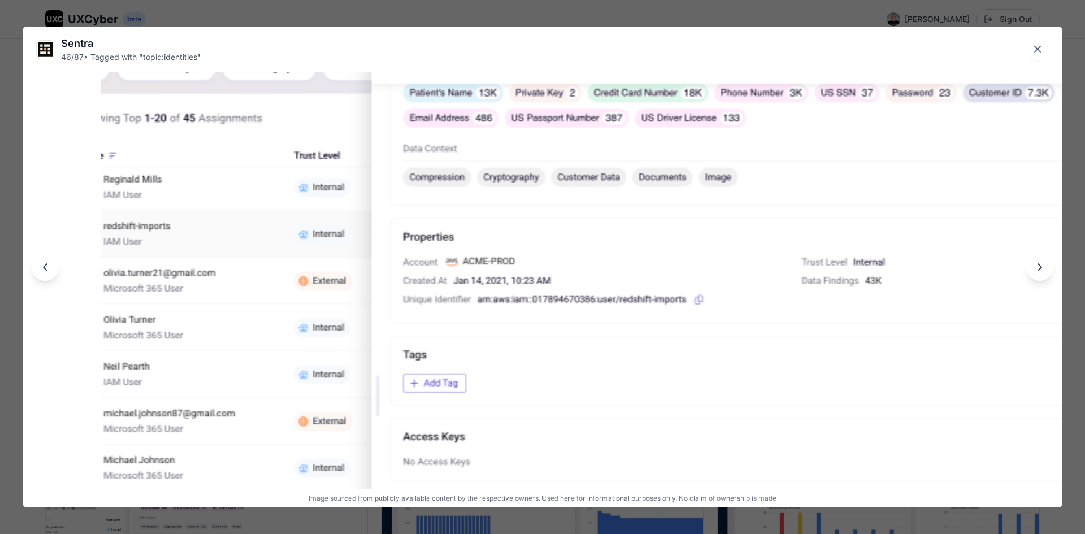
drag, startPoint x: 255, startPoint y: 255, endPoint x: 297, endPoint y: 241, distance: 44.3
click at [297, 241] on img at bounding box center [621, 396] width 1040 height 780
click at [1040, 273] on icon "Next image" at bounding box center [1040, 268] width 14 height 14
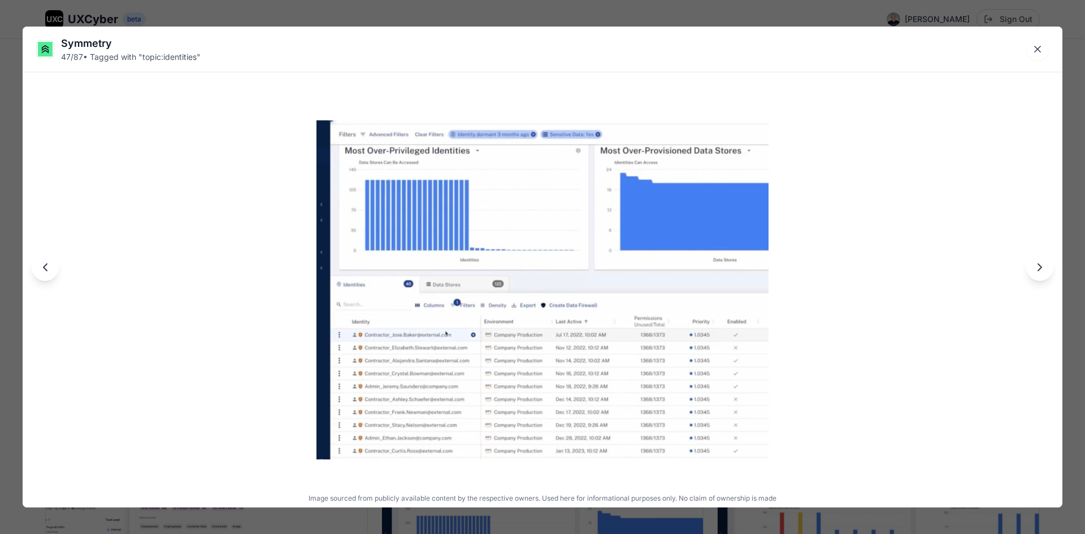
click at [479, 258] on img at bounding box center [543, 289] width 452 height 339
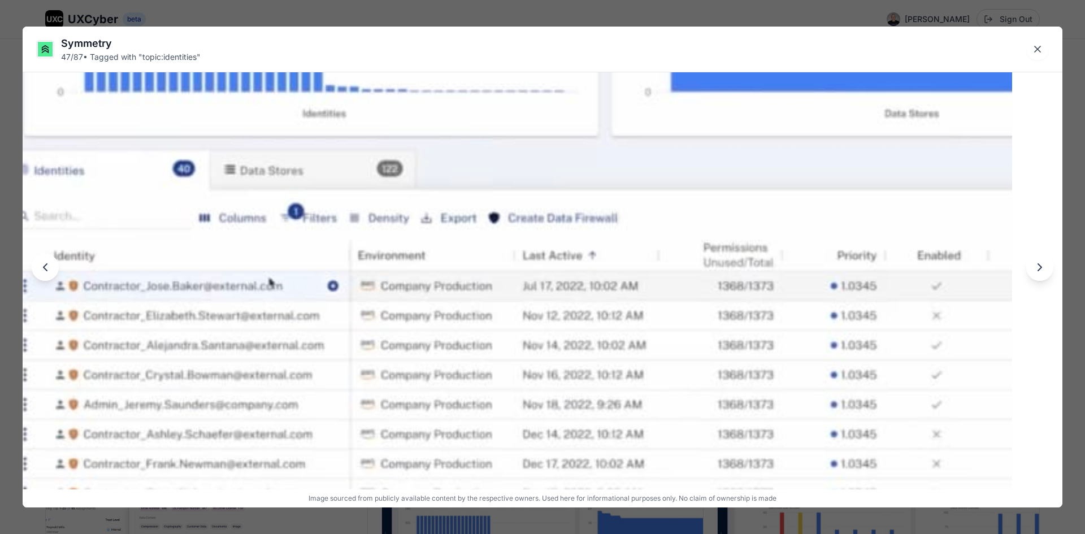
drag, startPoint x: 413, startPoint y: 255, endPoint x: 369, endPoint y: 158, distance: 106.2
click at [369, 158] on img at bounding box center [492, 183] width 1040 height 780
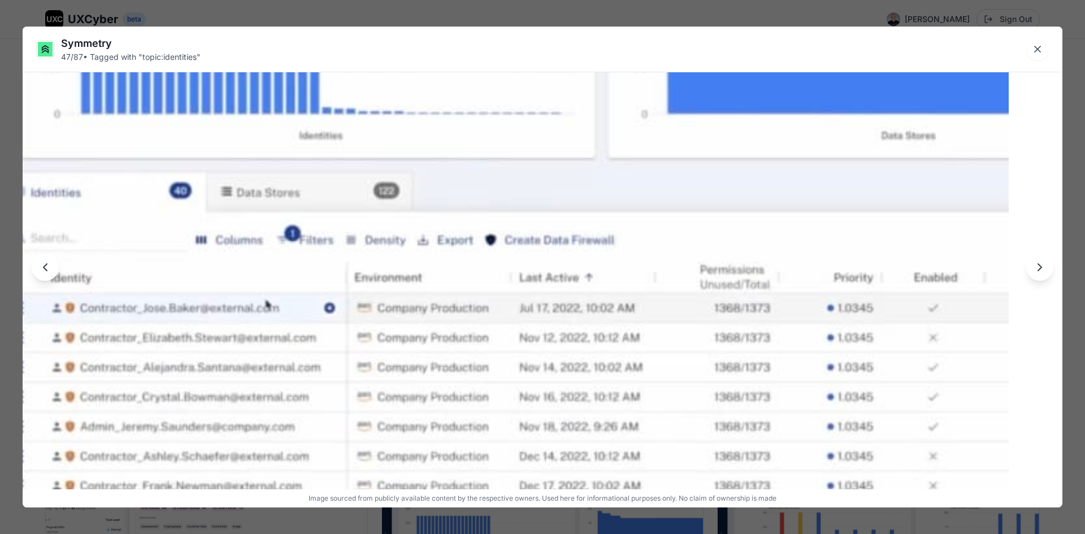
drag, startPoint x: 300, startPoint y: 391, endPoint x: 290, endPoint y: 416, distance: 26.7
click at [290, 416] on img at bounding box center [489, 205] width 1040 height 780
click at [1036, 272] on icon "Next image" at bounding box center [1040, 268] width 14 height 14
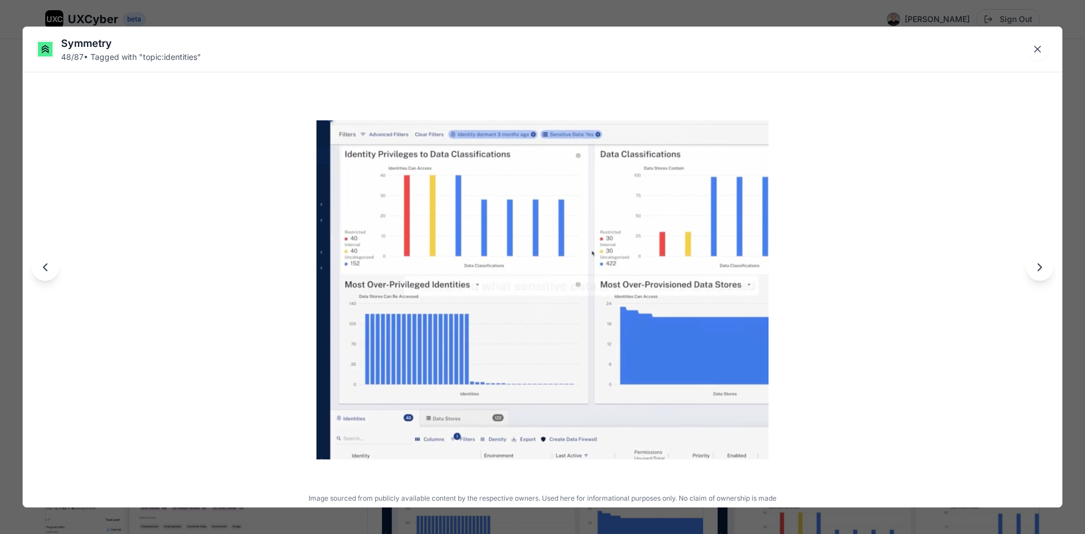
click at [580, 275] on img at bounding box center [543, 289] width 452 height 339
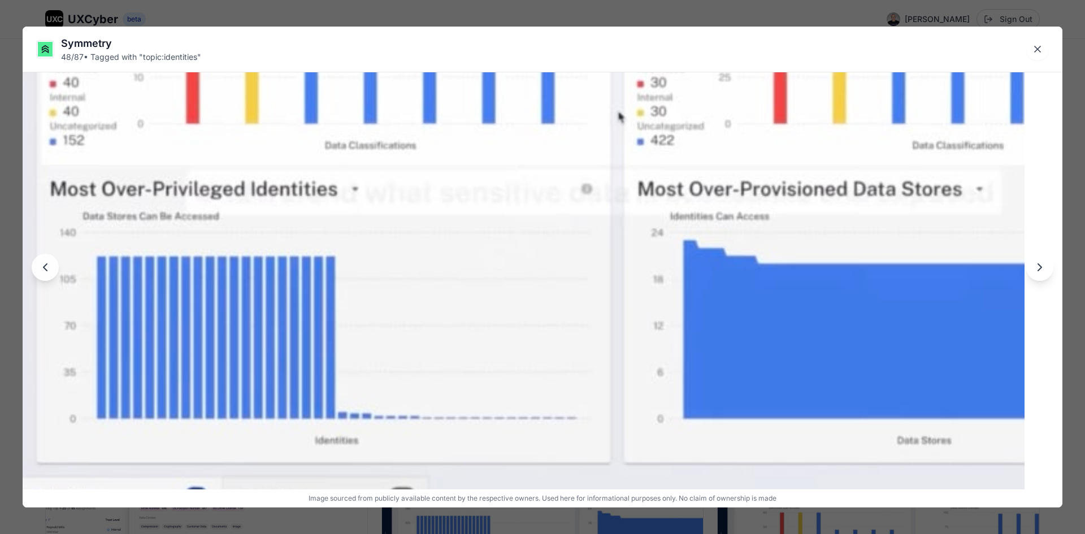
drag, startPoint x: 636, startPoint y: 384, endPoint x: 578, endPoint y: 273, distance: 125.4
click at [574, 277] on img at bounding box center [505, 201] width 1040 height 780
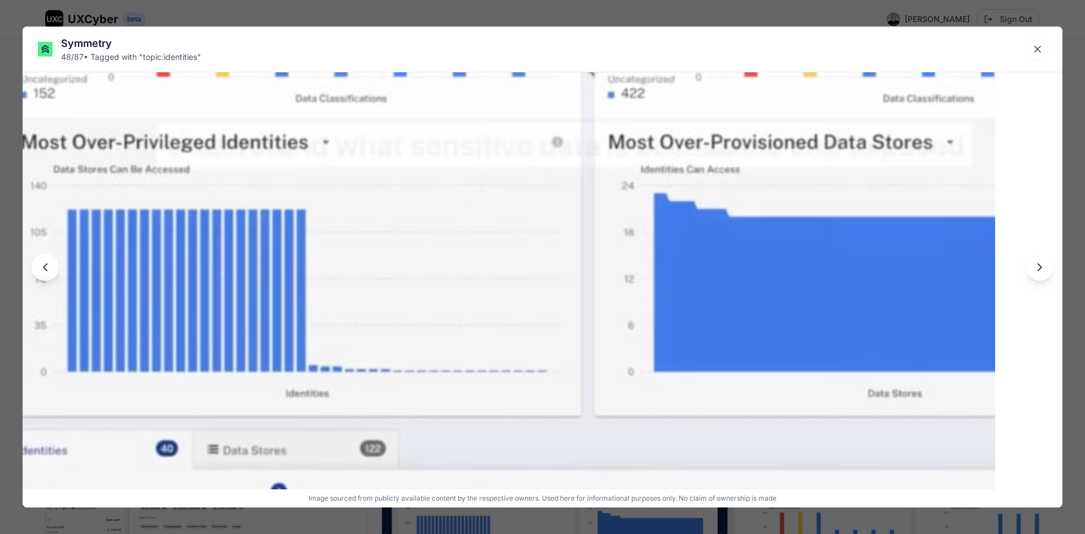
click at [1039, 271] on icon "Next image" at bounding box center [1040, 268] width 14 height 14
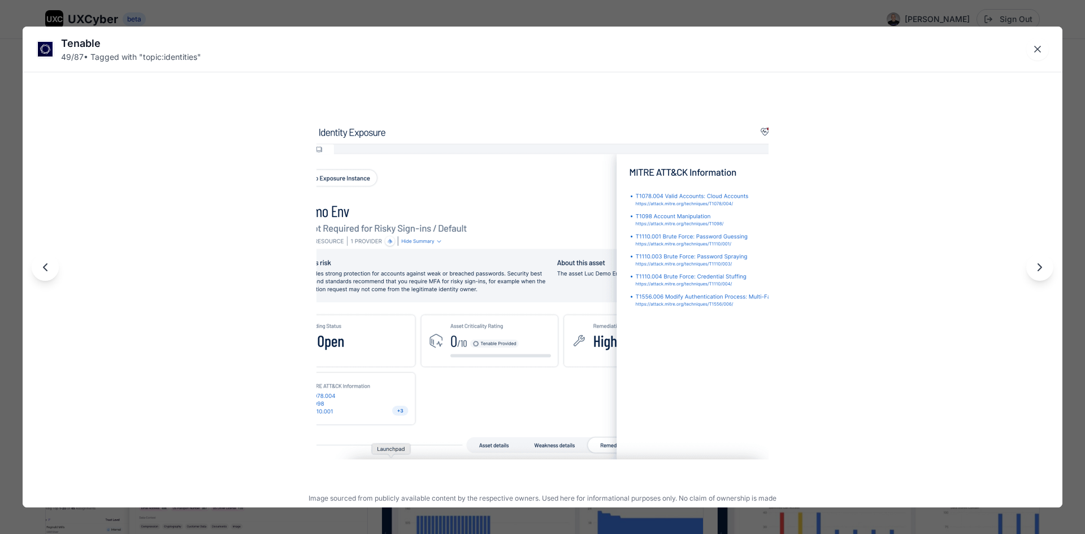
click at [1039, 272] on icon "Next image" at bounding box center [1040, 268] width 14 height 14
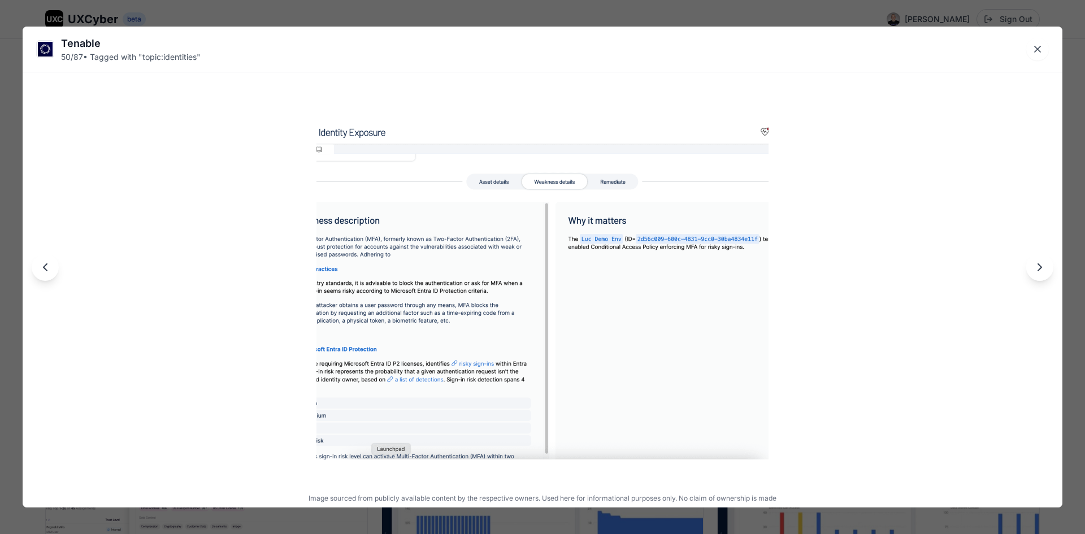
click at [44, 274] on icon "Previous image" at bounding box center [45, 268] width 14 height 14
